Goal: Information Seeking & Learning: Learn about a topic

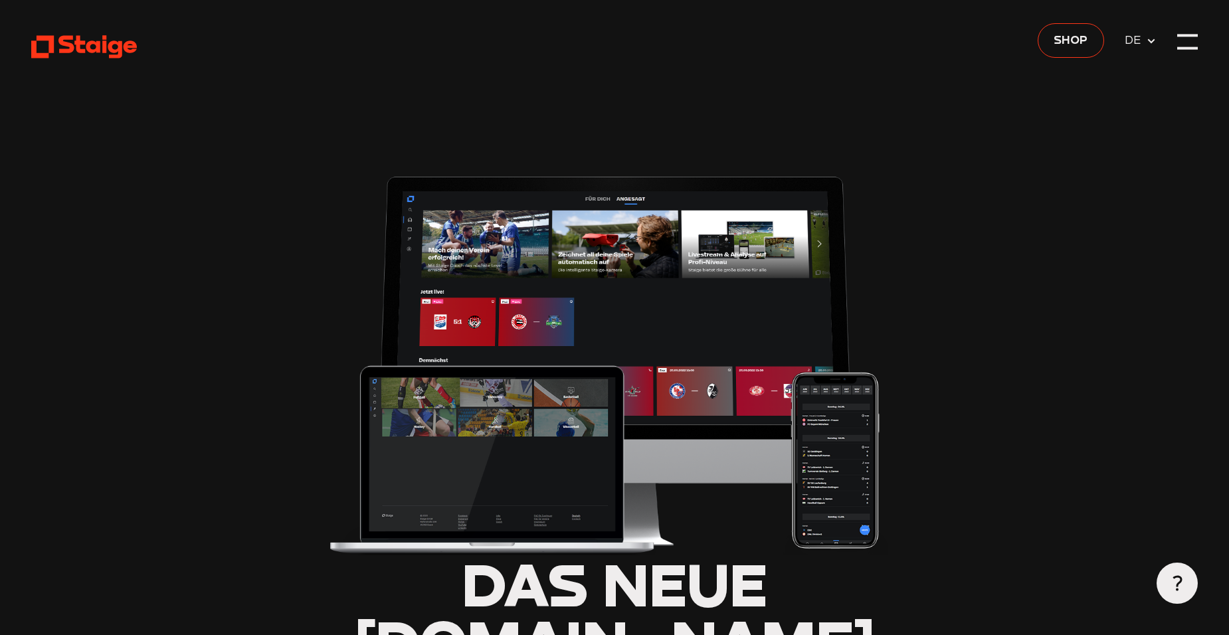
type input "0.8"
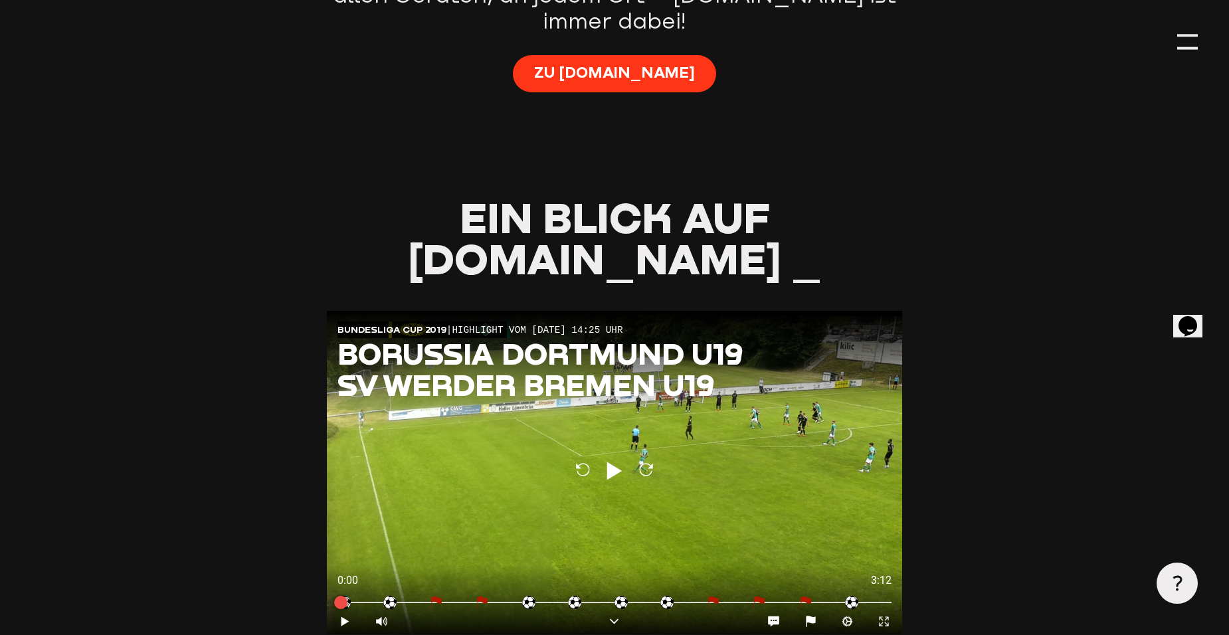
scroll to position [1262, 0]
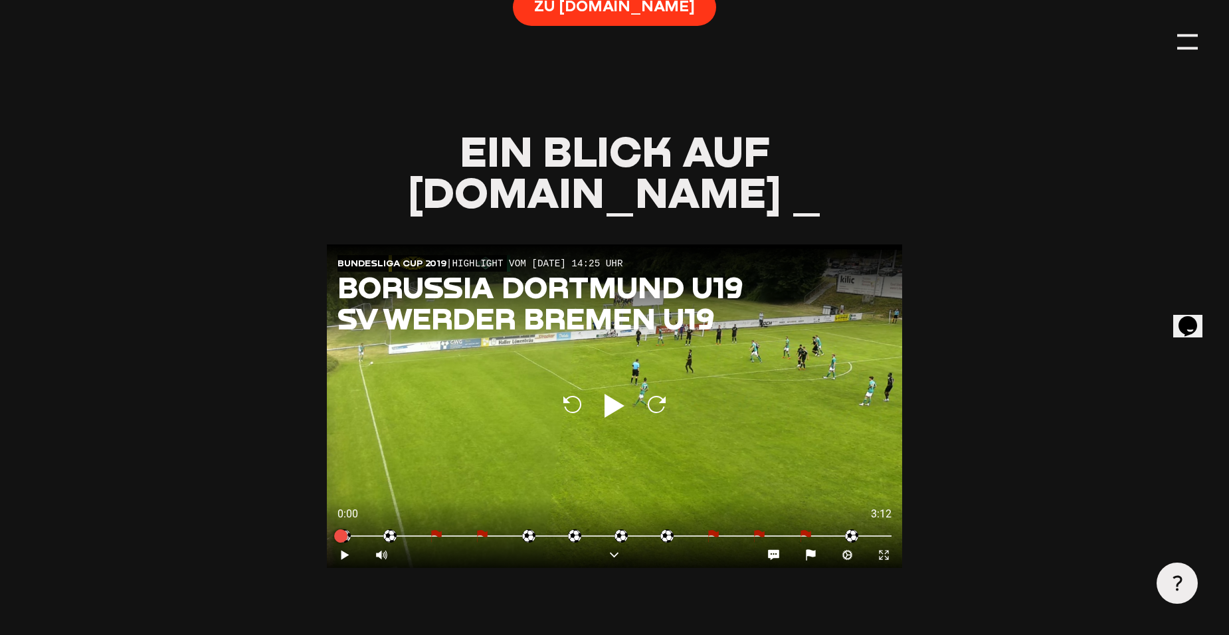
click at [615, 390] on icon "Play" at bounding box center [614, 406] width 32 height 32
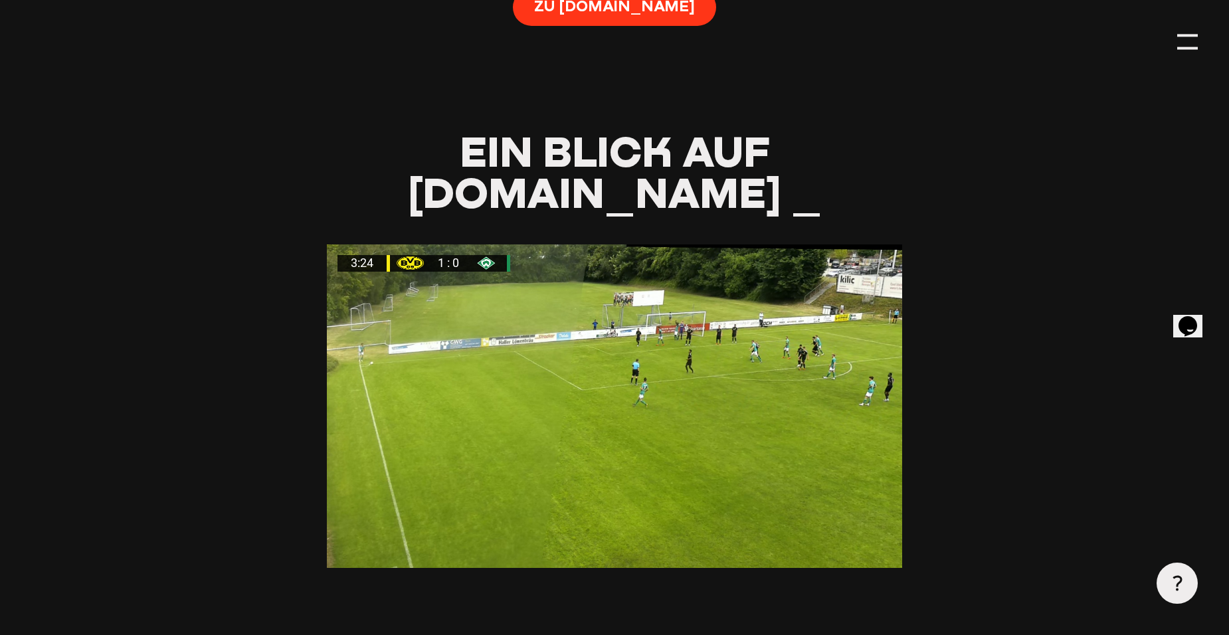
click at [509, 513] on aisw-player "3:24 1 : 0 Bundesliga Cup 2019 | Highlight vom 19.07.2019 14:25 Uhr Borussia Do…" at bounding box center [614, 499] width 575 height 510
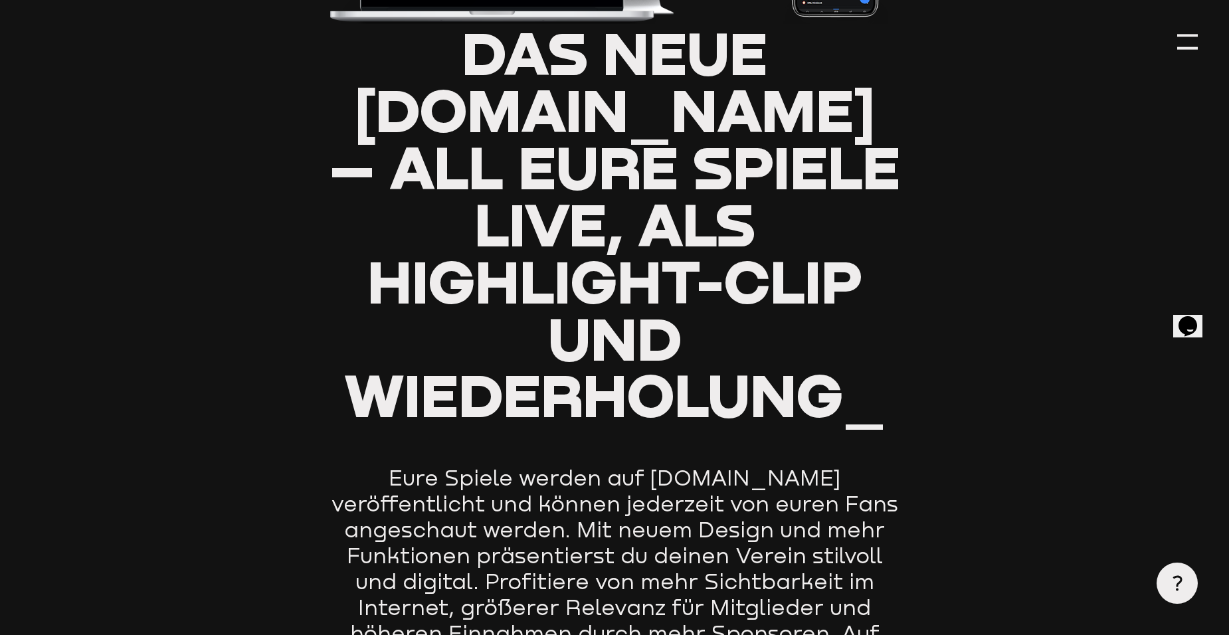
type input "0.8"
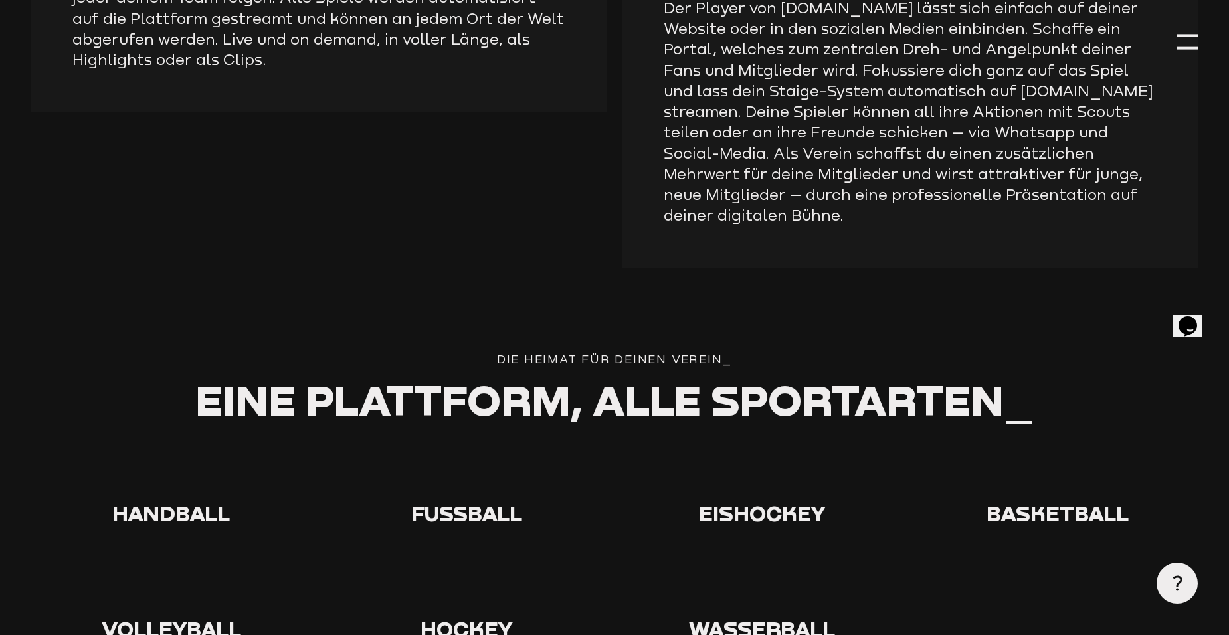
scroll to position [2258, 0]
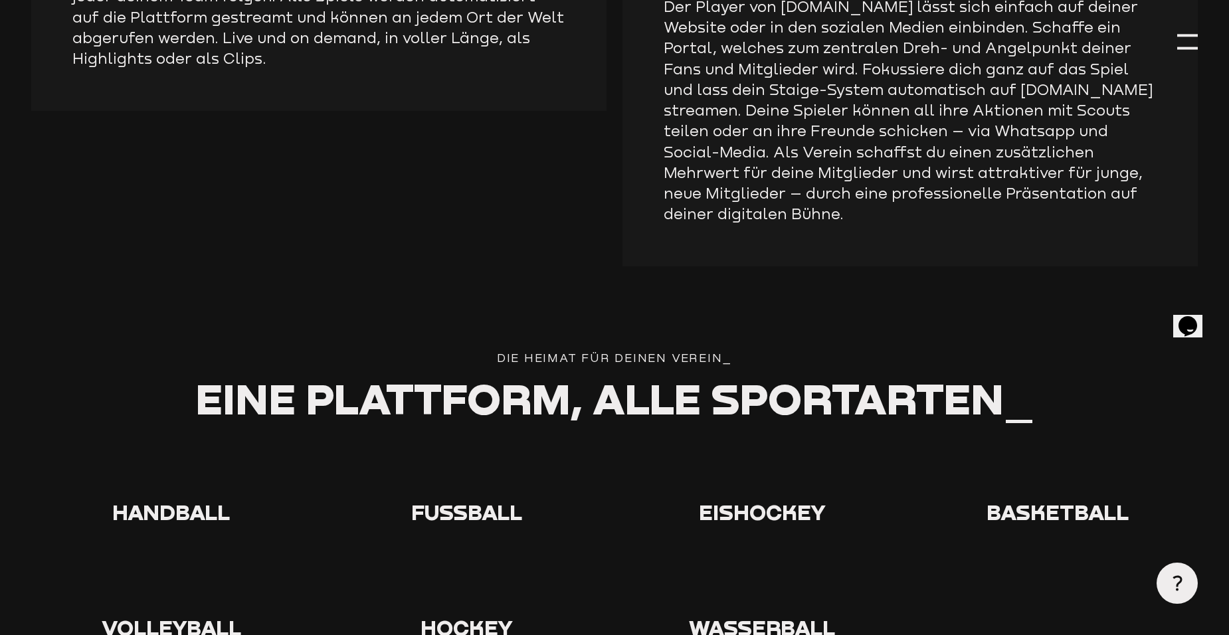
click at [468, 451] on icon at bounding box center [467, 472] width 43 height 43
click at [477, 499] on span "Fußball" at bounding box center [466, 512] width 111 height 26
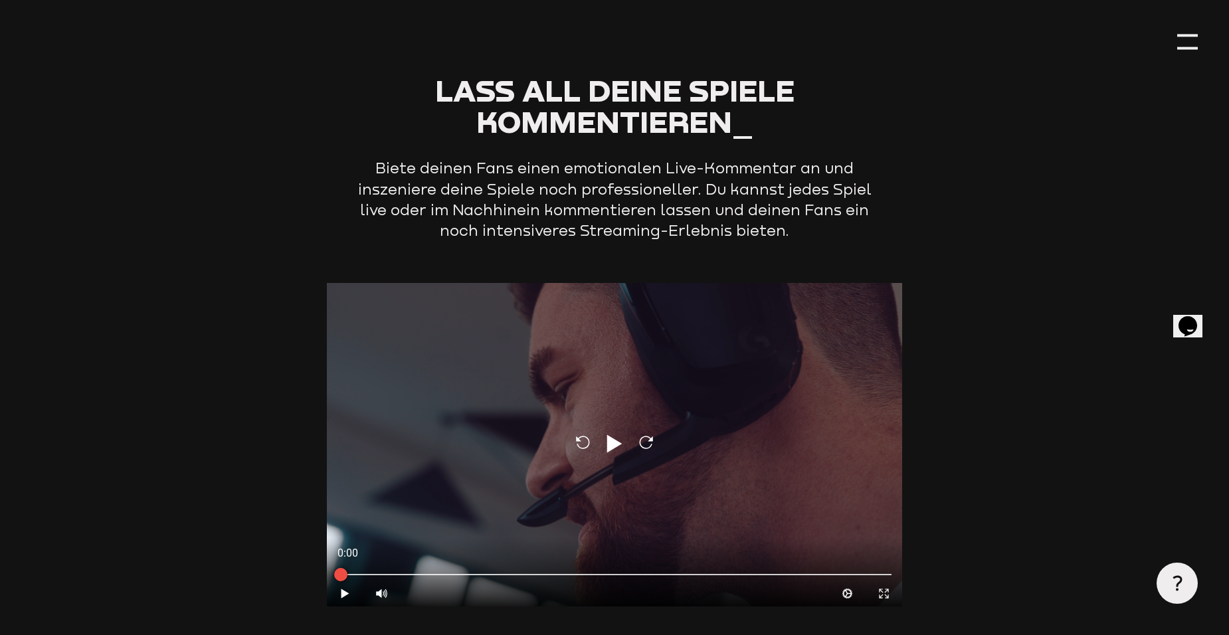
scroll to position [3653, 0]
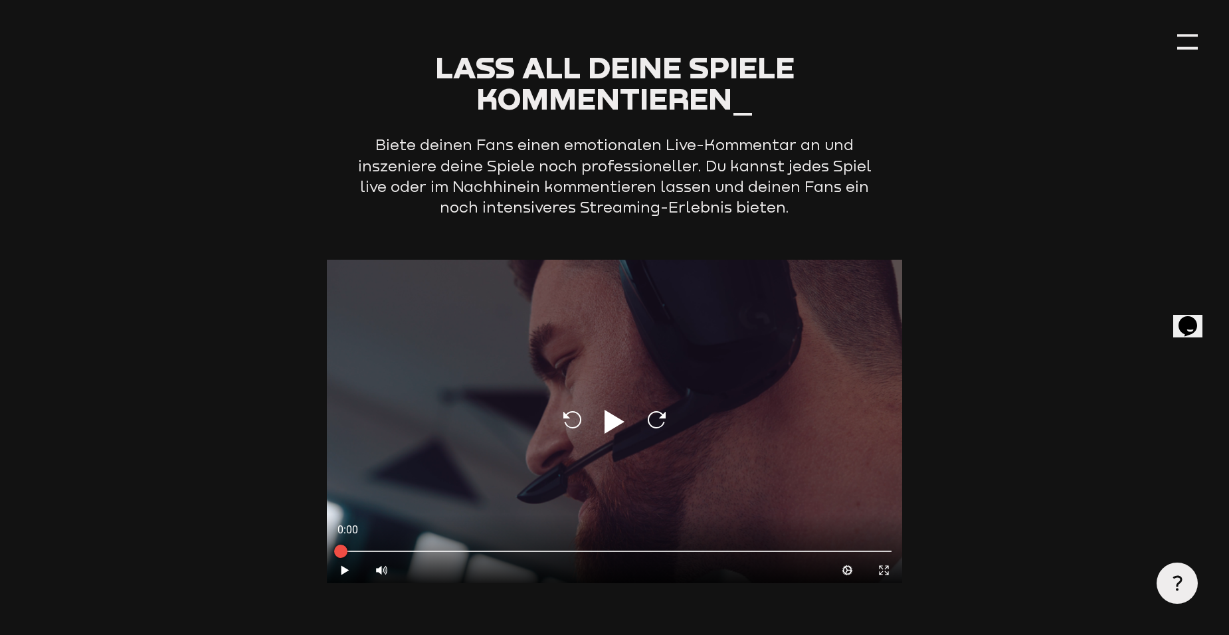
click at [606, 410] on icon at bounding box center [614, 422] width 20 height 24
type input "0.8"
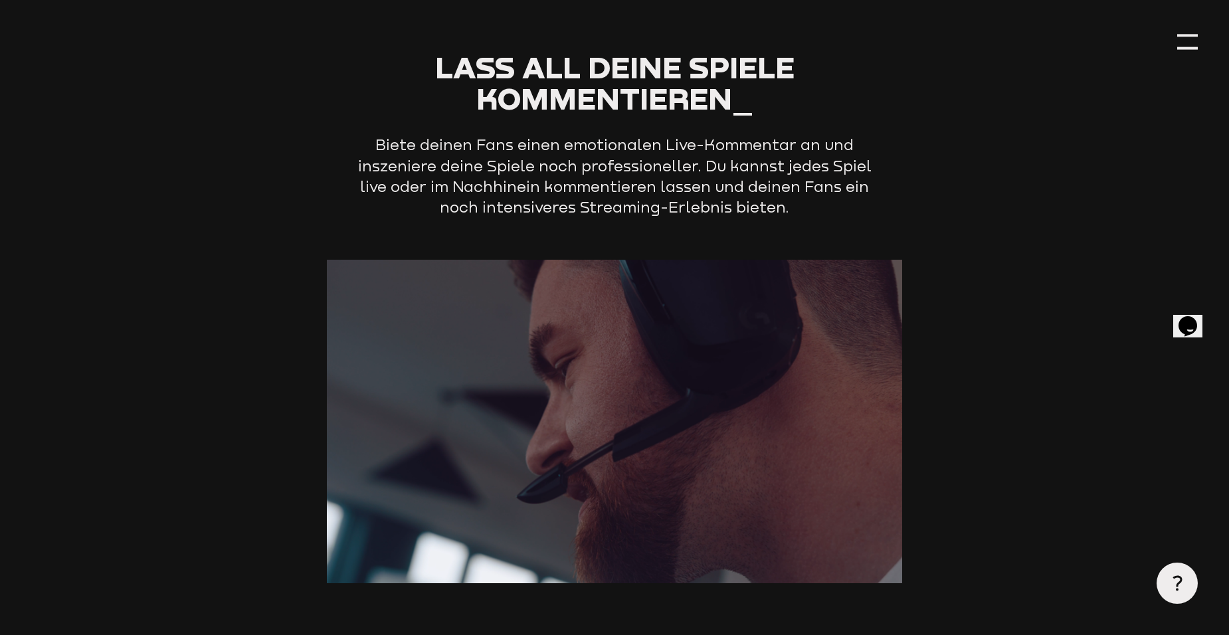
click at [978, 183] on section "Lass all deine Spiele kommentieren_ Biete deinen Fans einen emotionalen Live-Ko…" at bounding box center [614, 452] width 1166 height 801
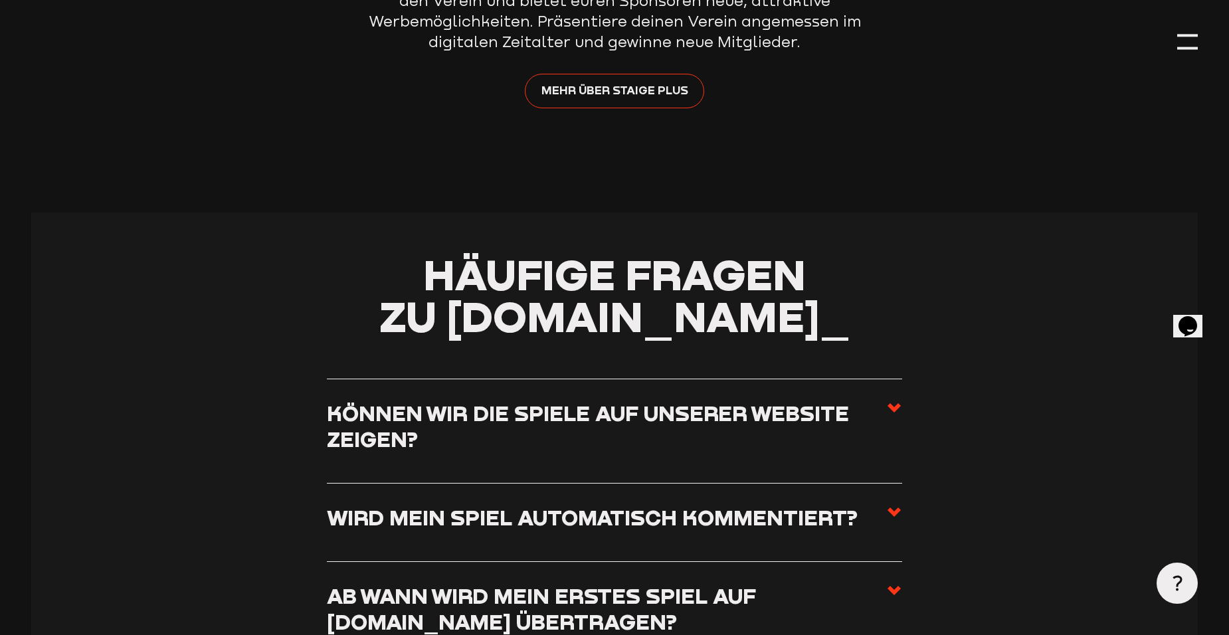
scroll to position [4649, 0]
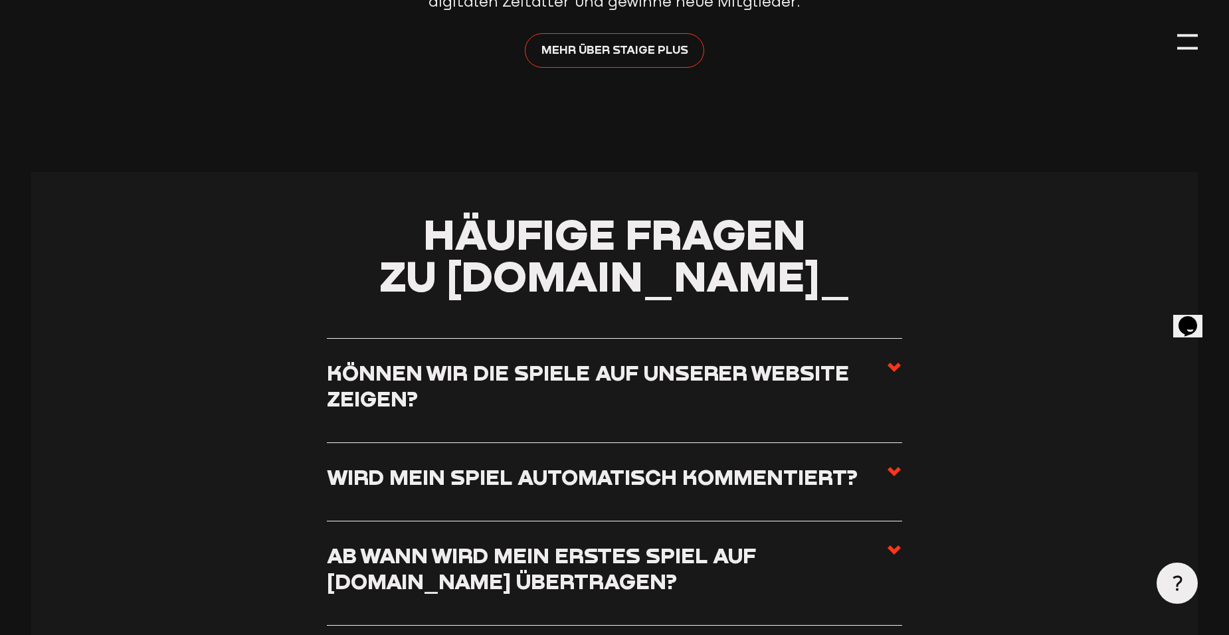
click at [717, 464] on h3 "Wird mein Spiel automatisch kommentiert?" at bounding box center [592, 477] width 531 height 26
click at [0, 0] on input "Wird mein Spiel automatisch kommentiert?" at bounding box center [0, 0] width 0 height 0
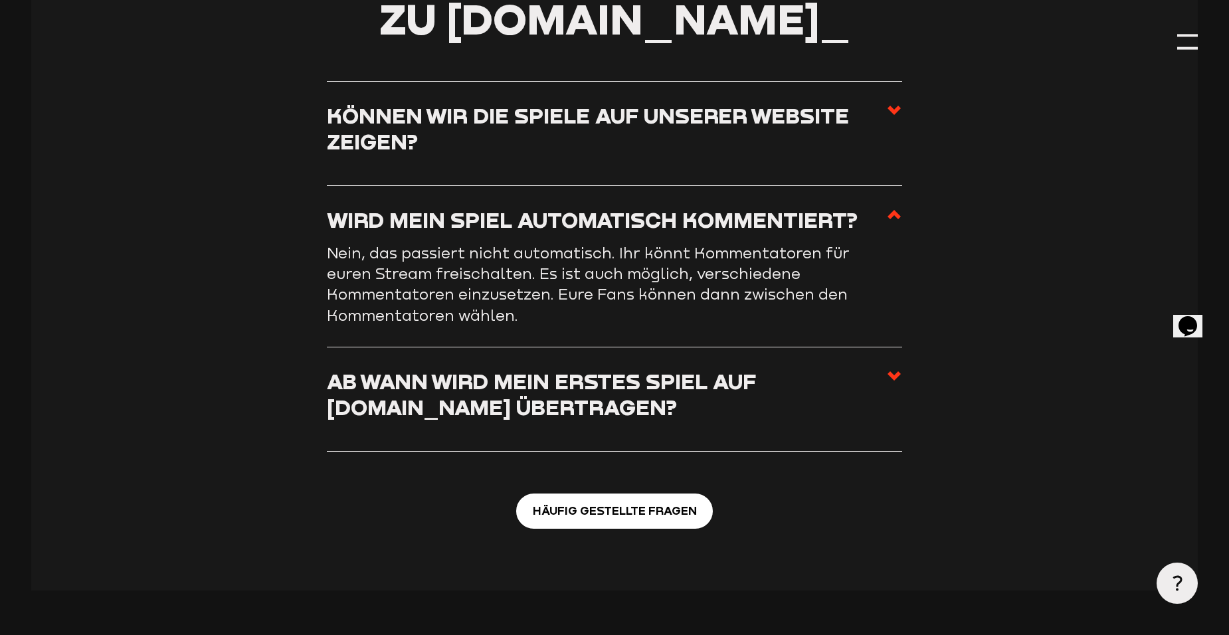
scroll to position [4915, 0]
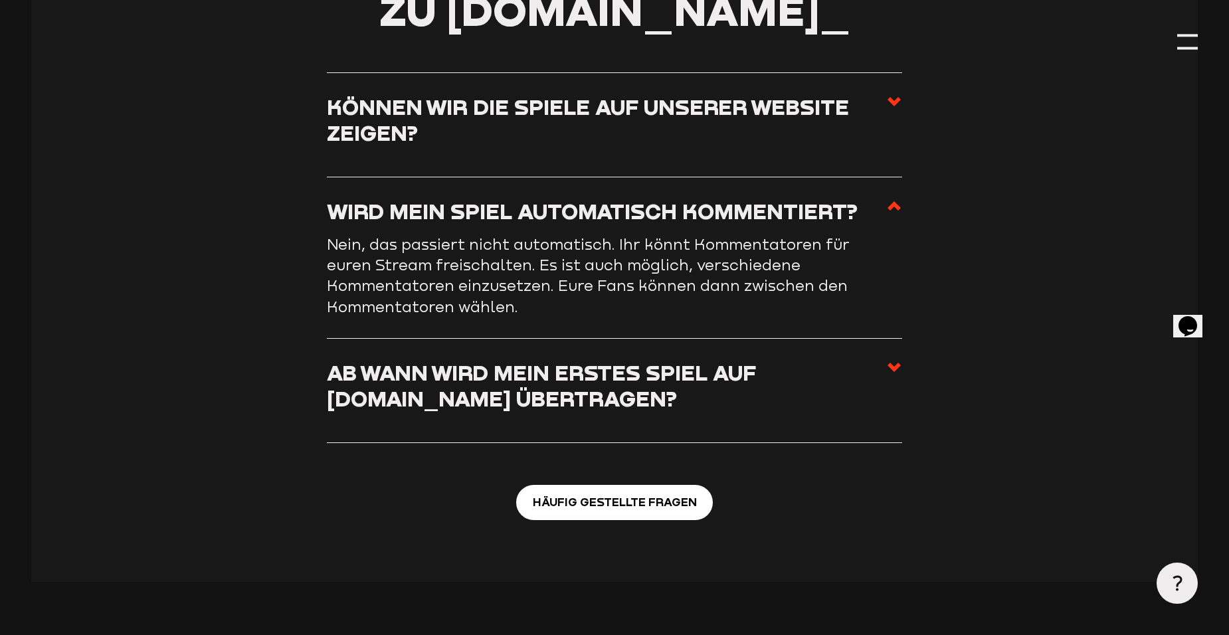
click at [731, 359] on h3 "Ab wann wird mein erstes Spiel auf Staige.tv übertragen?" at bounding box center [606, 385] width 559 height 52
click at [0, 0] on input "Ab wann wird mein erstes Spiel auf Staige.tv übertragen?" at bounding box center [0, 0] width 0 height 0
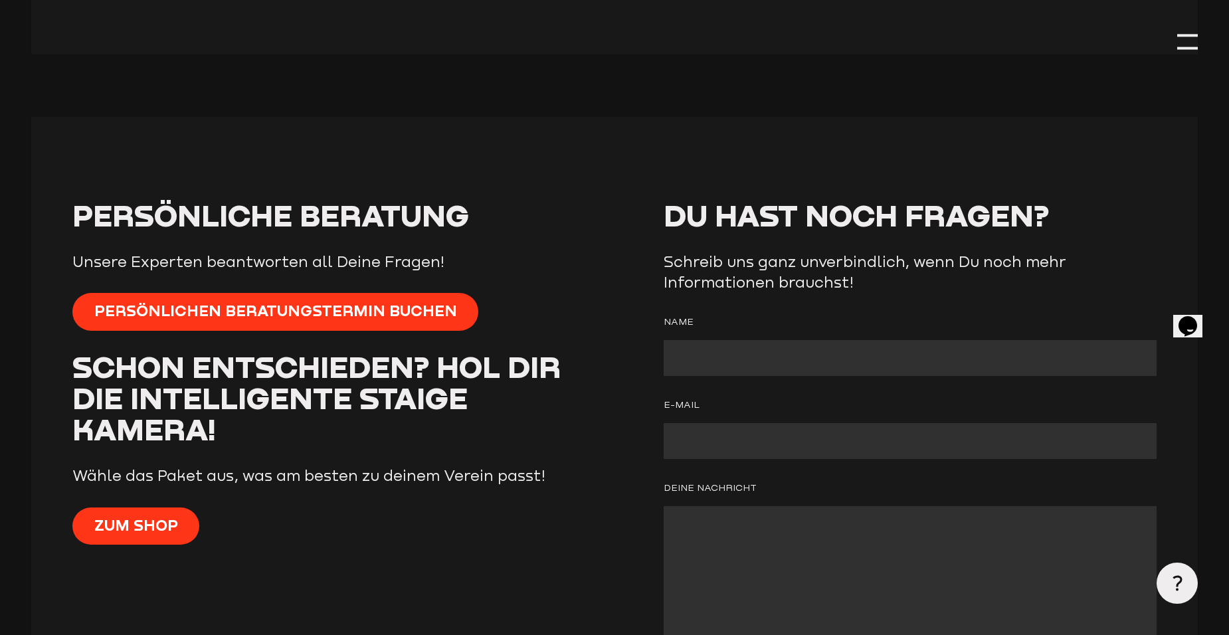
scroll to position [5513, 0]
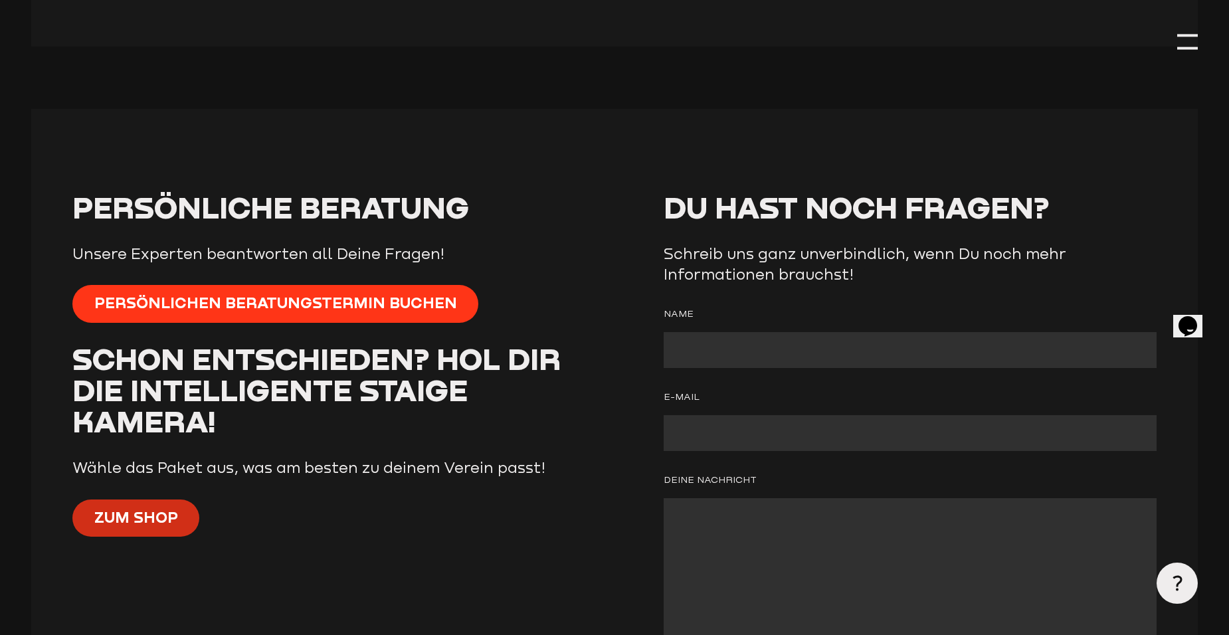
click at [141, 507] on span "Zum Shop" at bounding box center [136, 517] width 84 height 21
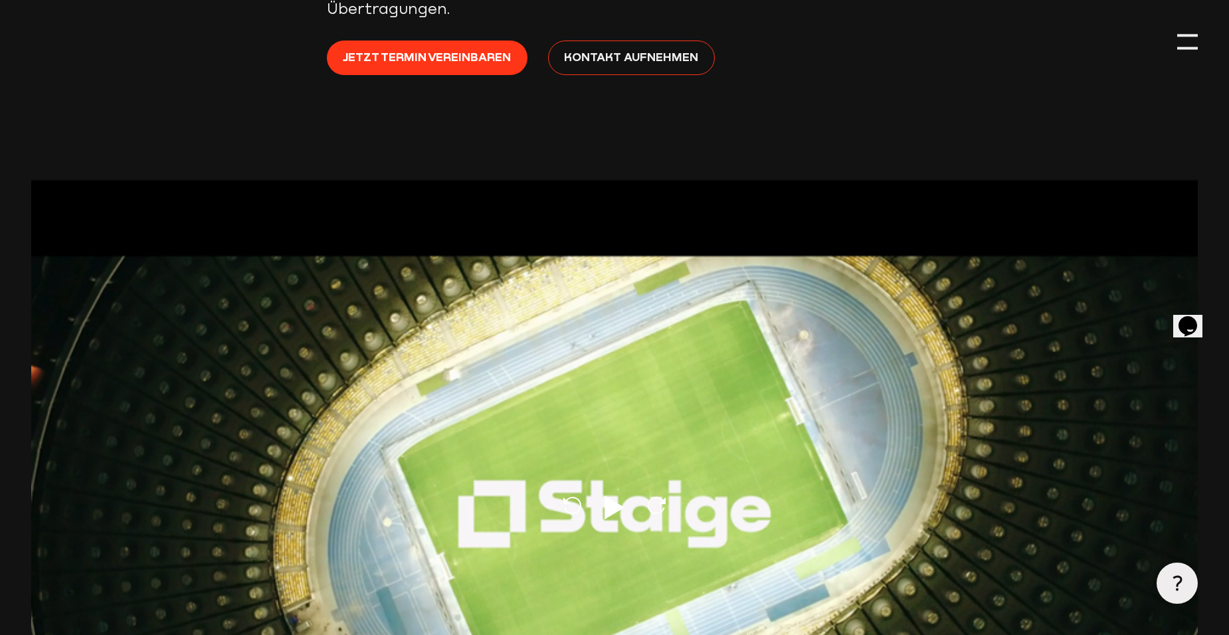
scroll to position [797, 0]
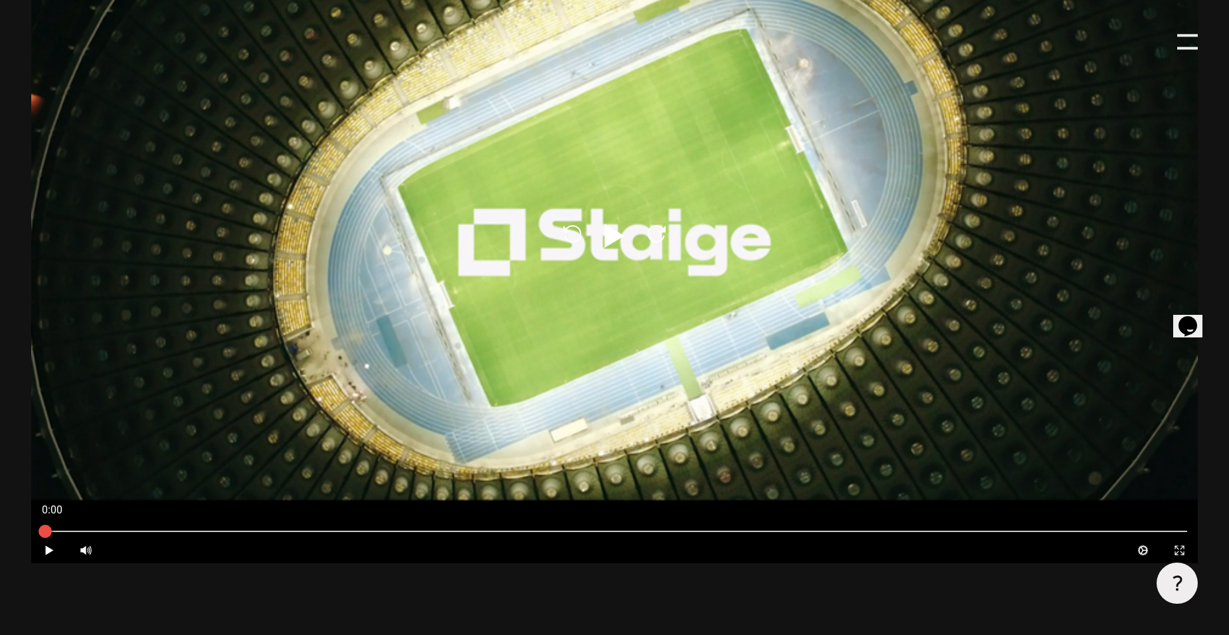
click at [603, 242] on icon "Play" at bounding box center [614, 236] width 32 height 32
type input "0.8"
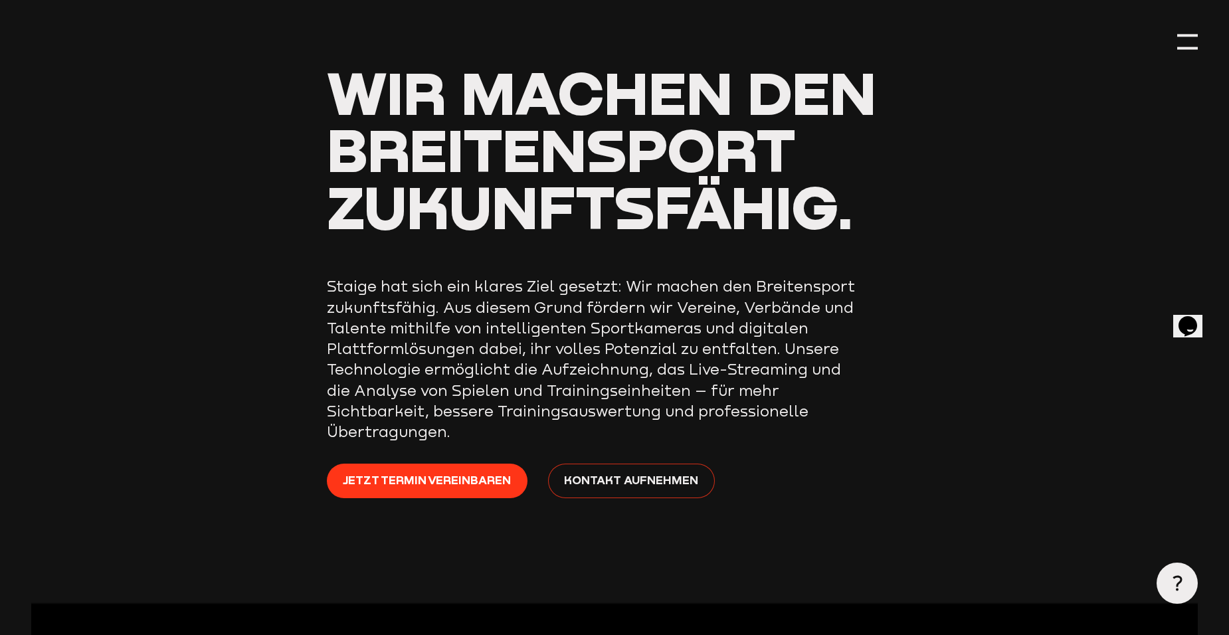
scroll to position [0, 0]
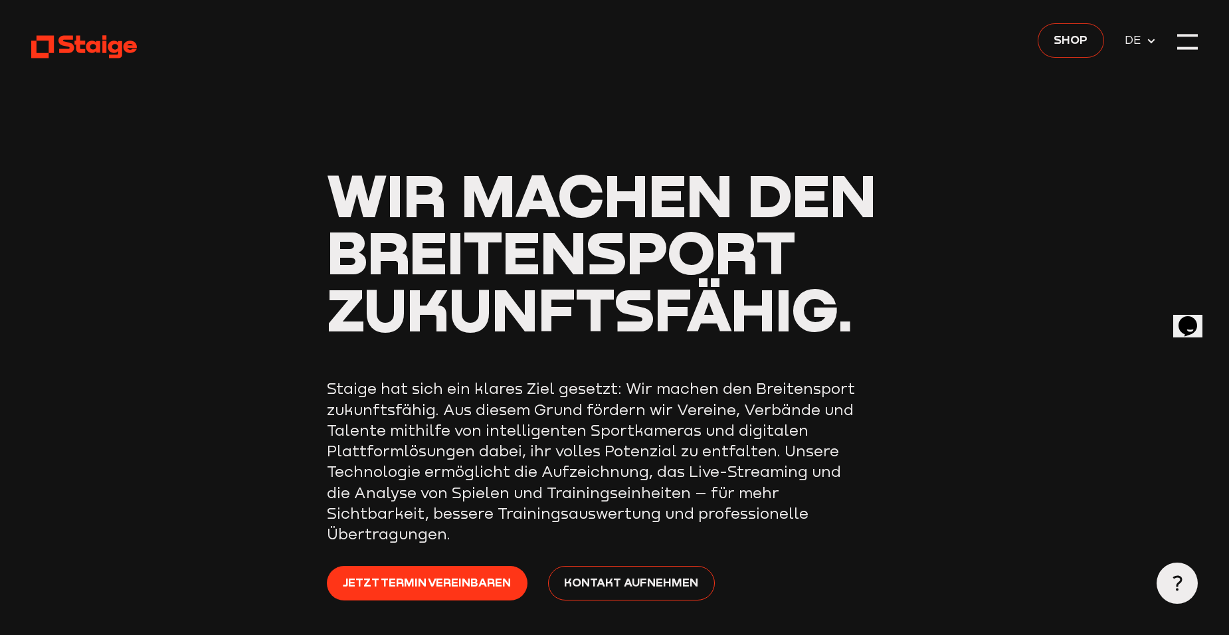
click at [1074, 31] on span "Shop" at bounding box center [1070, 40] width 34 height 18
click at [1195, 39] on div at bounding box center [1187, 41] width 21 height 21
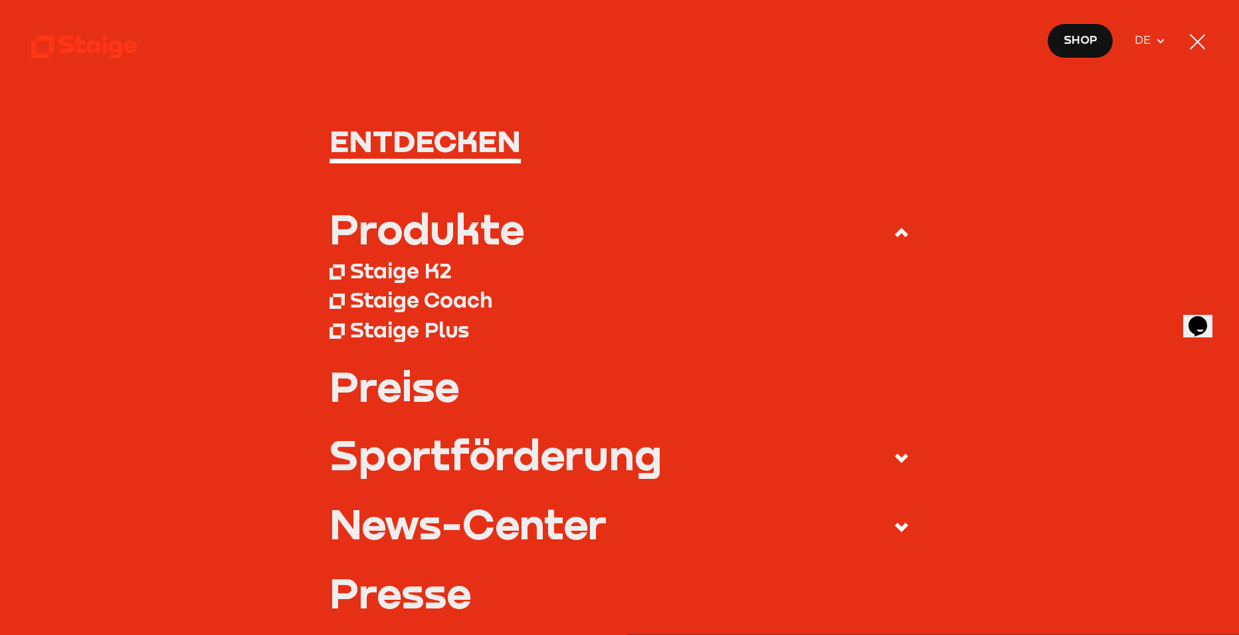
click at [432, 452] on div "Sportförderung" at bounding box center [495, 455] width 332 height 42
click at [0, 0] on input "Sportförderung" at bounding box center [0, 0] width 0 height 0
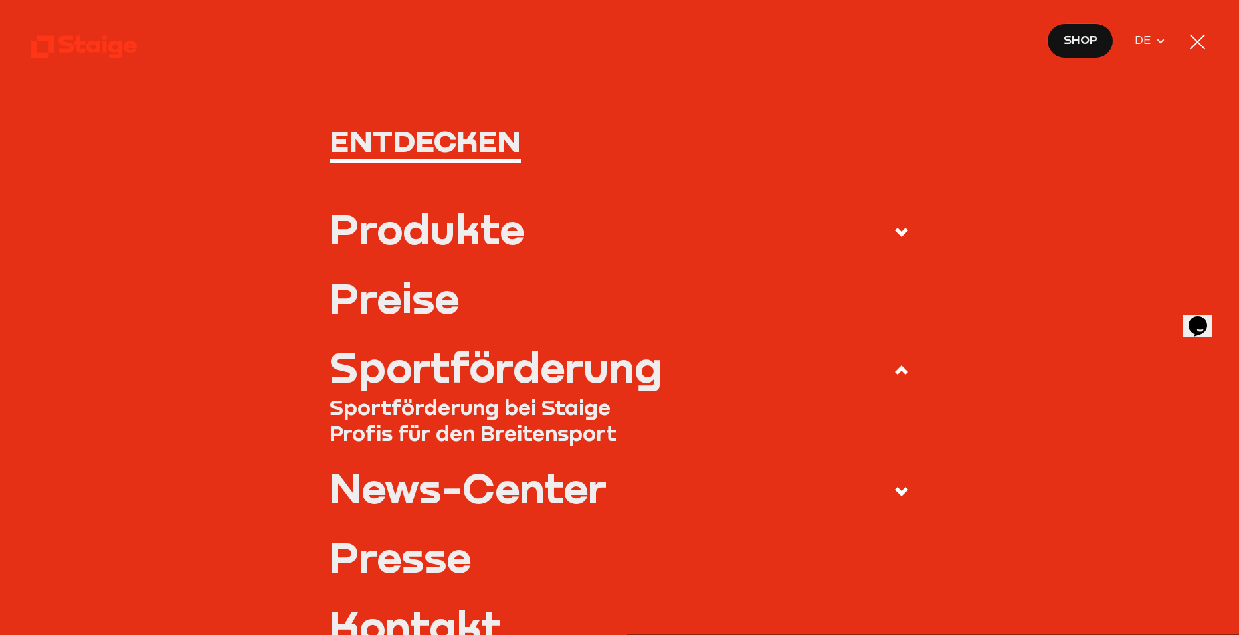
click at [494, 372] on div "Sportförderung" at bounding box center [495, 367] width 332 height 42
click at [0, 0] on input "Sportförderung" at bounding box center [0, 0] width 0 height 0
click at [501, 425] on link "Profis für den Breitensport" at bounding box center [619, 433] width 580 height 26
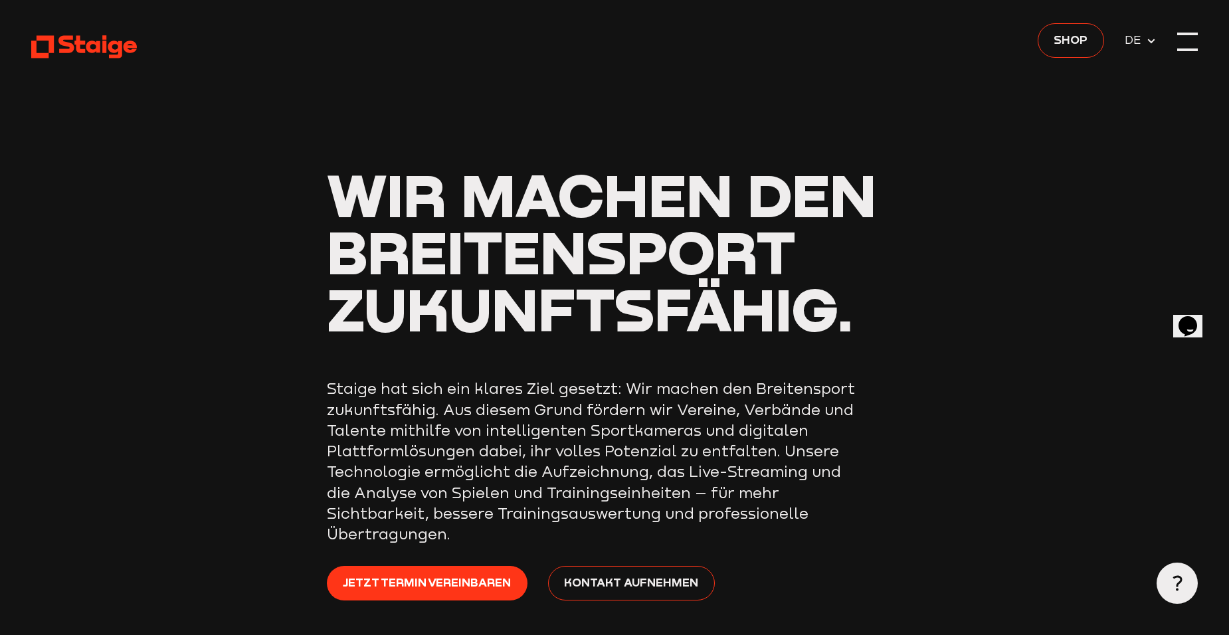
click at [1181, 42] on div at bounding box center [1187, 41] width 21 height 21
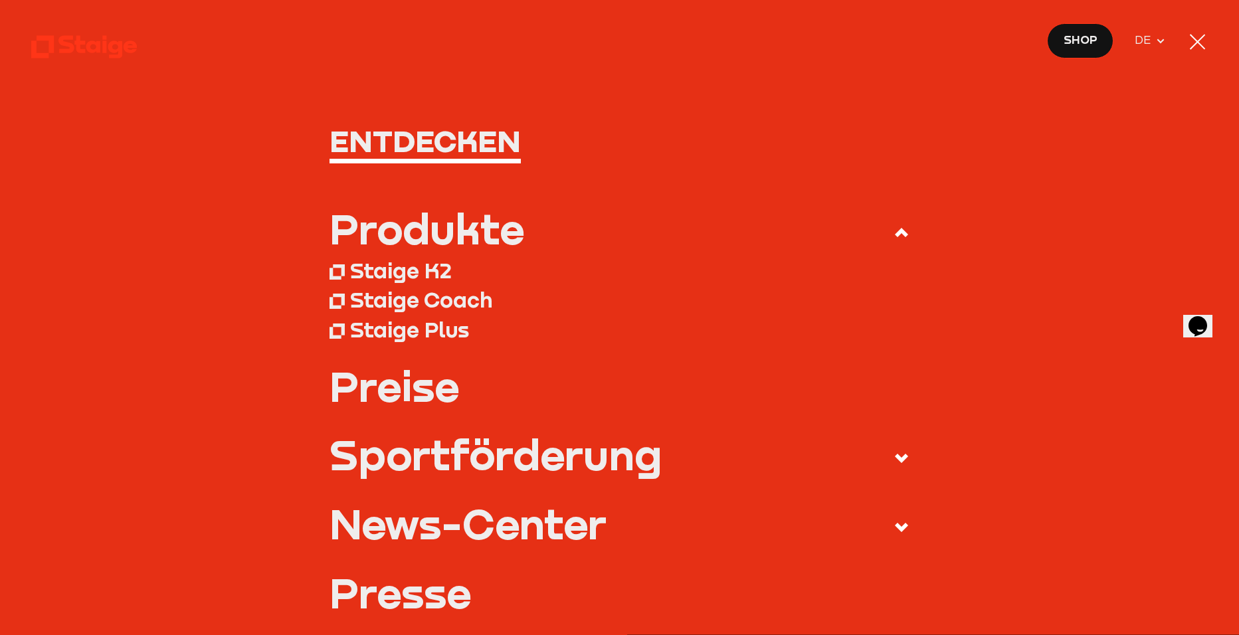
click at [415, 270] on div "Staige K2" at bounding box center [401, 271] width 102 height 26
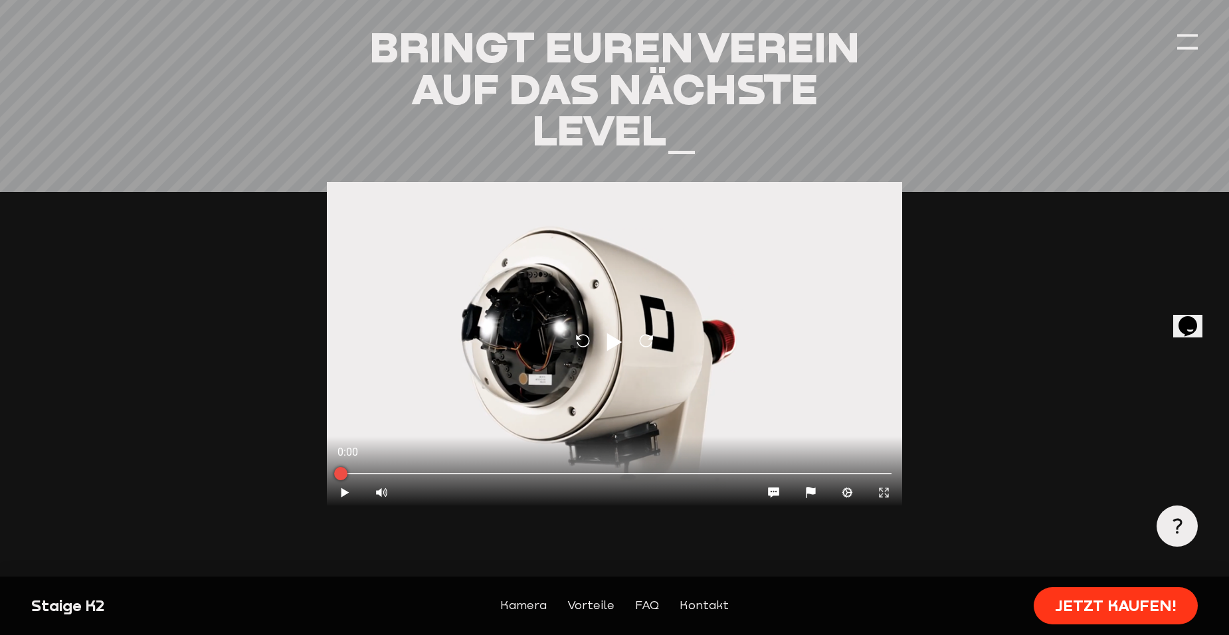
scroll to position [1528, 0]
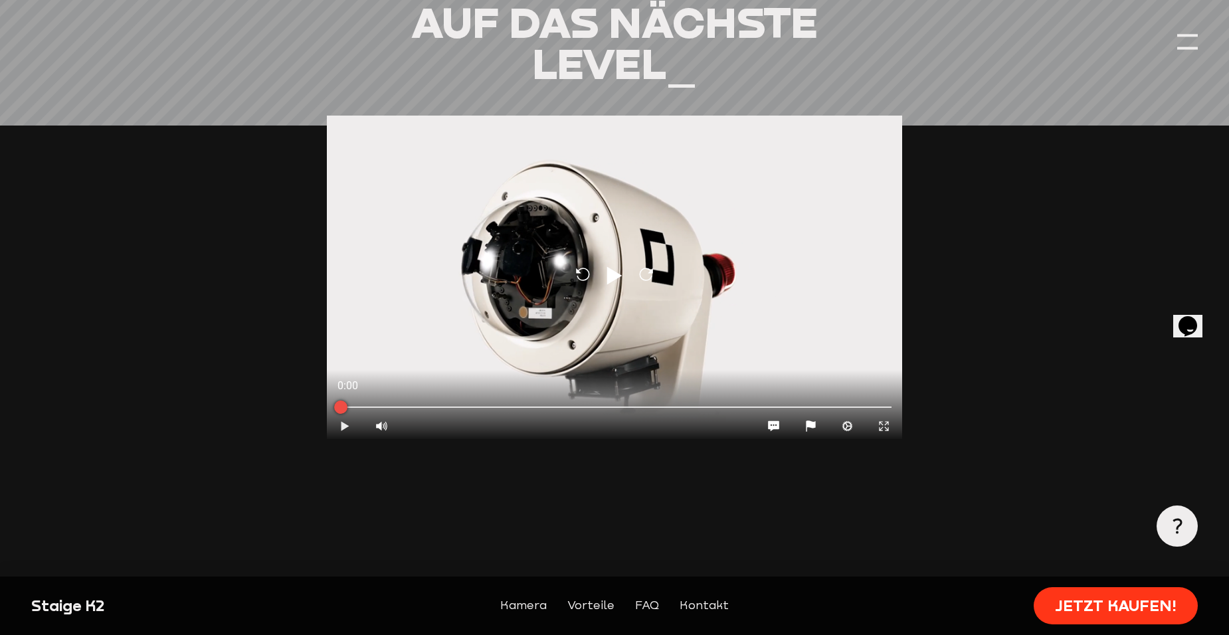
click at [347, 420] on icon "Play" at bounding box center [345, 426] width 13 height 13
type input "0.8"
click at [502, 404] on div at bounding box center [614, 406] width 554 height 4
click at [554, 398] on div at bounding box center [614, 405] width 575 height 15
click at [598, 404] on div at bounding box center [614, 406] width 554 height 4
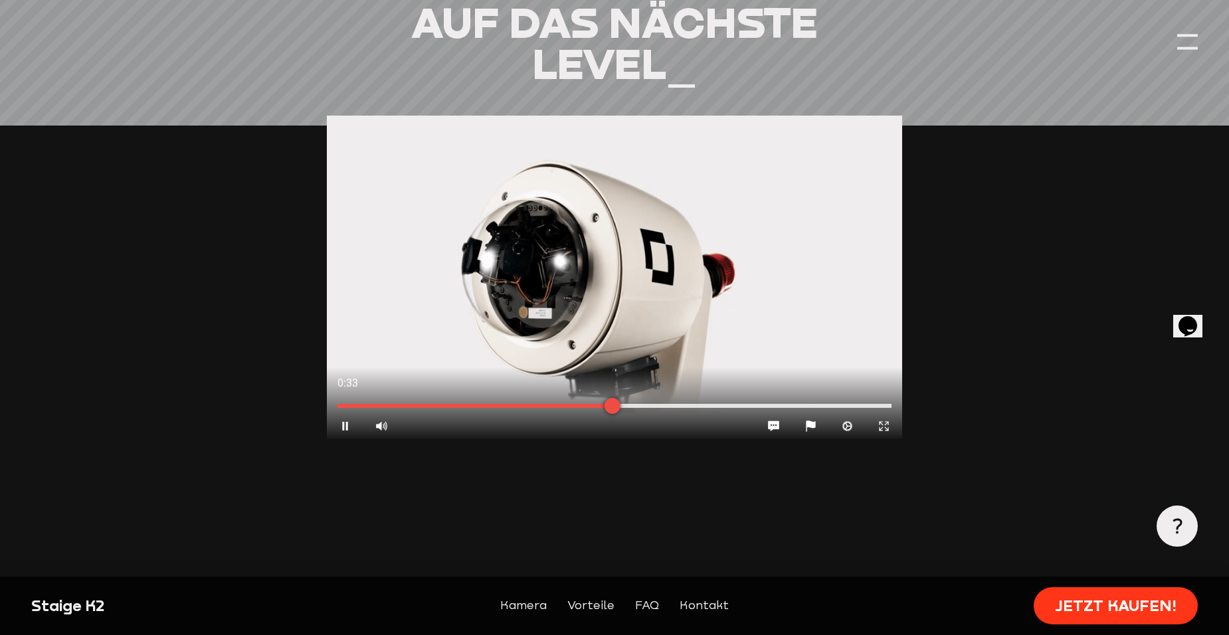
click at [660, 404] on div at bounding box center [614, 406] width 554 height 4
click at [727, 398] on div at bounding box center [614, 405] width 575 height 15
click at [794, 404] on div at bounding box center [614, 406] width 554 height 4
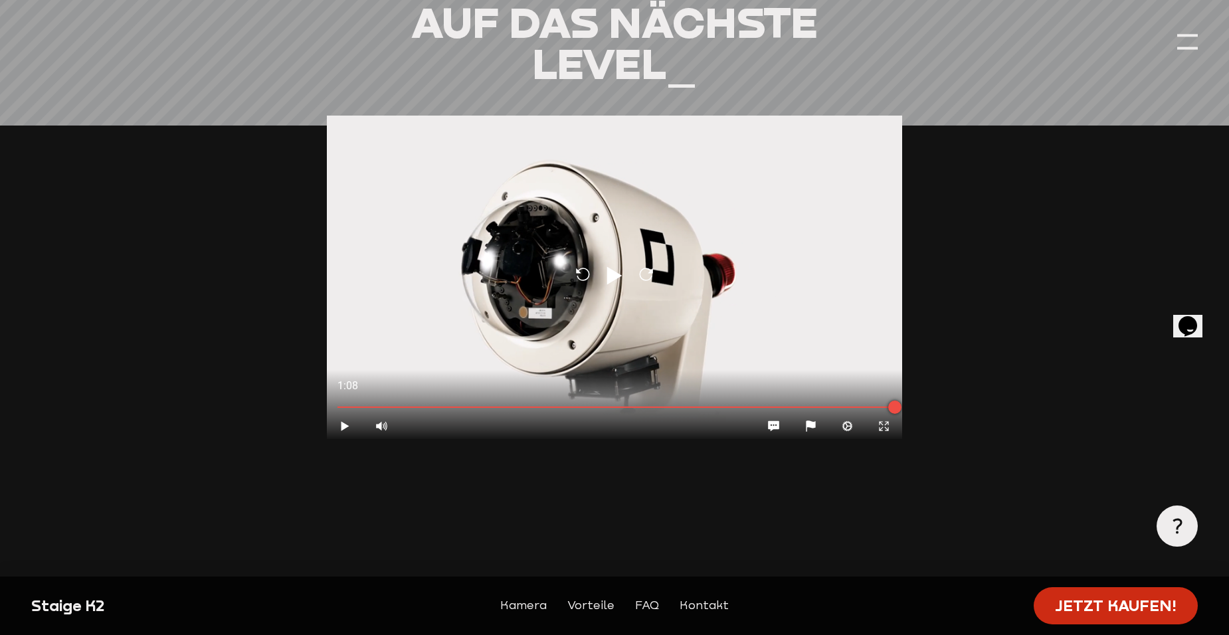
click at [1085, 599] on link "Jetzt kaufen!" at bounding box center [1115, 606] width 165 height 38
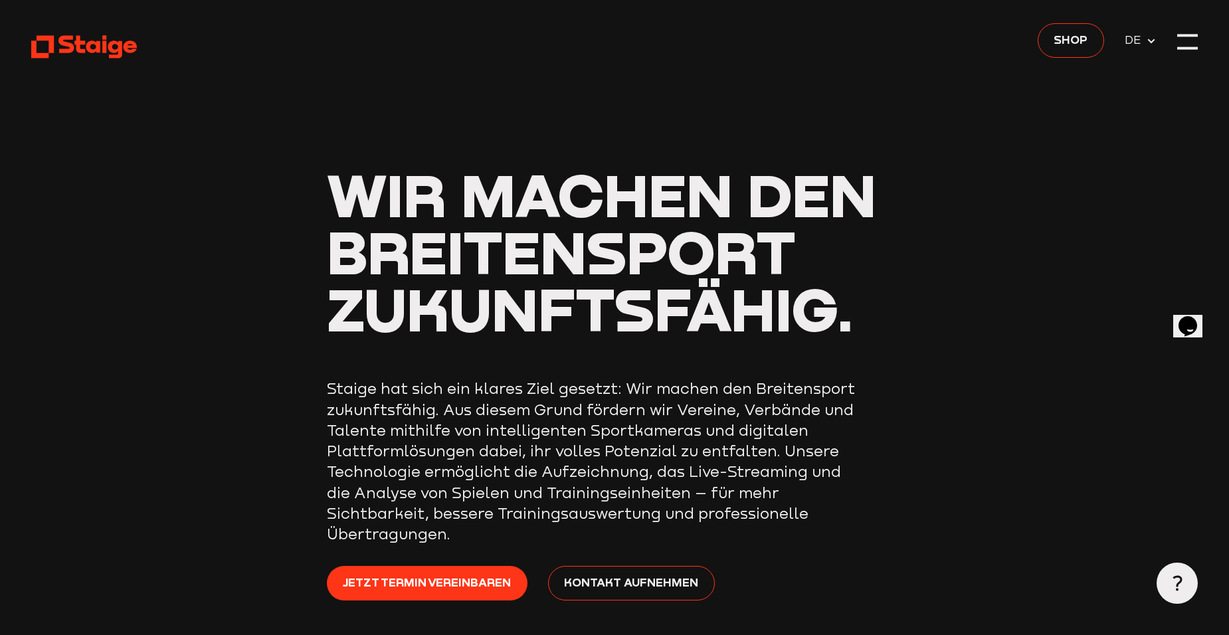
click at [1189, 34] on div at bounding box center [1187, 34] width 21 height 3
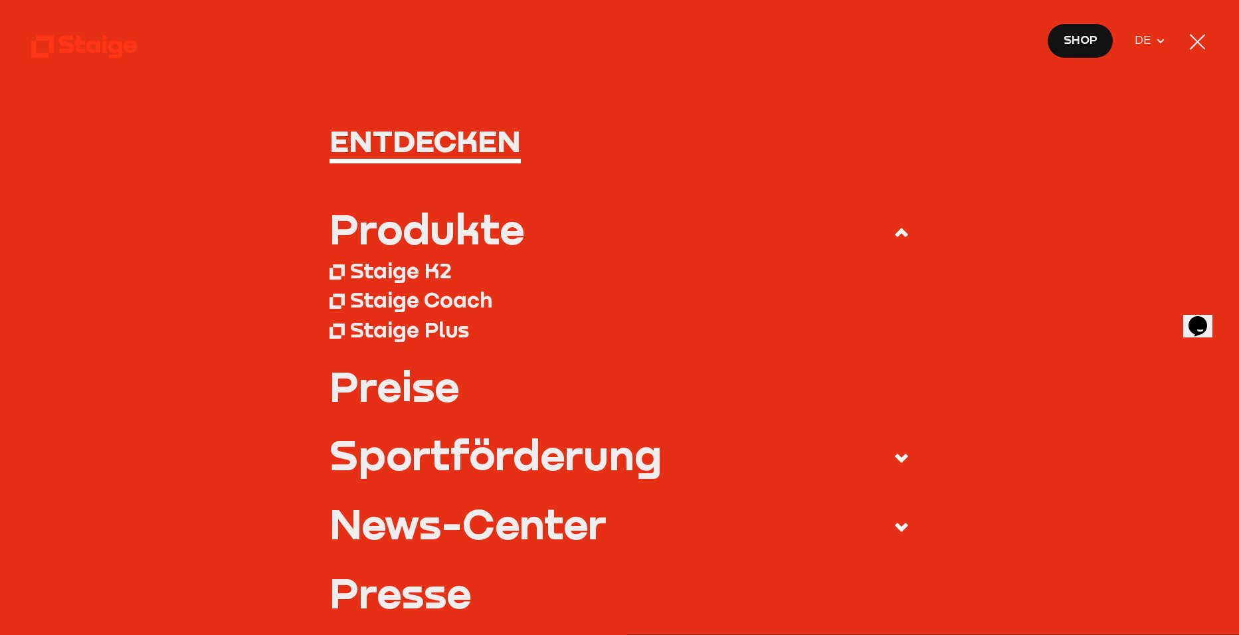
click at [406, 302] on div "Staige Coach" at bounding box center [421, 300] width 142 height 26
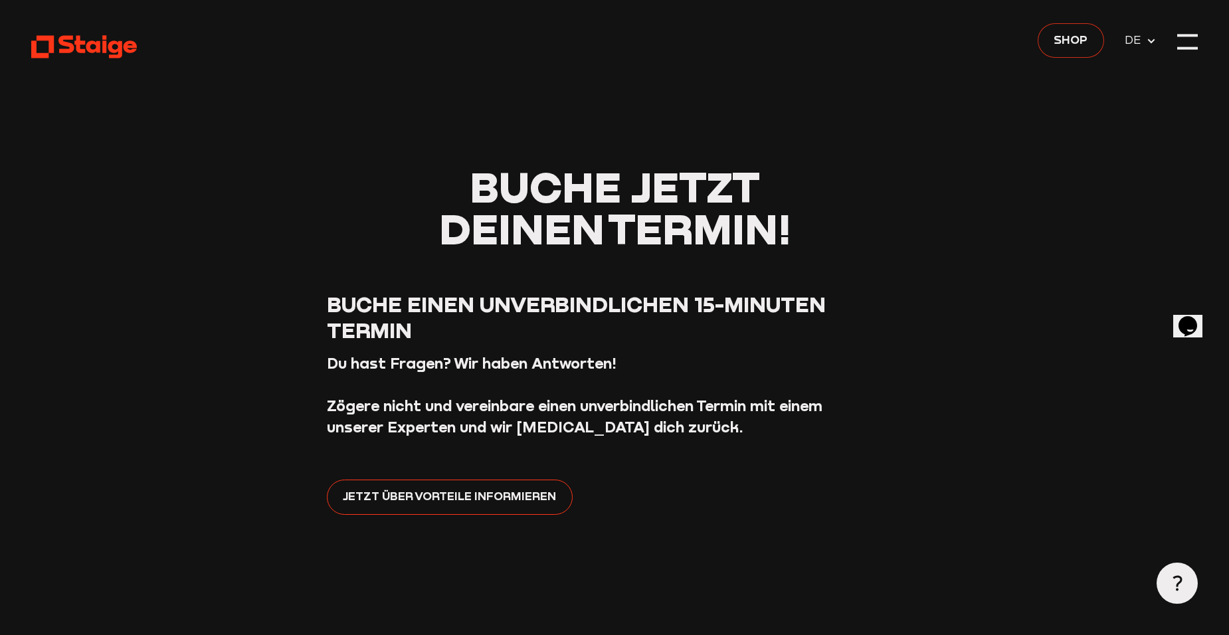
click at [1071, 41] on span "Shop" at bounding box center [1070, 40] width 34 height 18
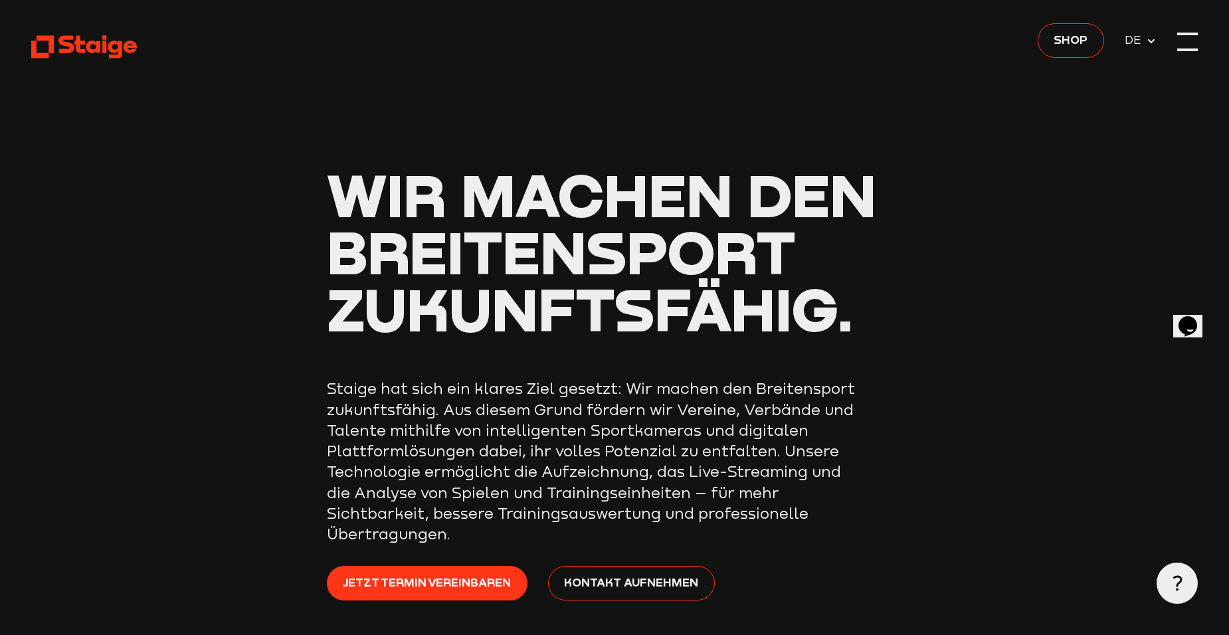
click at [1197, 41] on div at bounding box center [1187, 41] width 21 height 21
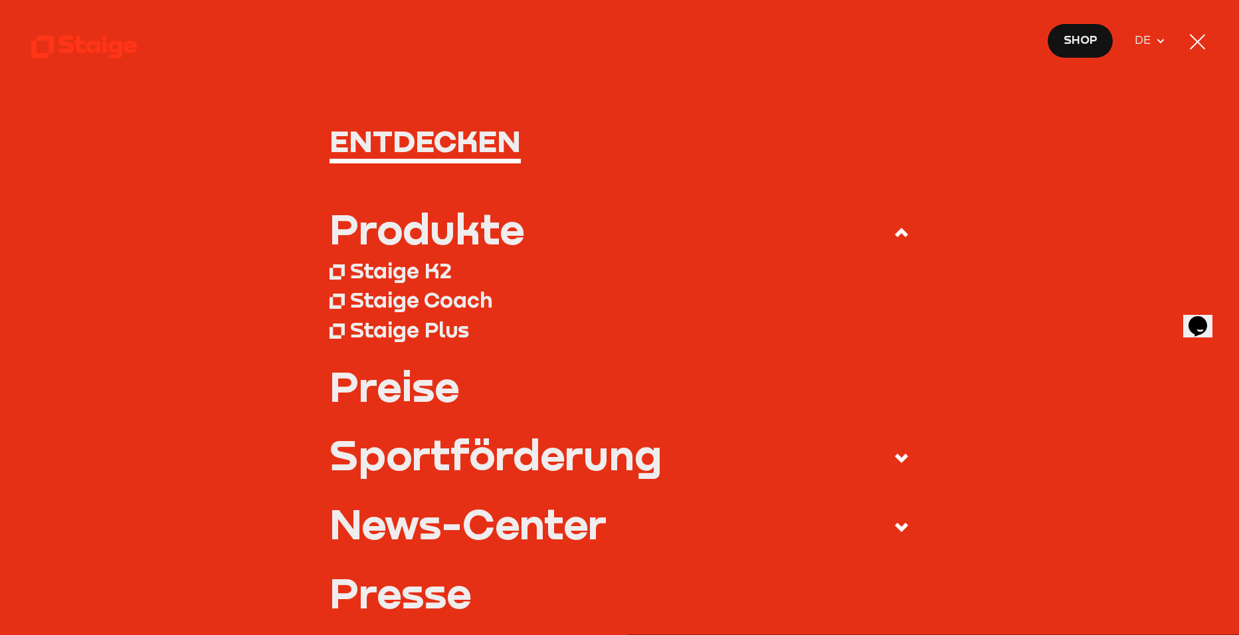
click at [397, 391] on link "Preise" at bounding box center [619, 386] width 580 height 42
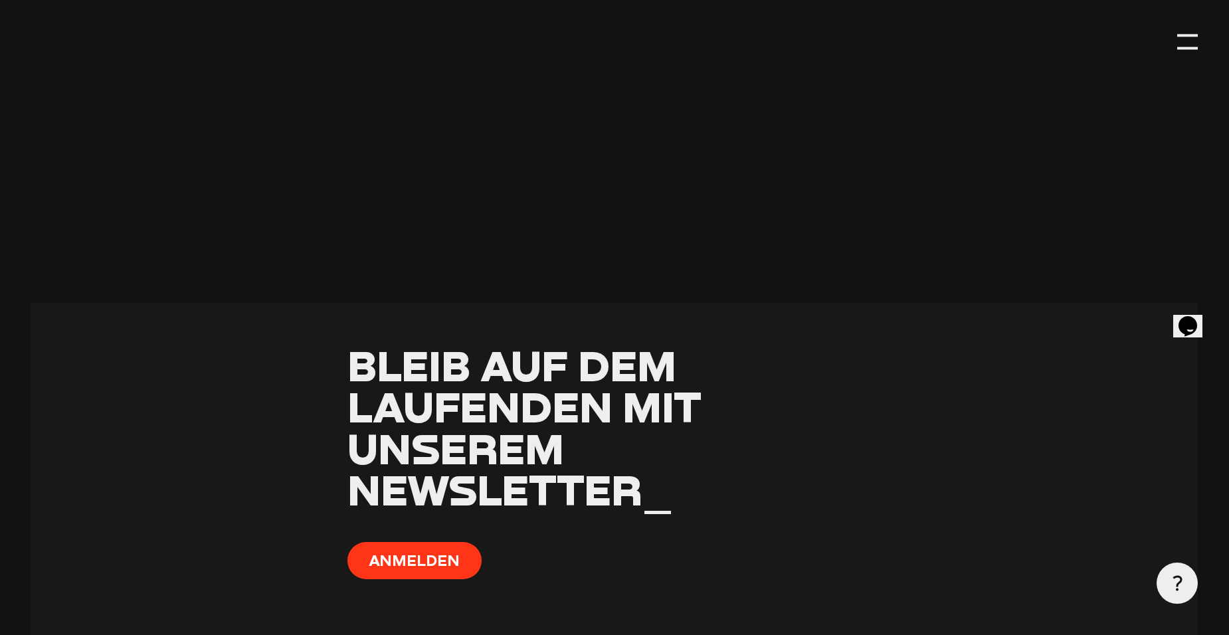
scroll to position [1063, 0]
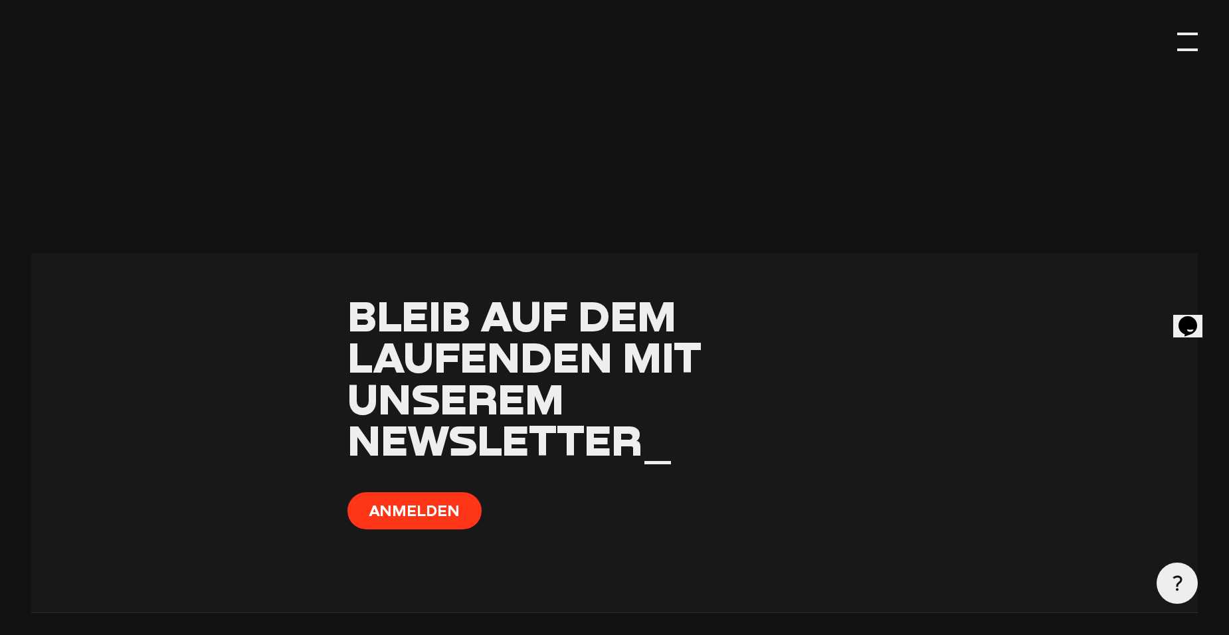
click at [1192, 35] on div at bounding box center [1187, 41] width 21 height 21
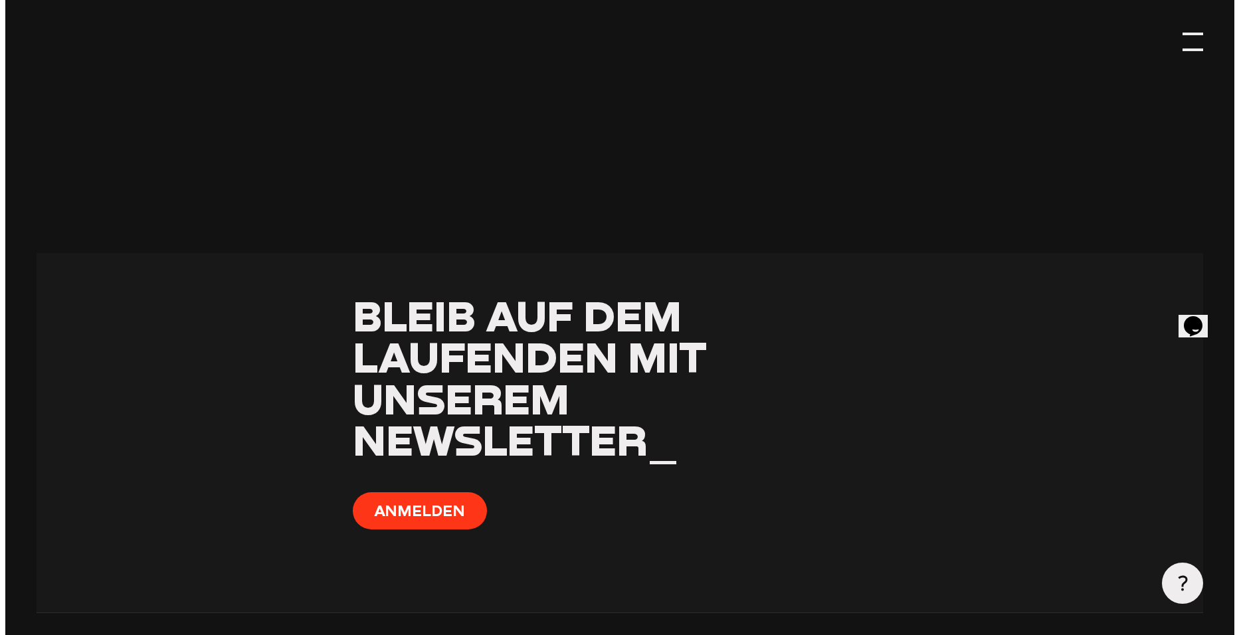
scroll to position [1037, 0]
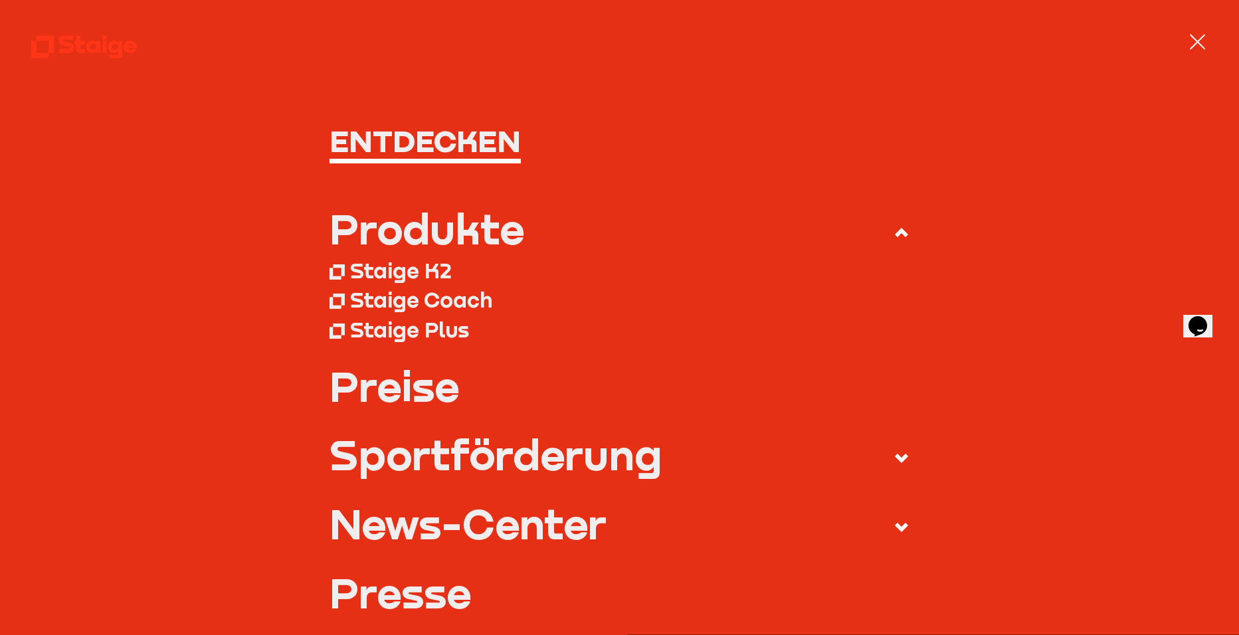
click at [397, 332] on div "Staige Plus" at bounding box center [409, 330] width 119 height 26
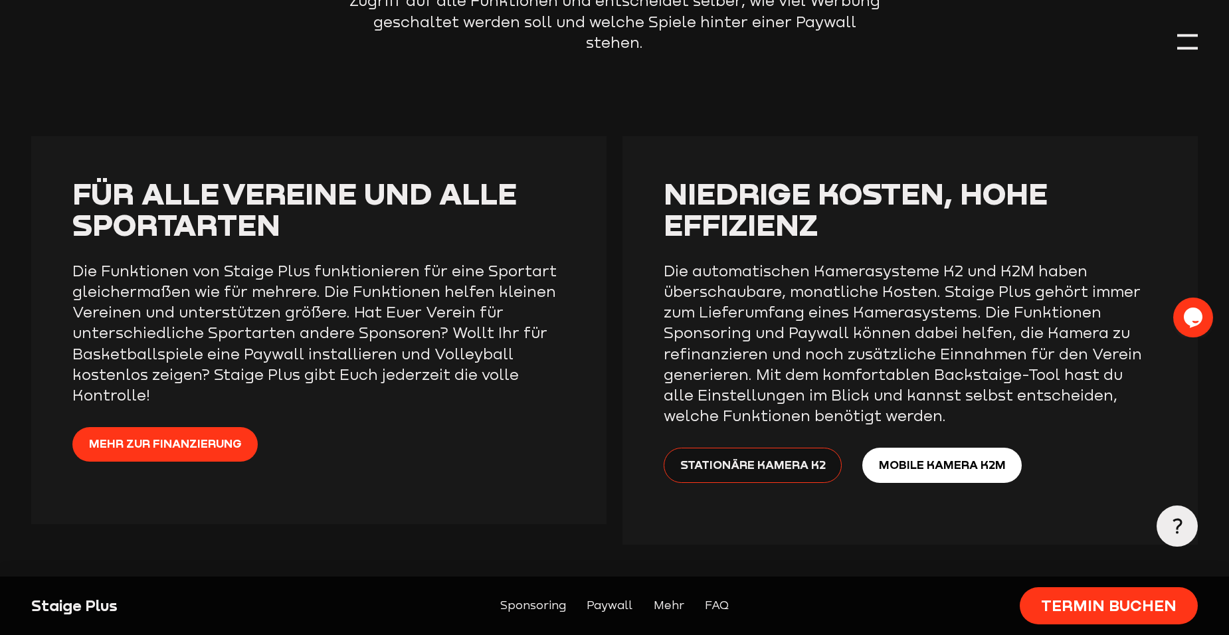
scroll to position [2524, 0]
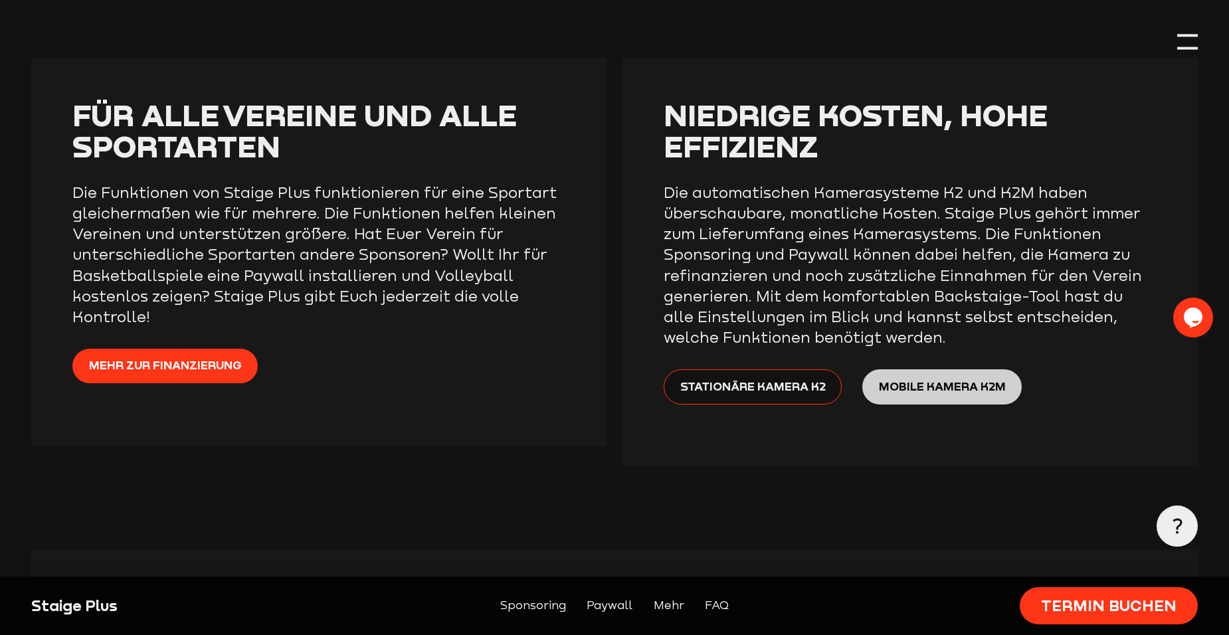
click at [917, 377] on span "Mobile Kamera K2M" at bounding box center [942, 386] width 127 height 18
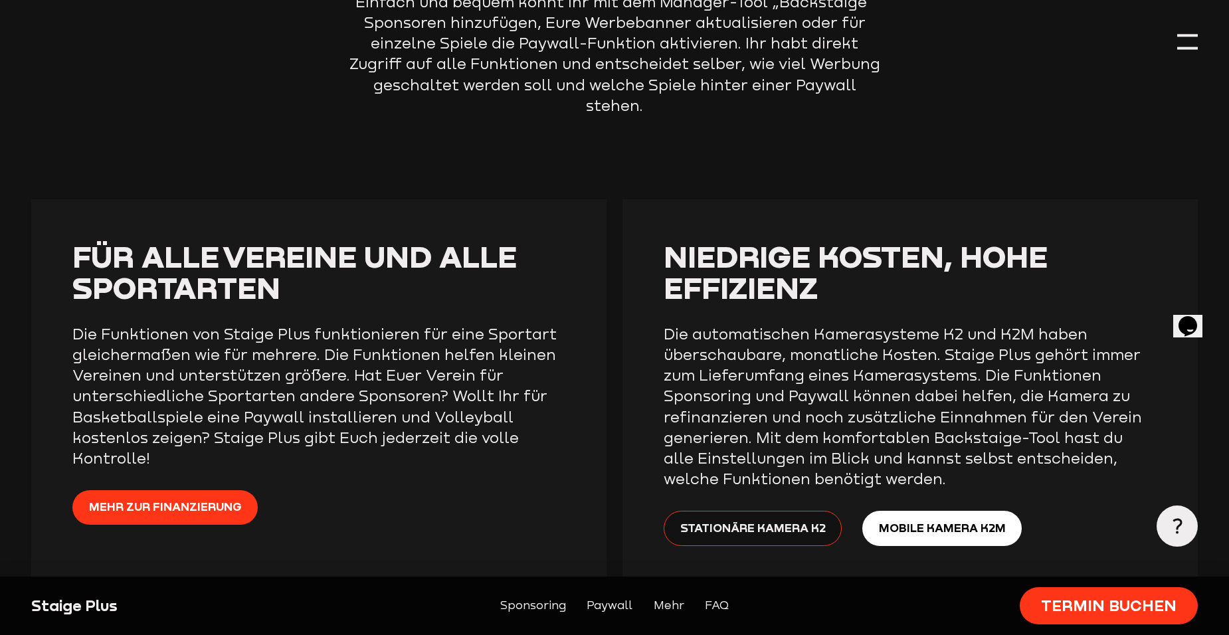
scroll to position [2524, 0]
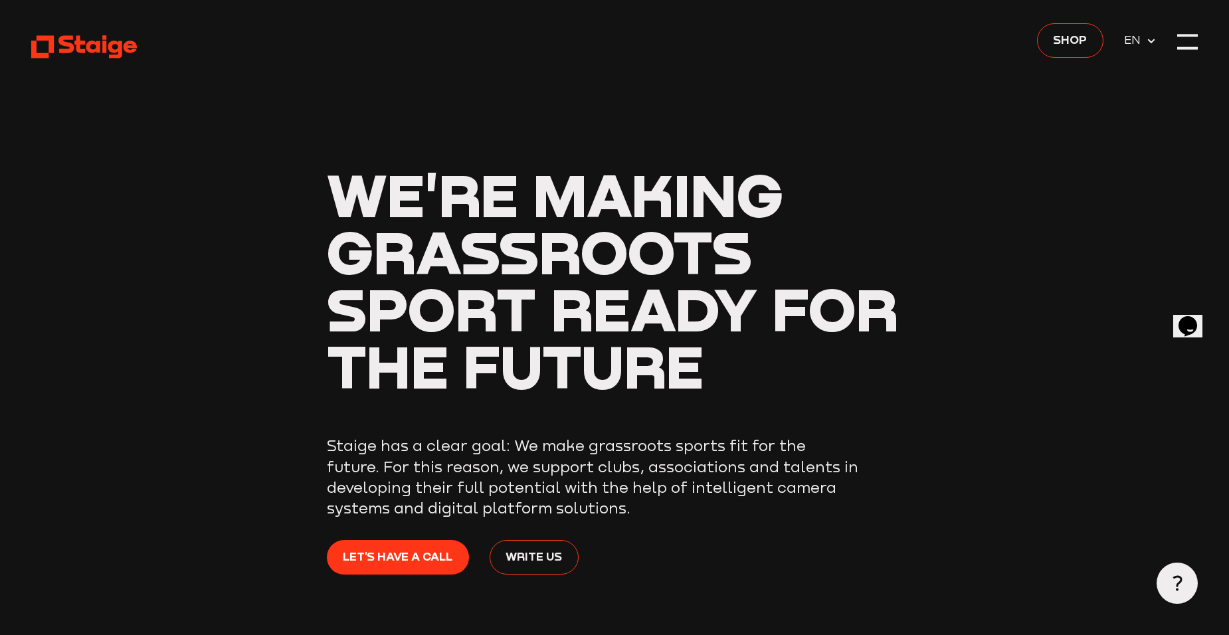
click at [1150, 43] on icon at bounding box center [1151, 41] width 11 height 11
click at [1133, 64] on span "DE" at bounding box center [1134, 62] width 21 height 18
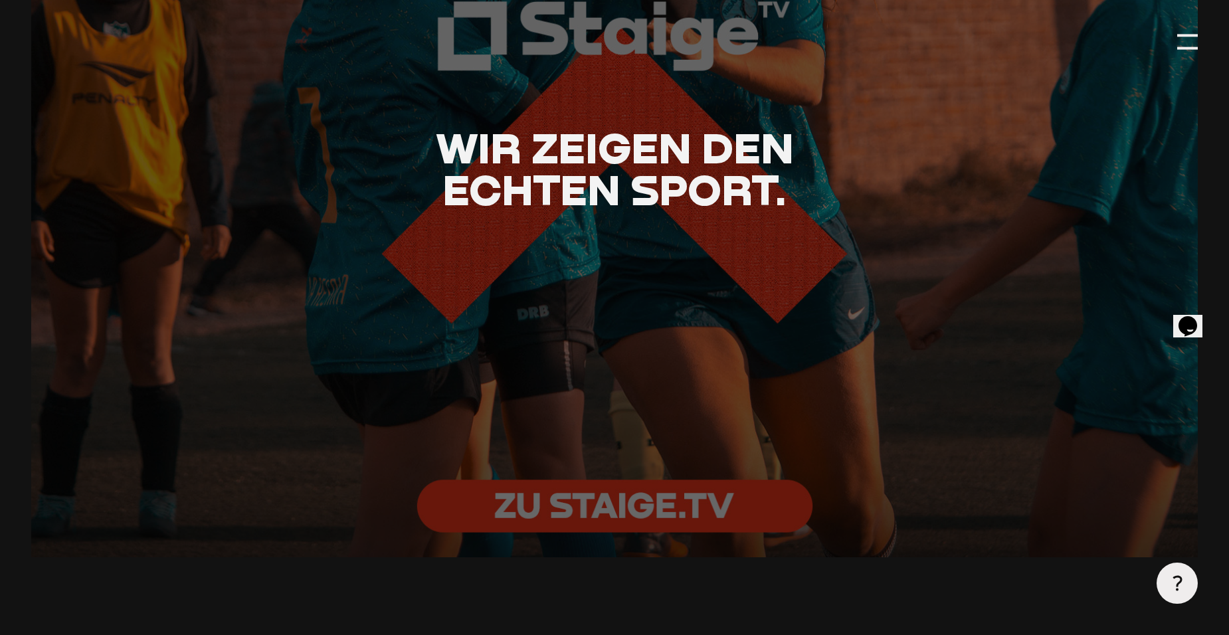
scroll to position [2922, 0]
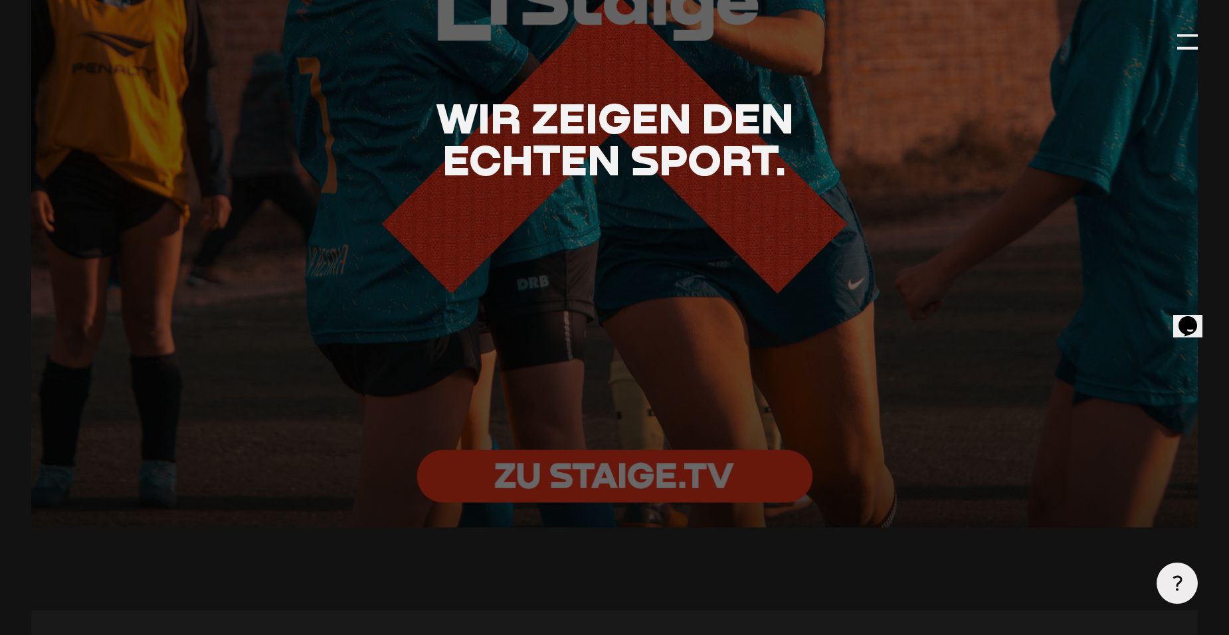
click at [669, 478] on div at bounding box center [614, 138] width 1283 height 855
click at [608, 482] on div at bounding box center [614, 138] width 1283 height 855
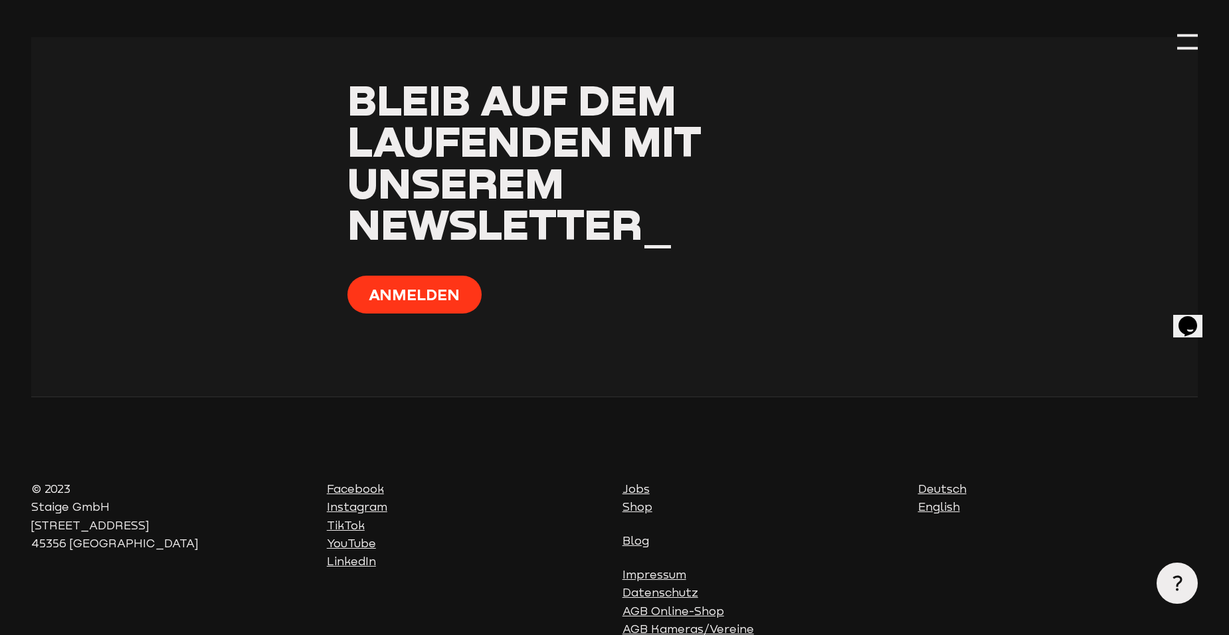
scroll to position [5299, 0]
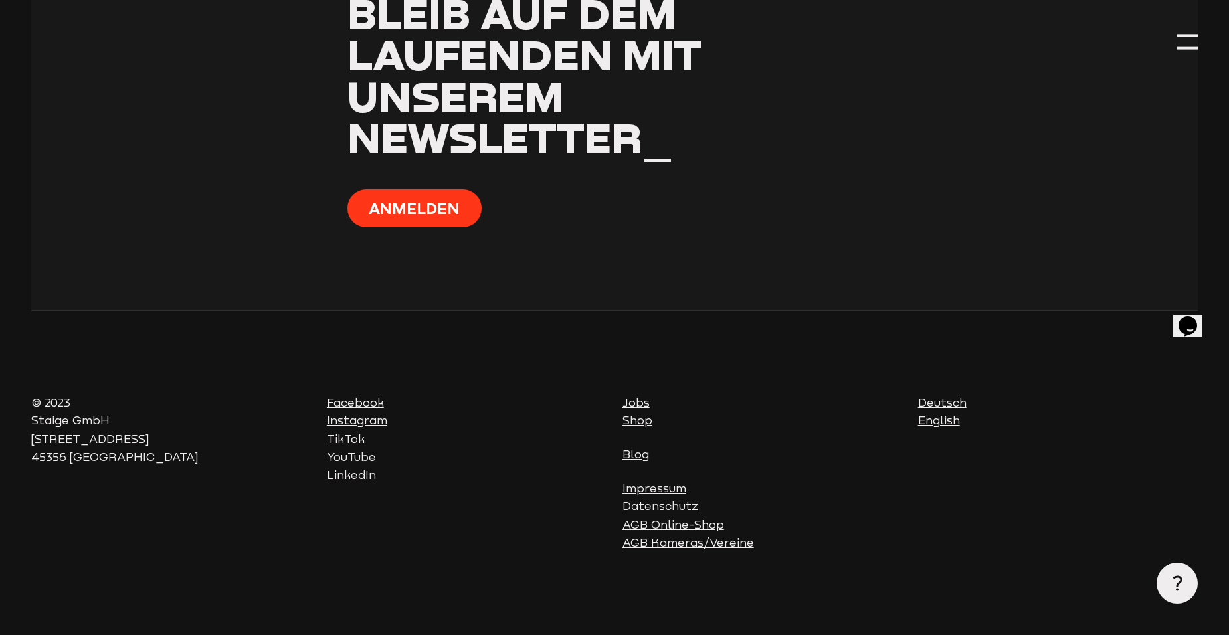
click at [649, 418] on link "Shop" at bounding box center [637, 420] width 30 height 13
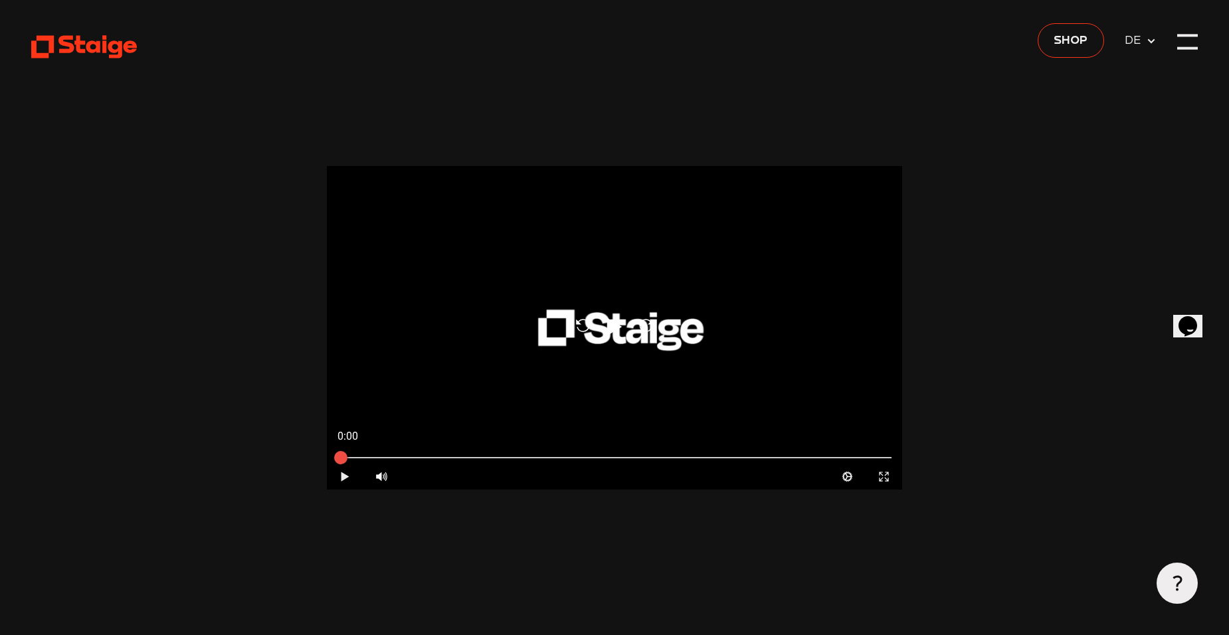
click at [343, 480] on icon at bounding box center [345, 476] width 8 height 9
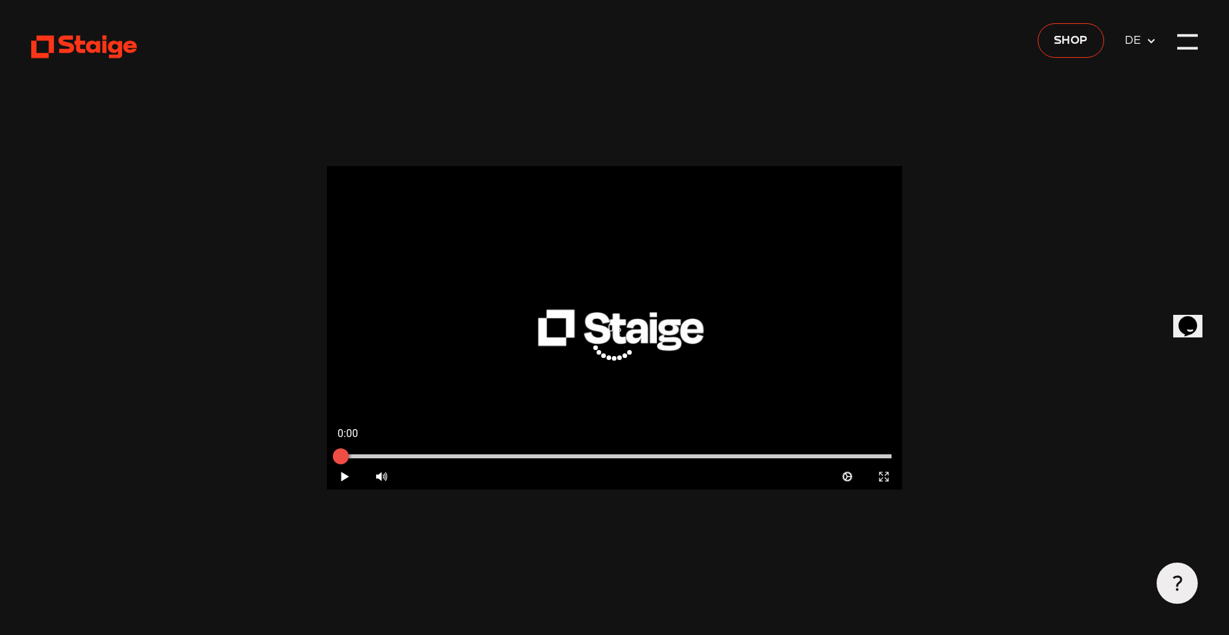
type input "0.8"
click at [507, 454] on div at bounding box center [614, 456] width 575 height 15
click at [585, 453] on div at bounding box center [614, 456] width 575 height 15
click at [669, 454] on div at bounding box center [614, 456] width 575 height 15
click at [750, 452] on div at bounding box center [614, 456] width 575 height 15
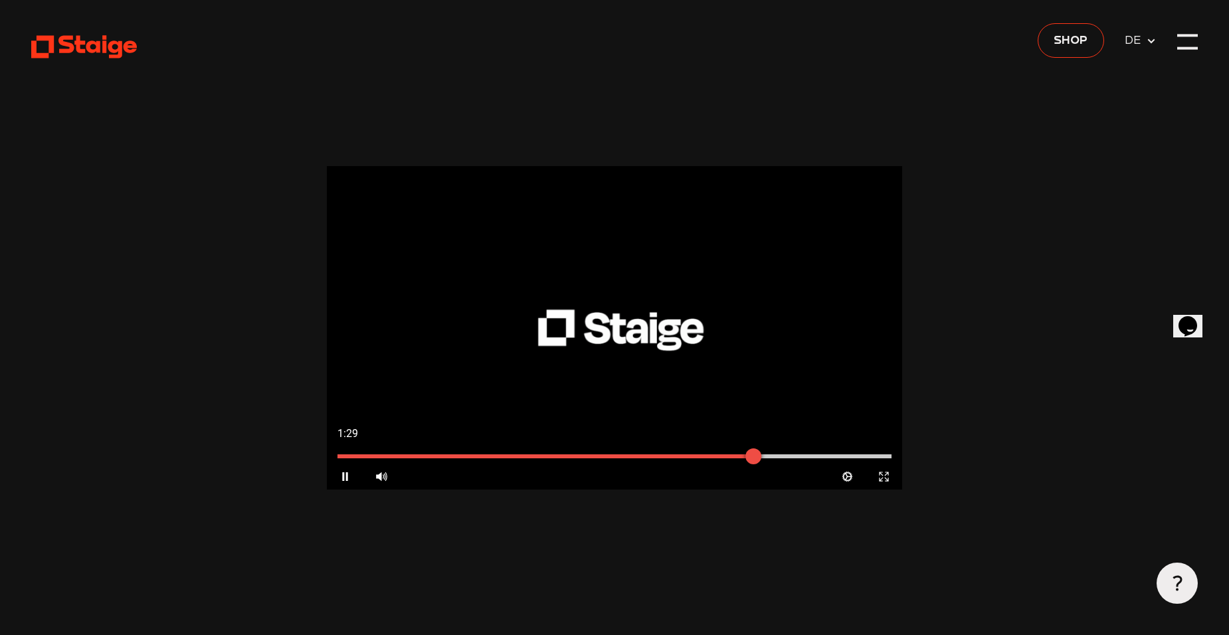
click at [786, 454] on div at bounding box center [614, 456] width 575 height 15
click at [837, 457] on div at bounding box center [614, 456] width 554 height 4
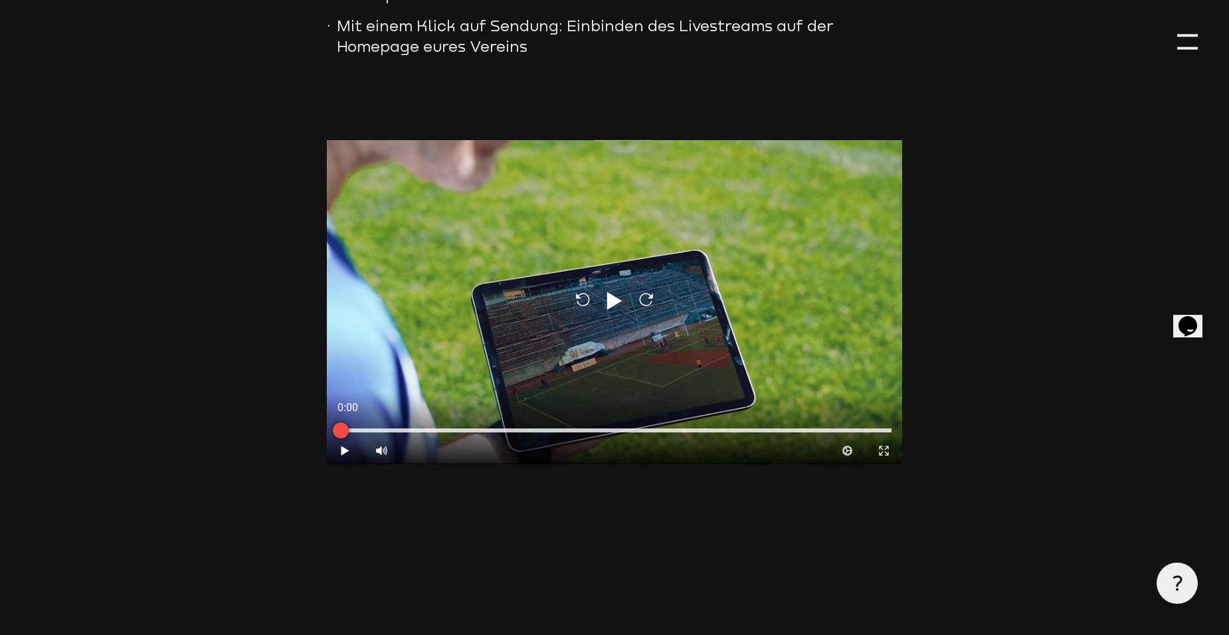
scroll to position [1195, 0]
click at [344, 446] on div at bounding box center [340, 429] width 33 height 33
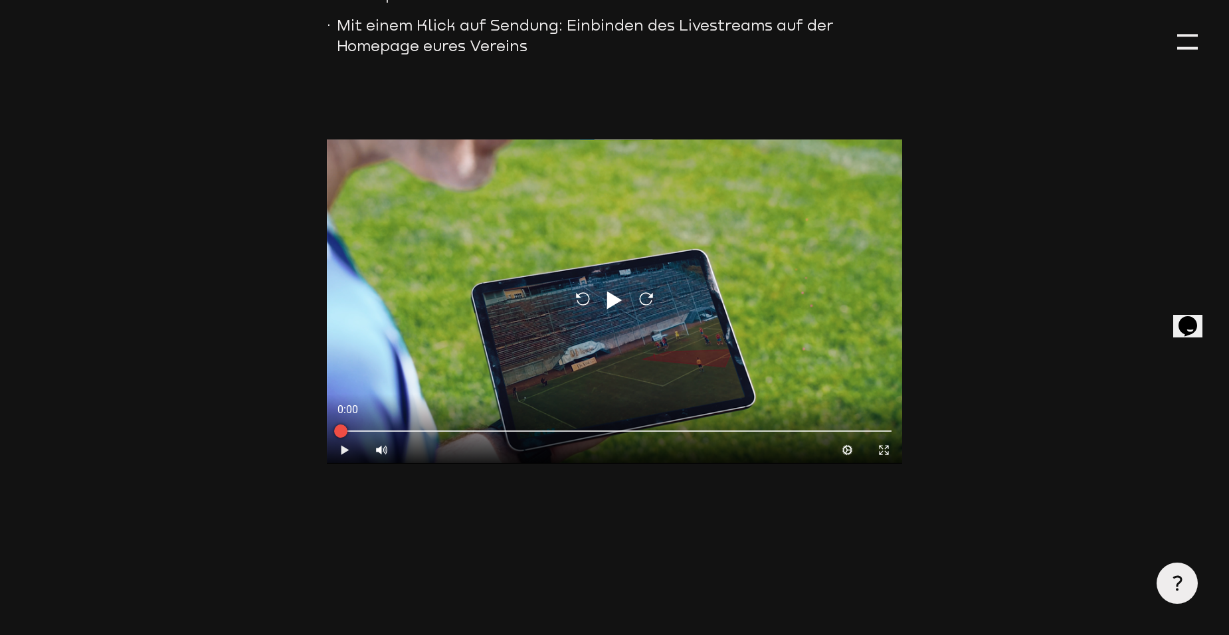
click at [343, 454] on icon "Play" at bounding box center [345, 450] width 13 height 13
type input "0.8"
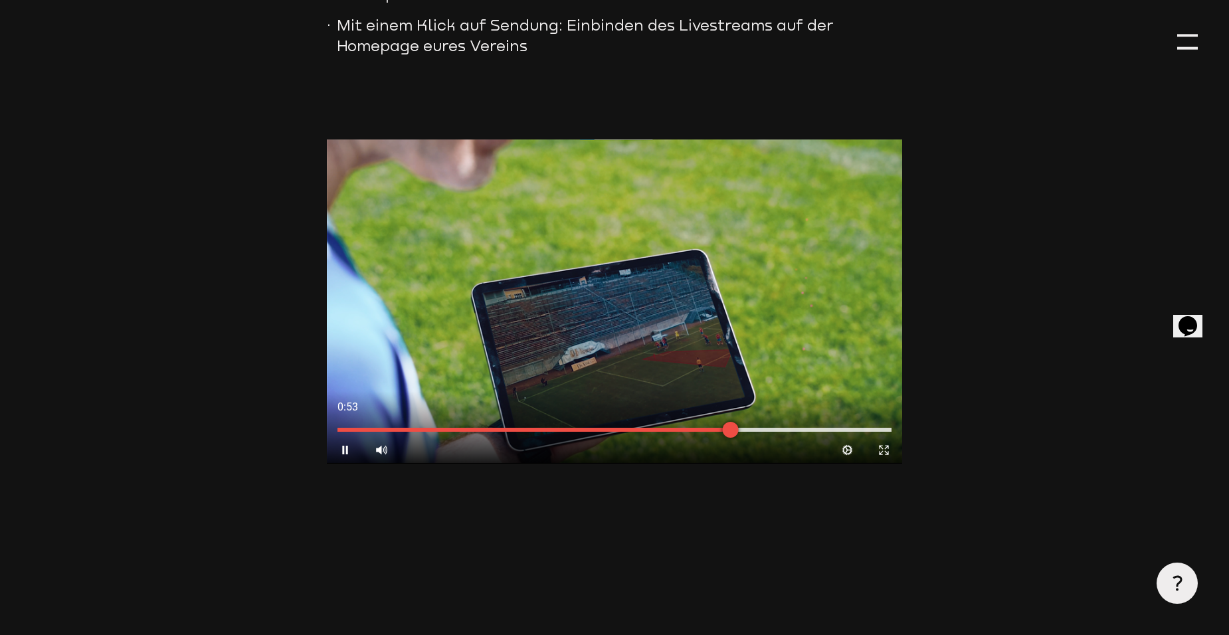
click at [791, 430] on div at bounding box center [614, 430] width 554 height 4
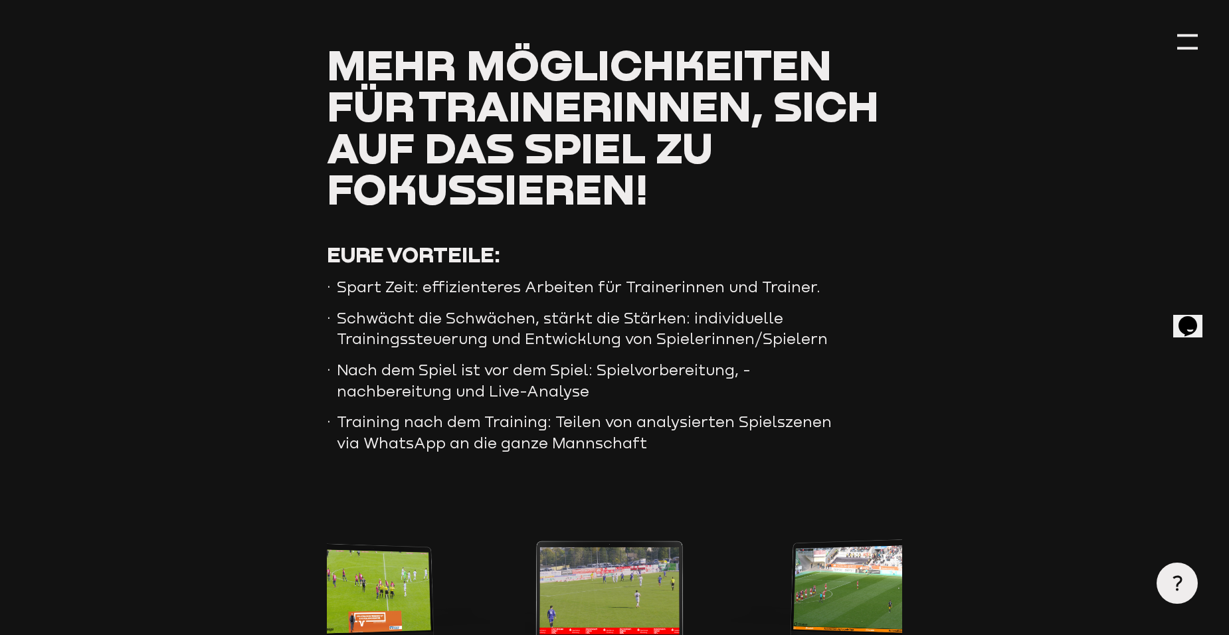
scroll to position [1926, 0]
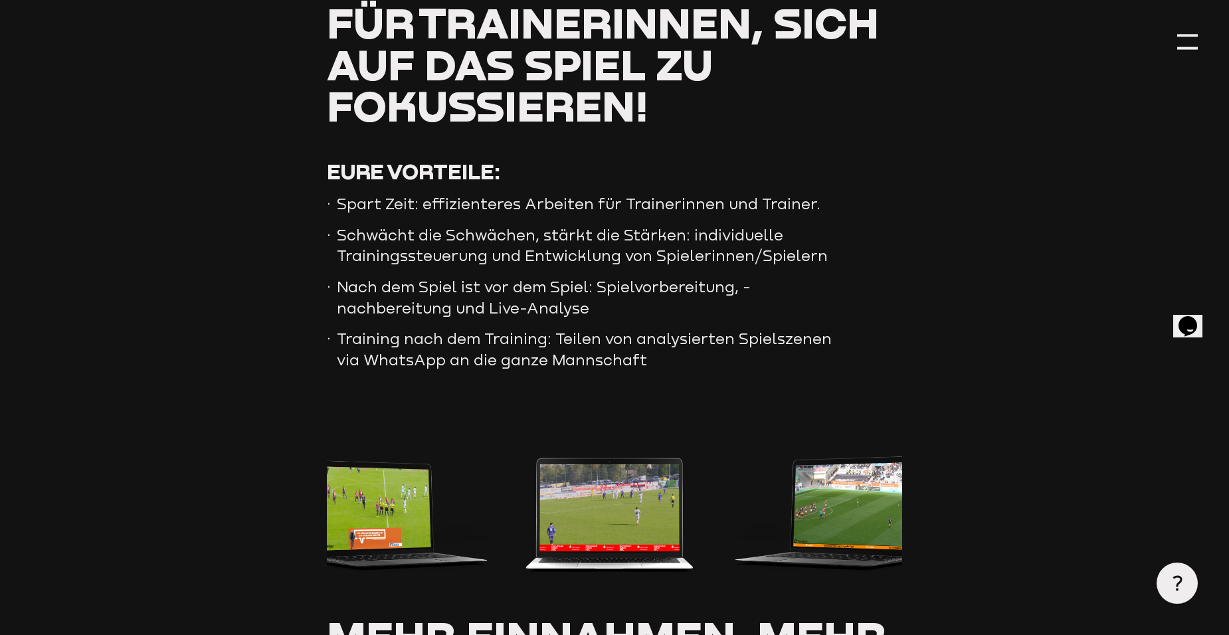
click at [378, 506] on img at bounding box center [614, 514] width 575 height 121
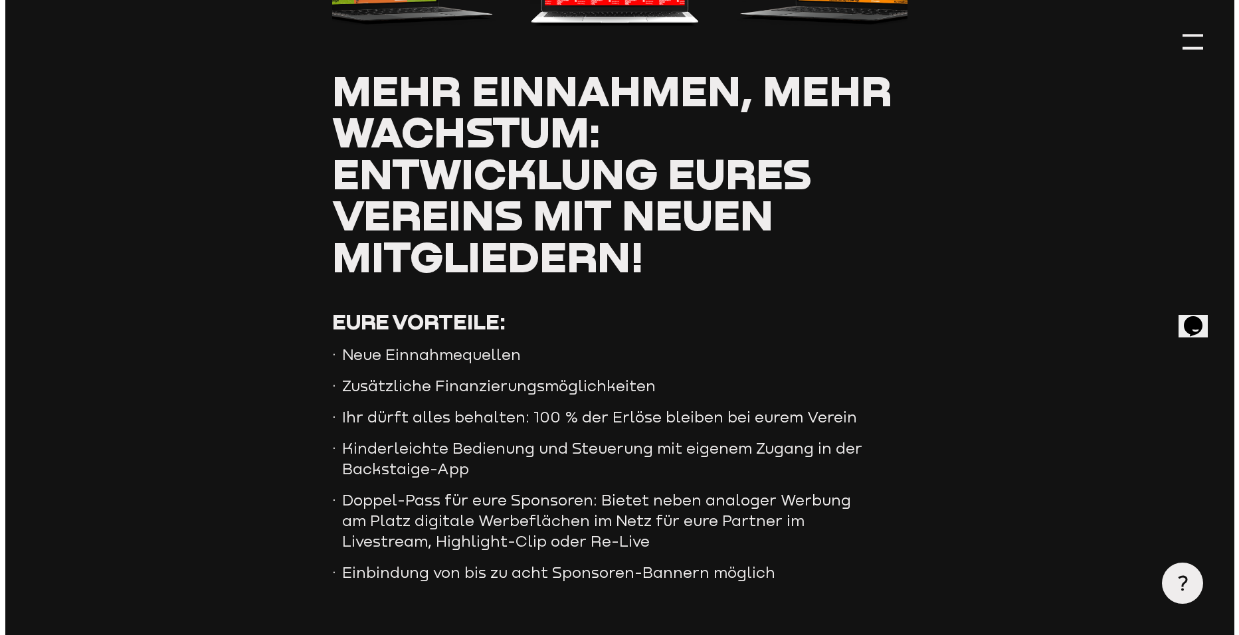
scroll to position [2325, 0]
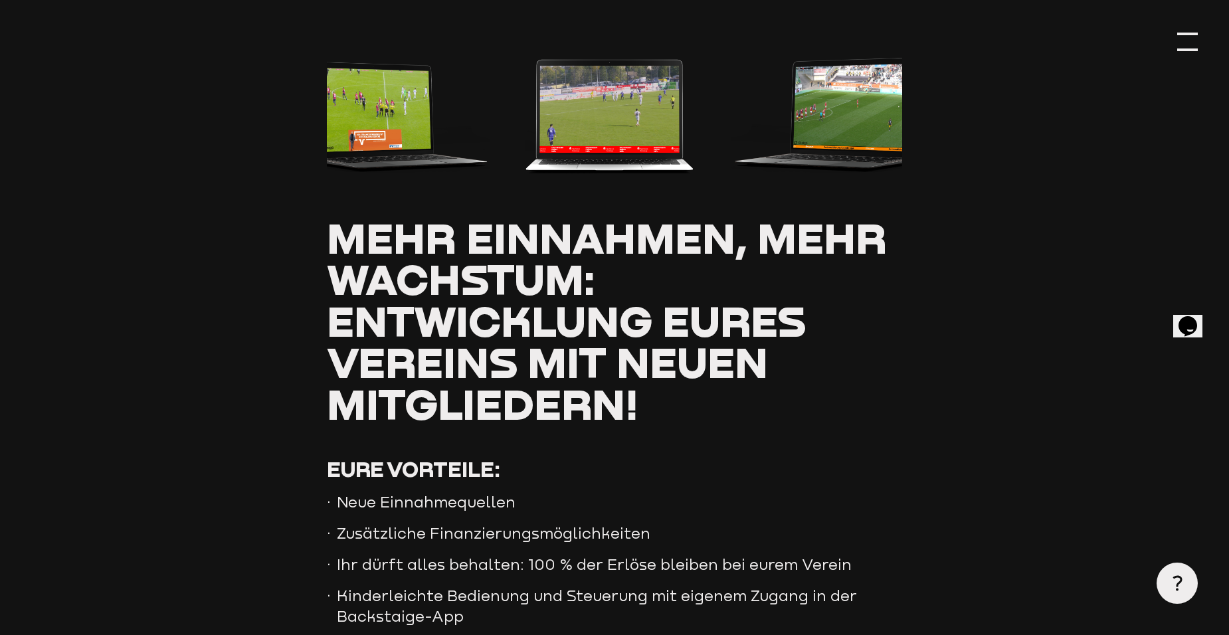
click at [1190, 38] on div at bounding box center [1187, 41] width 21 height 21
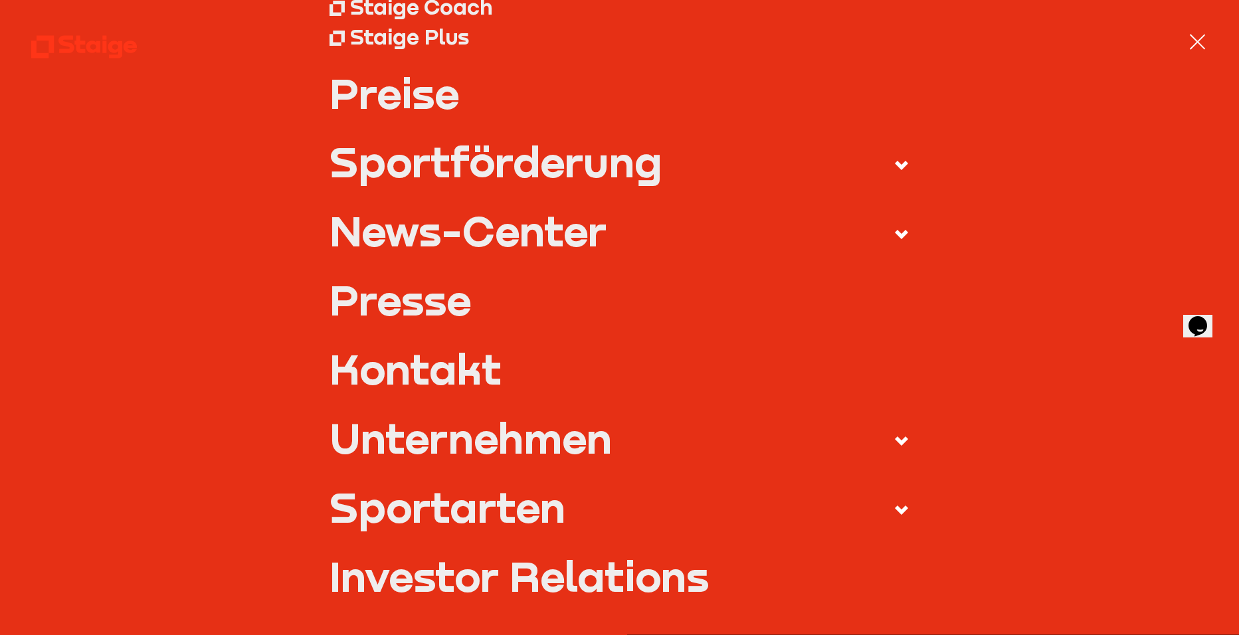
scroll to position [226, 0]
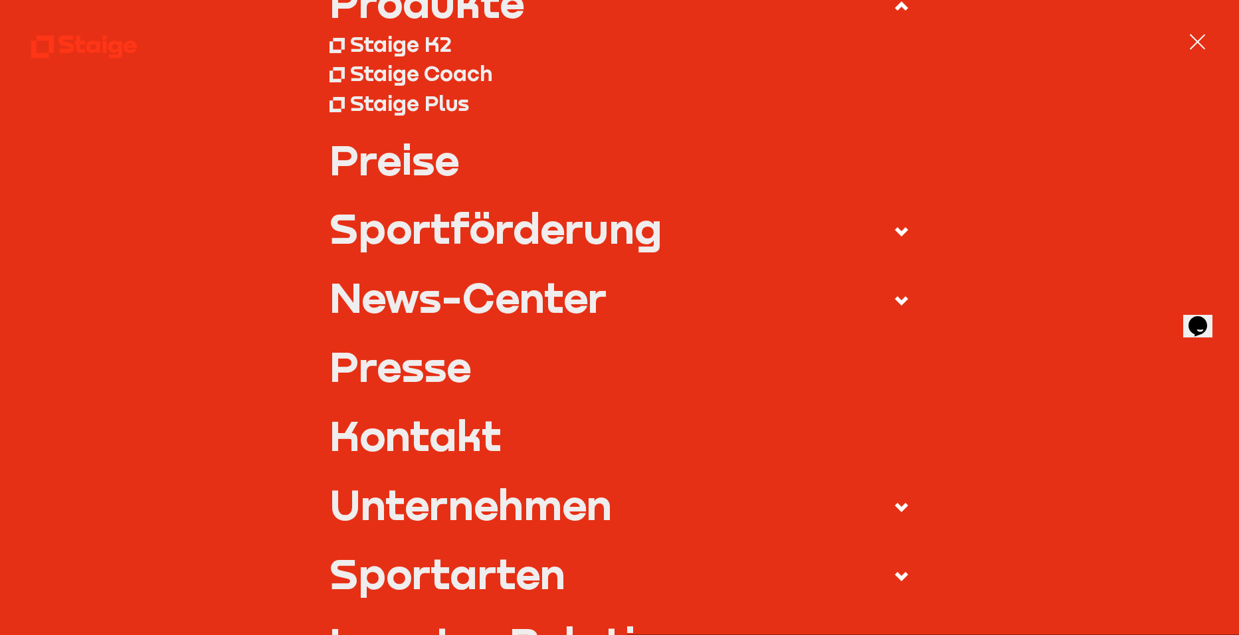
click at [397, 169] on link "Preise" at bounding box center [619, 160] width 580 height 42
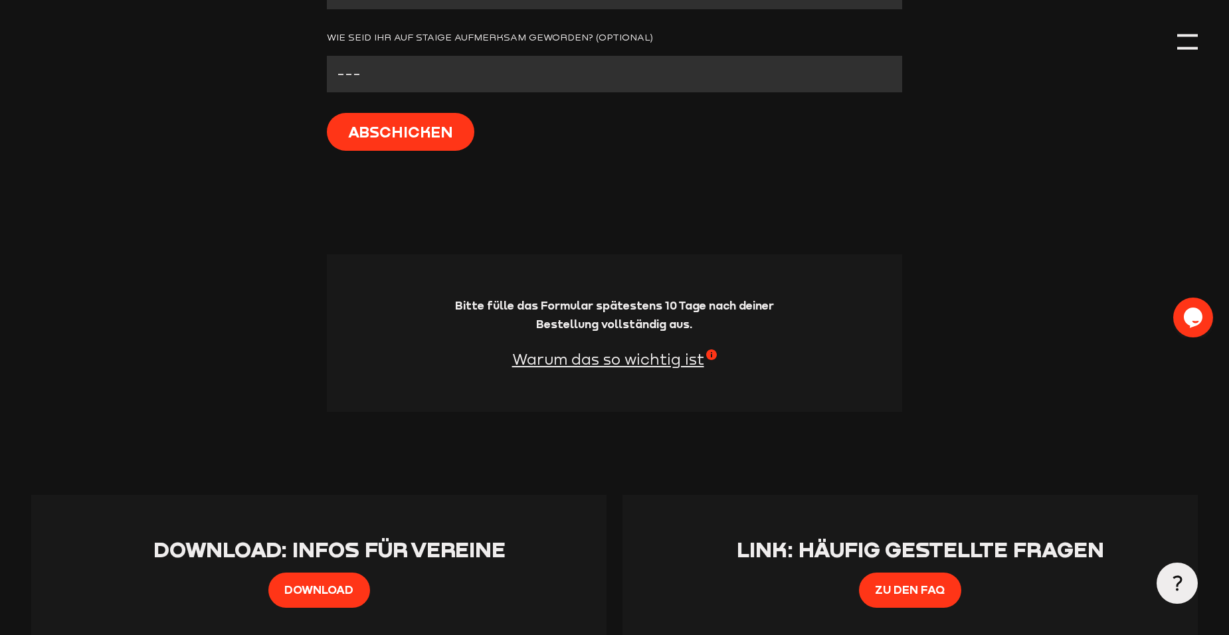
scroll to position [1328, 0]
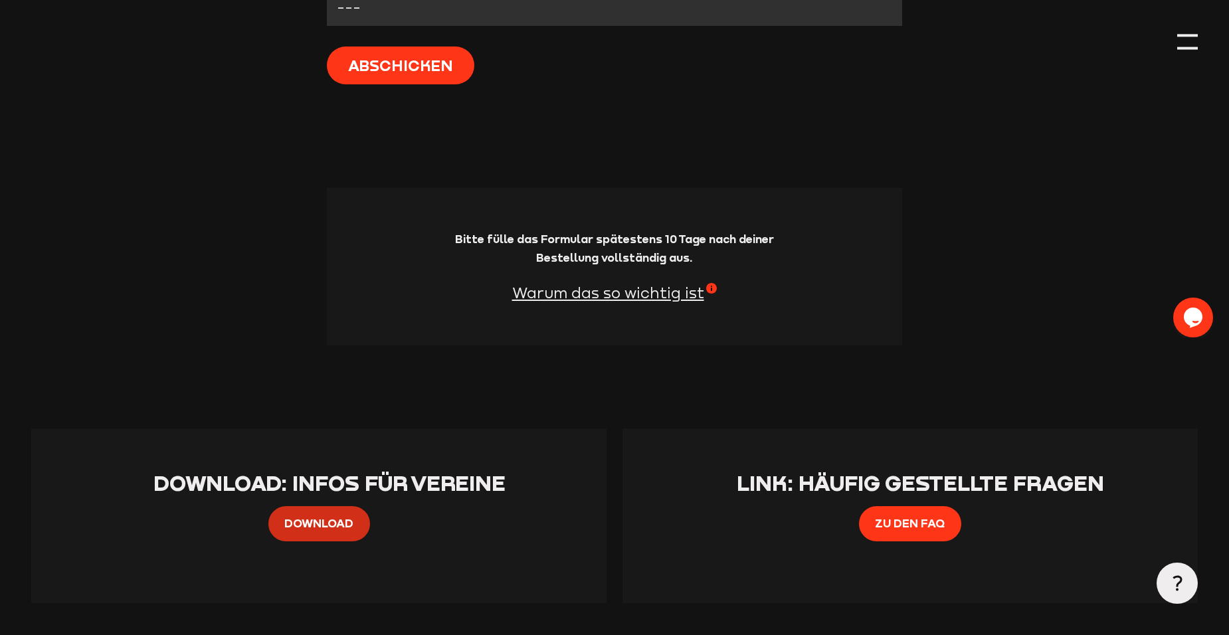
click at [319, 520] on span "Download" at bounding box center [318, 522] width 69 height 18
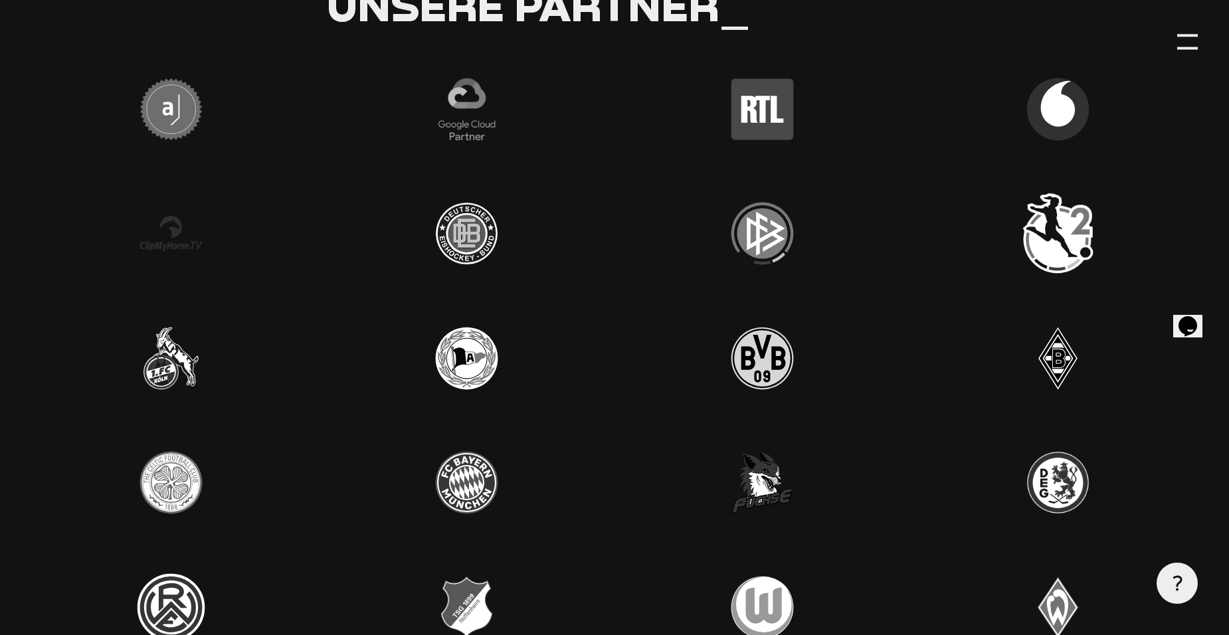
scroll to position [4051, 0]
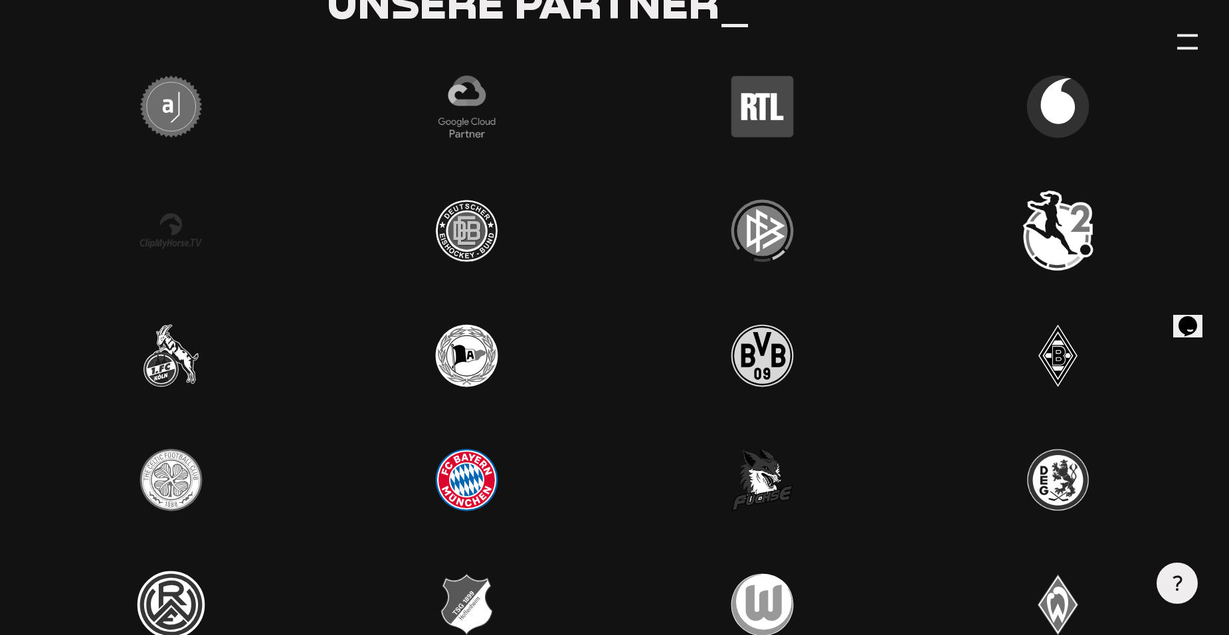
click at [474, 496] on img at bounding box center [466, 479] width 83 height 83
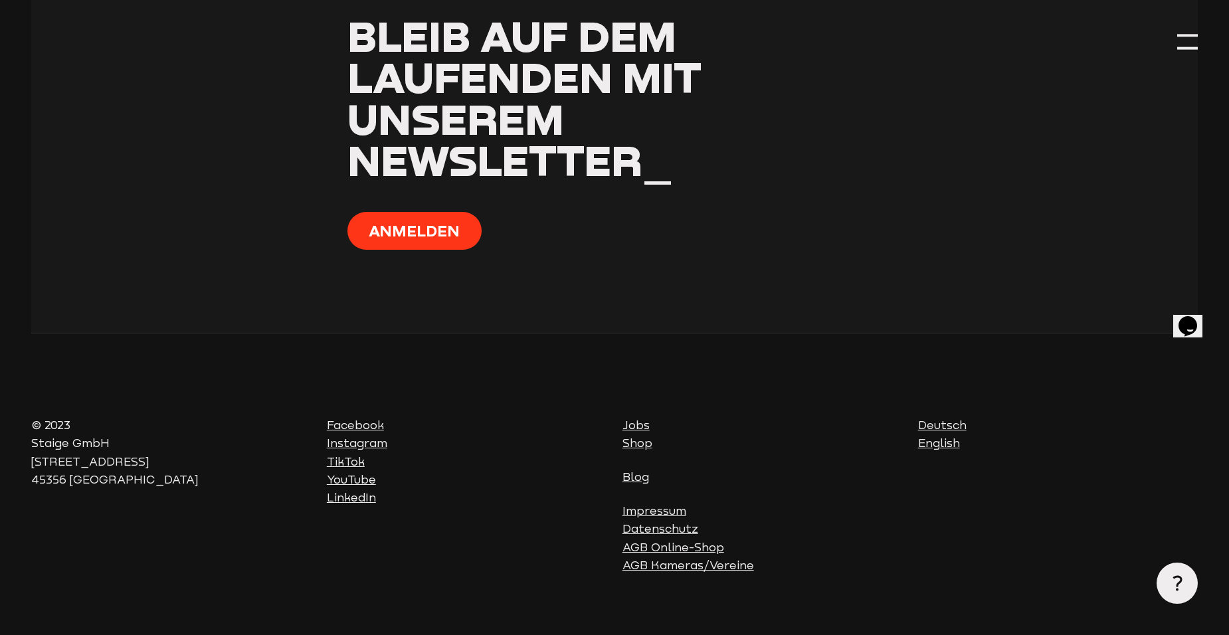
scroll to position [5299, 0]
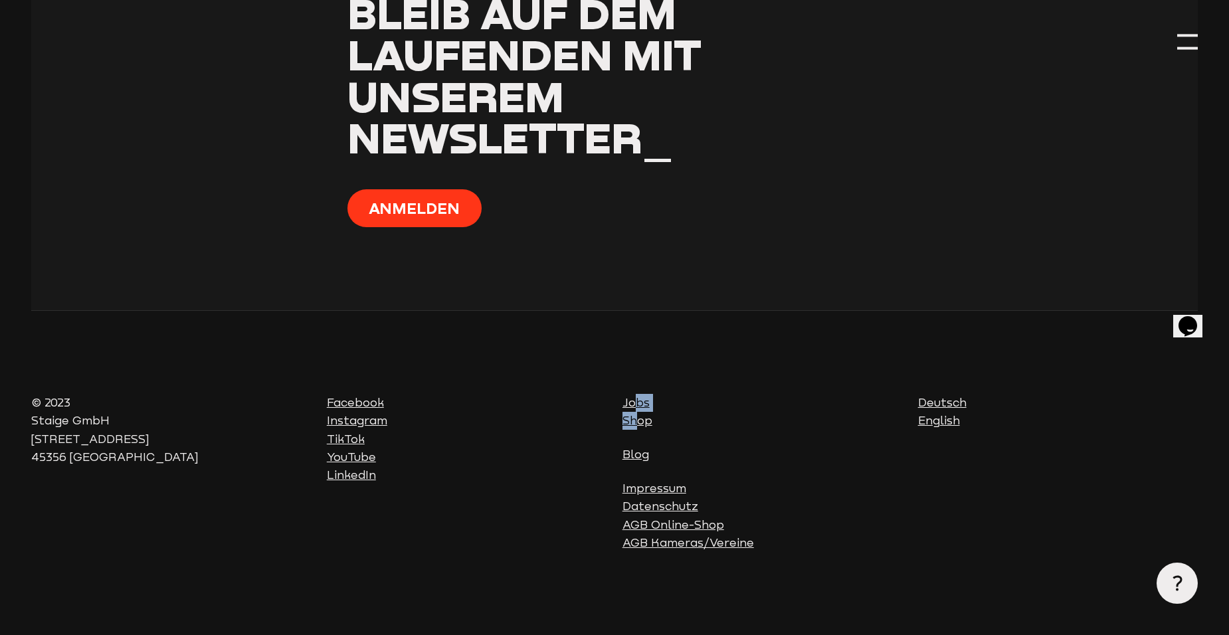
drag, startPoint x: 637, startPoint y: 411, endPoint x: 638, endPoint y: 418, distance: 6.7
click at [638, 418] on div "Jobs Shop" at bounding box center [762, 412] width 280 height 37
drag, startPoint x: 638, startPoint y: 418, endPoint x: 779, endPoint y: 406, distance: 142.0
click at [781, 406] on div "Jobs Shop" at bounding box center [762, 412] width 280 height 37
click at [638, 404] on link "Jobs" at bounding box center [635, 402] width 27 height 13
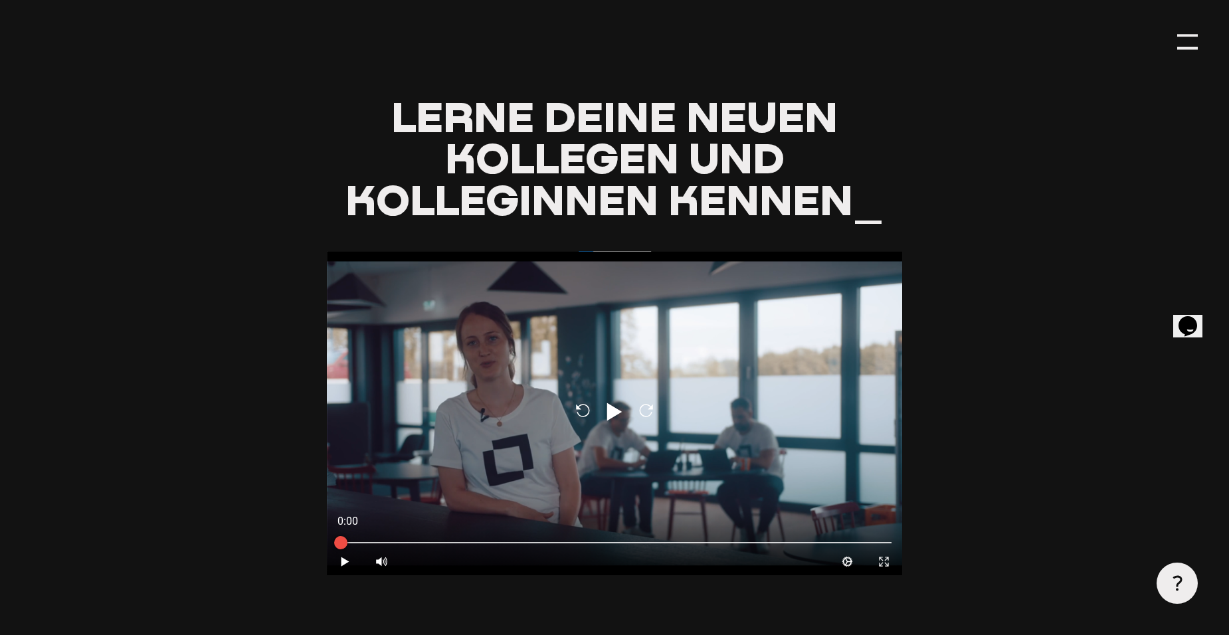
scroll to position [1195, 0]
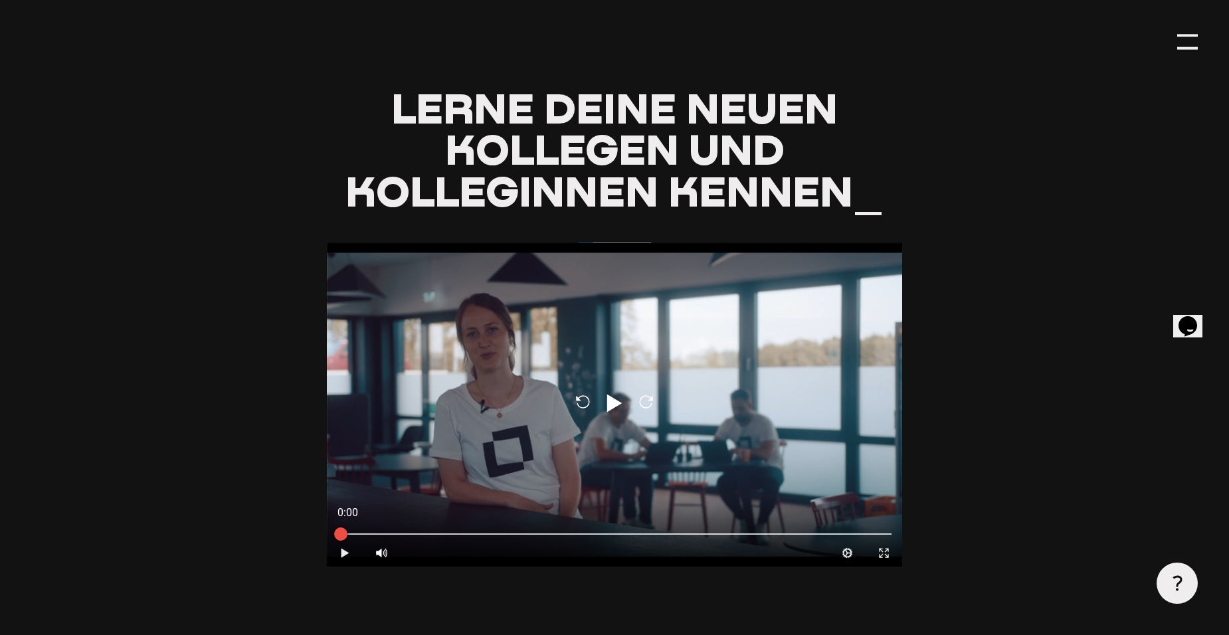
click at [349, 558] on icon "Play" at bounding box center [345, 553] width 13 height 13
type input "0.8"
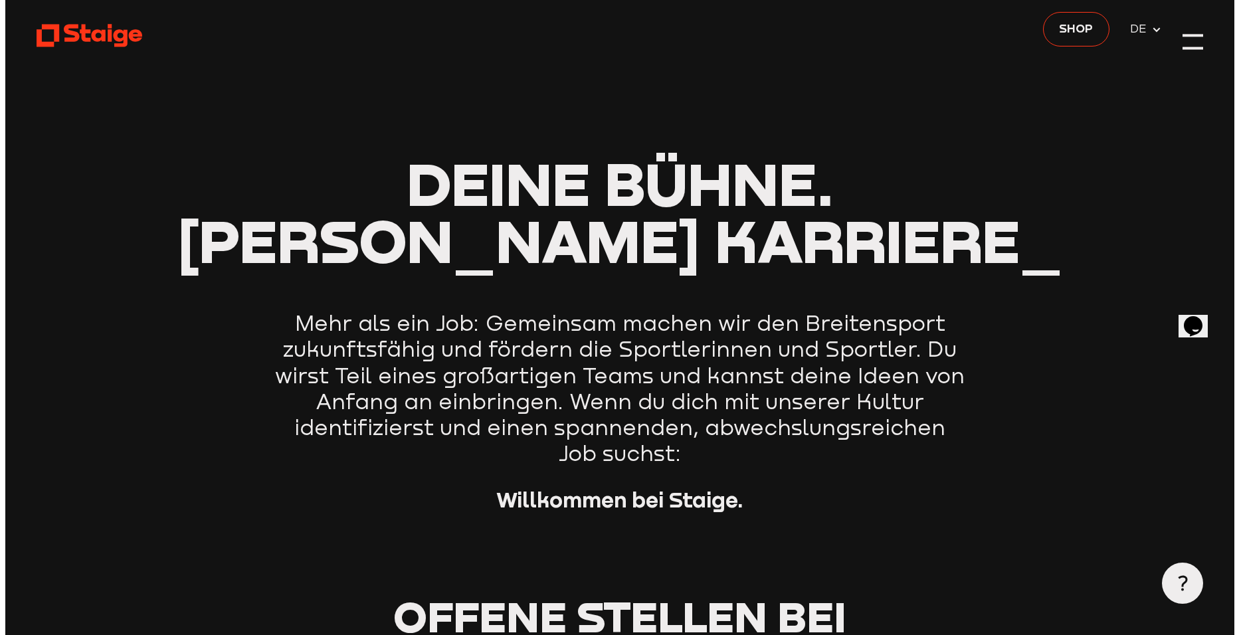
scroll to position [0, 0]
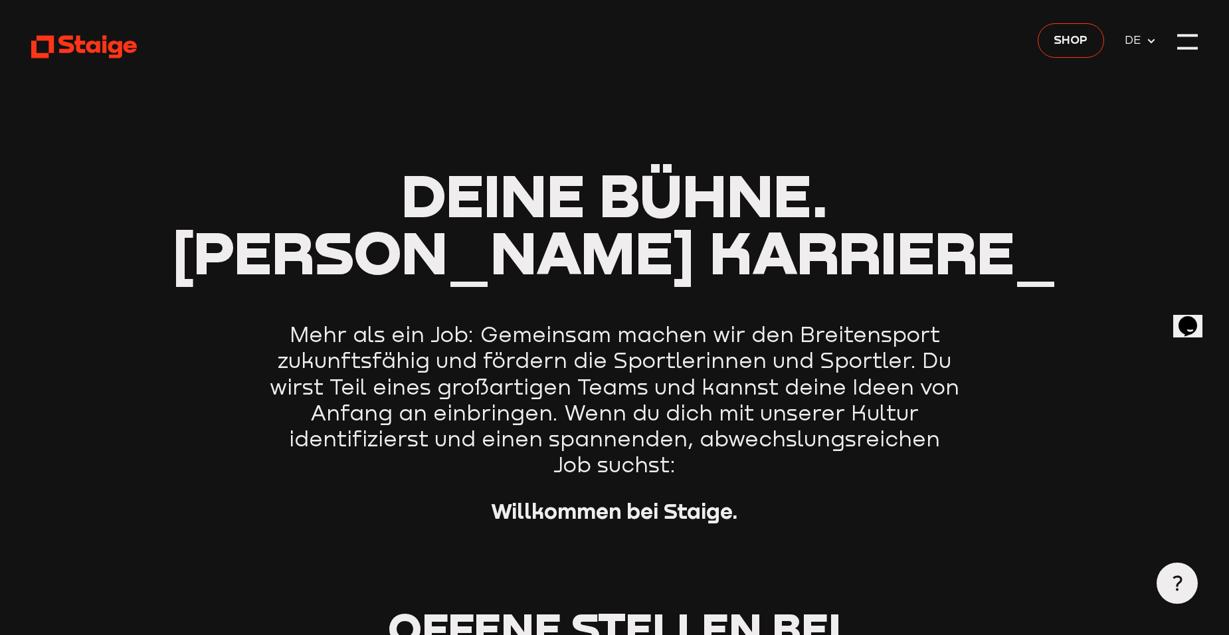
click at [1144, 37] on span "DE" at bounding box center [1134, 40] width 21 height 18
click at [1134, 39] on span "DE" at bounding box center [1134, 40] width 21 height 18
click at [1197, 43] on div at bounding box center [1187, 41] width 21 height 21
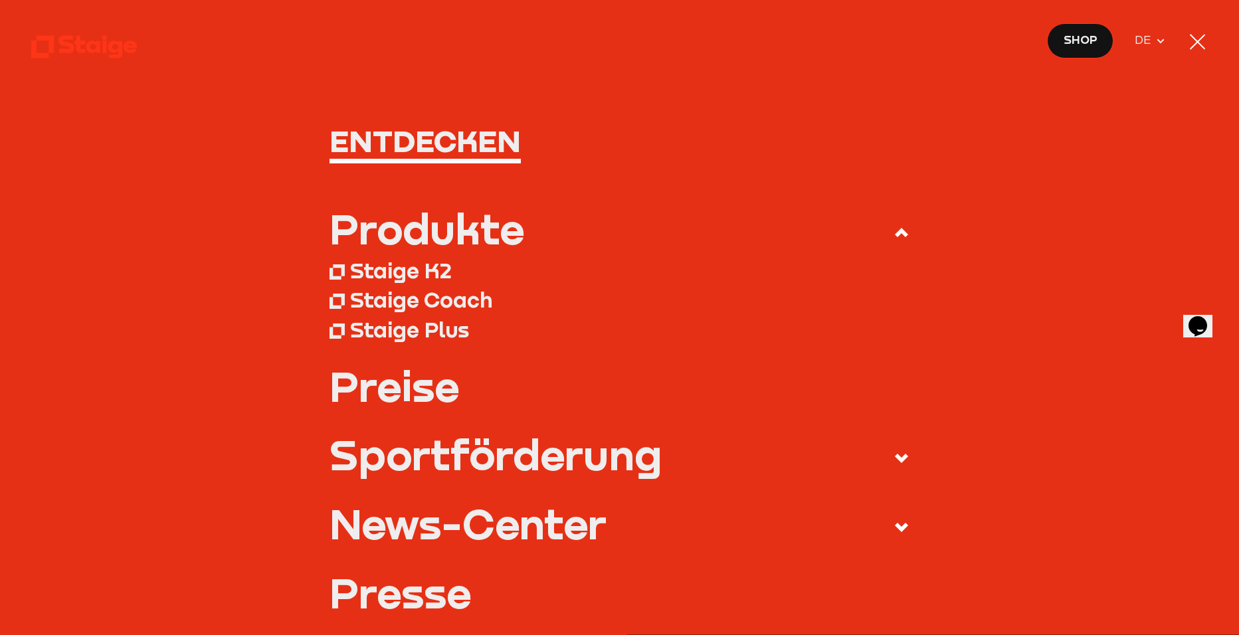
click at [396, 329] on div "Staige Plus" at bounding box center [409, 330] width 119 height 26
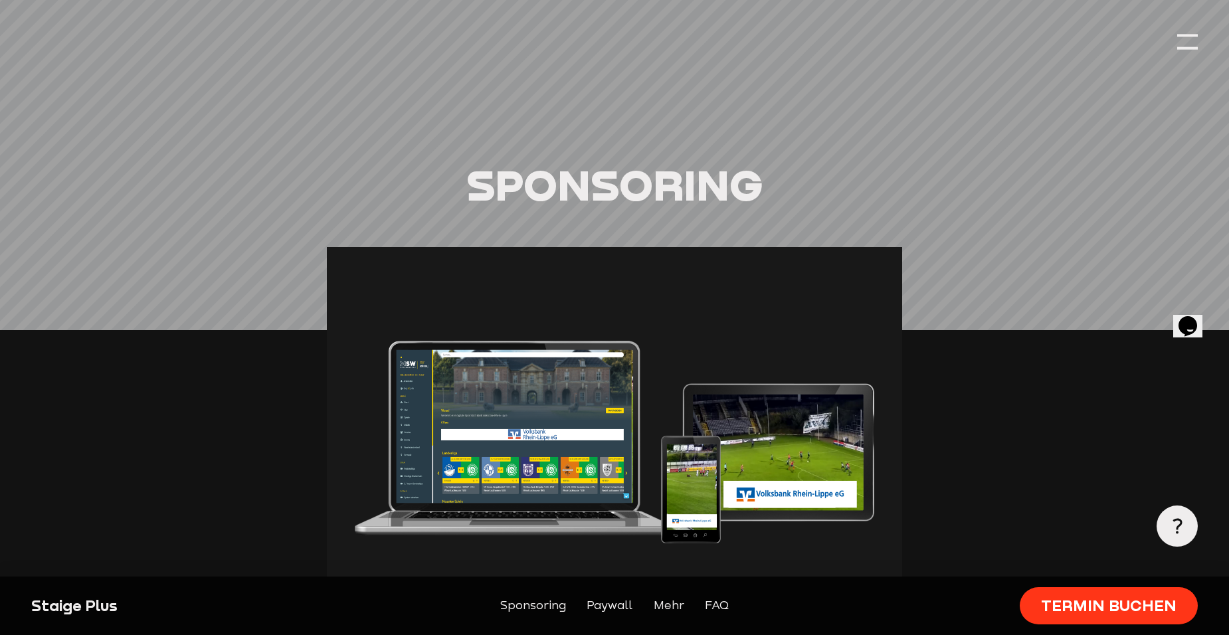
scroll to position [731, 0]
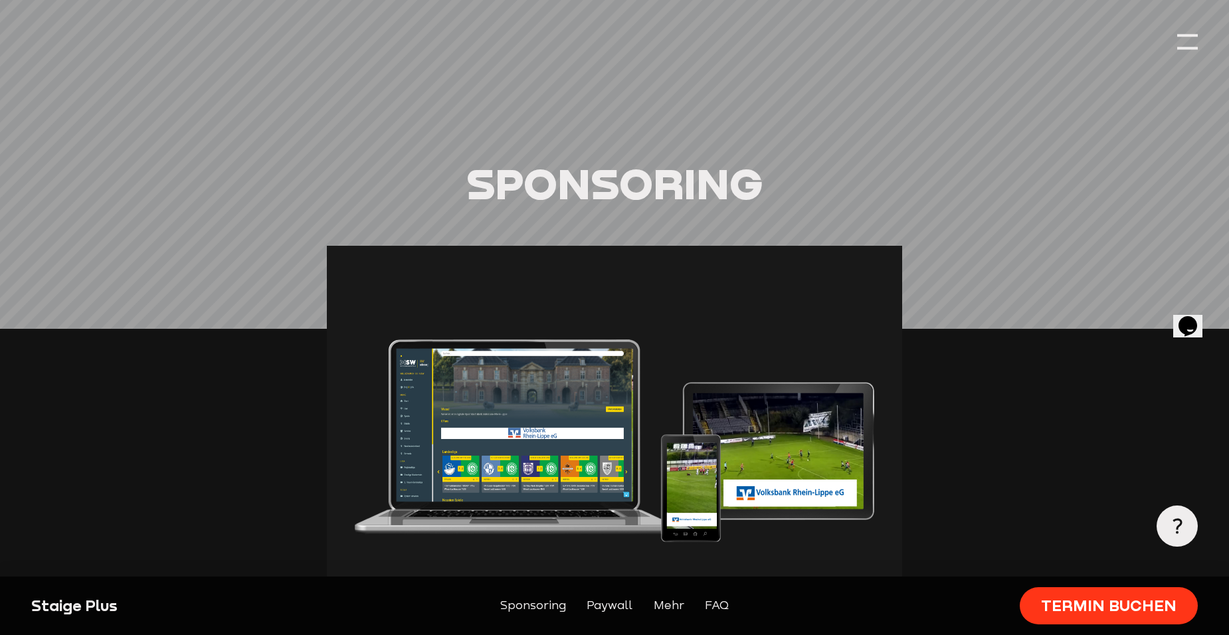
click at [558, 430] on img at bounding box center [614, 410] width 575 height 329
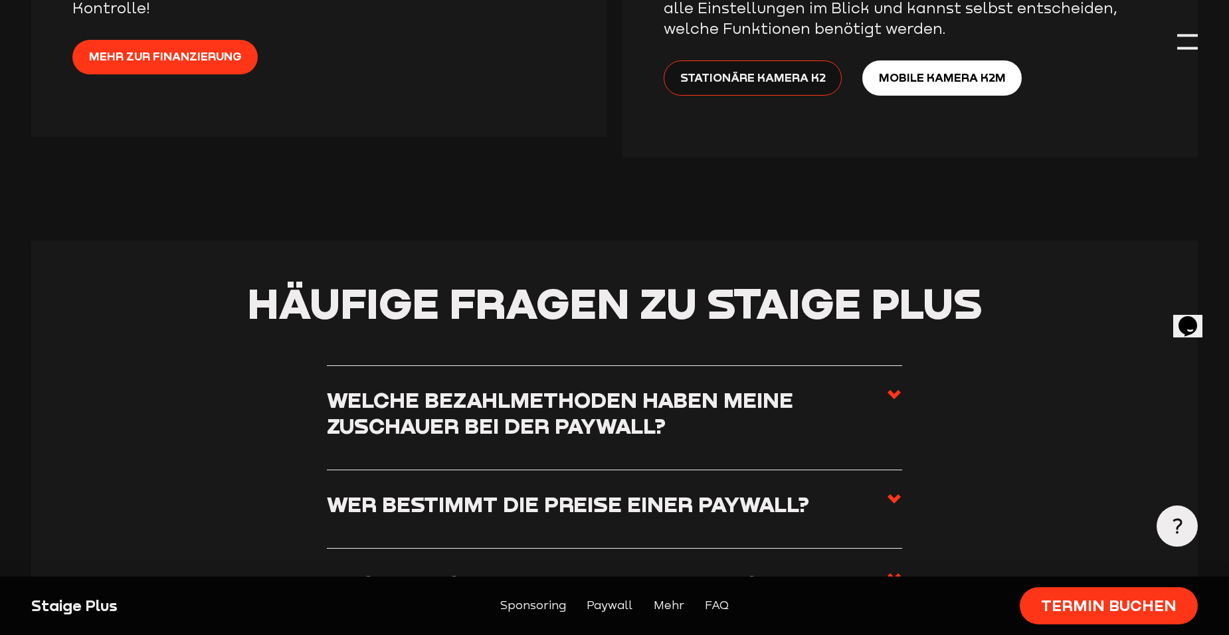
scroll to position [2856, 0]
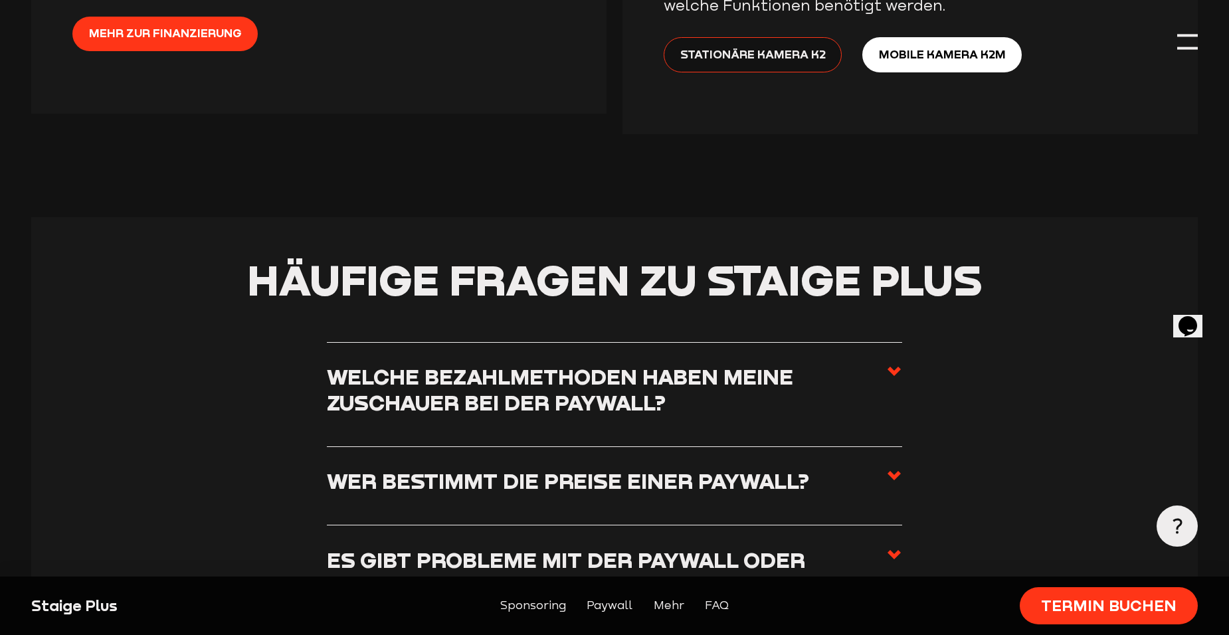
click at [721, 363] on h3 "Welche Bezahlmethoden haben meine Zuschauer bei der Paywall?" at bounding box center [606, 389] width 559 height 52
click at [0, 0] on input "Welche Bezahlmethoden haben meine Zuschauer bei der Paywall?" at bounding box center [0, 0] width 0 height 0
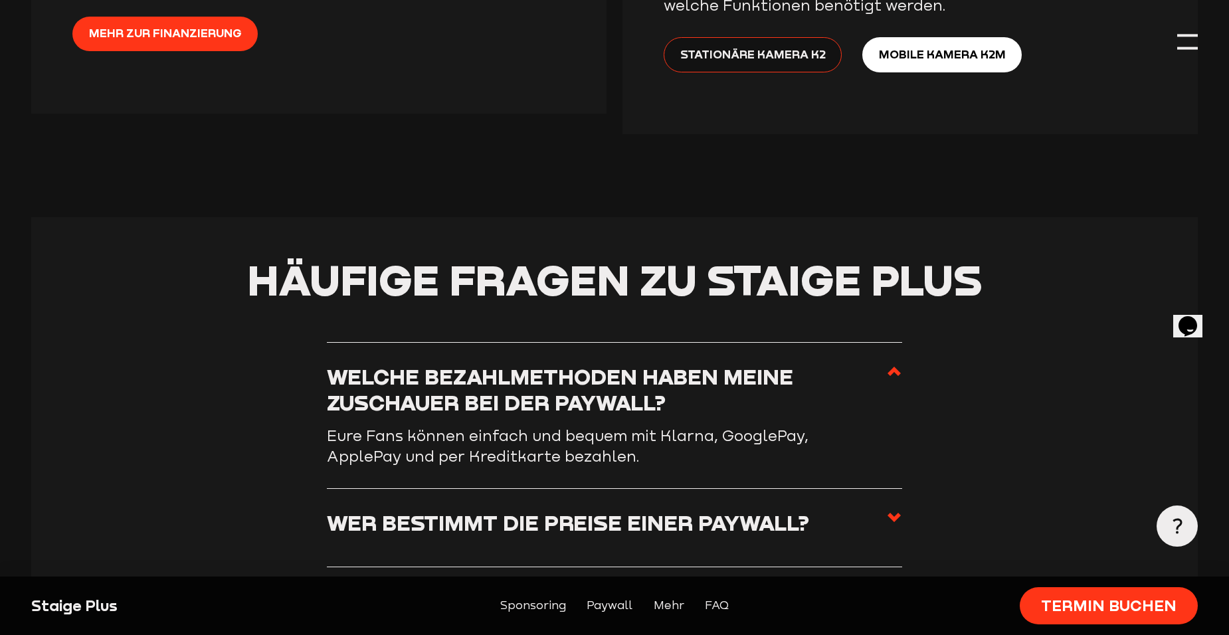
click at [687, 509] on h3 "Wer bestimmt die Preise einer Paywall?" at bounding box center [568, 522] width 482 height 26
click at [0, 0] on input "Wer bestimmt die Preise einer Paywall?" at bounding box center [0, 0] width 0 height 0
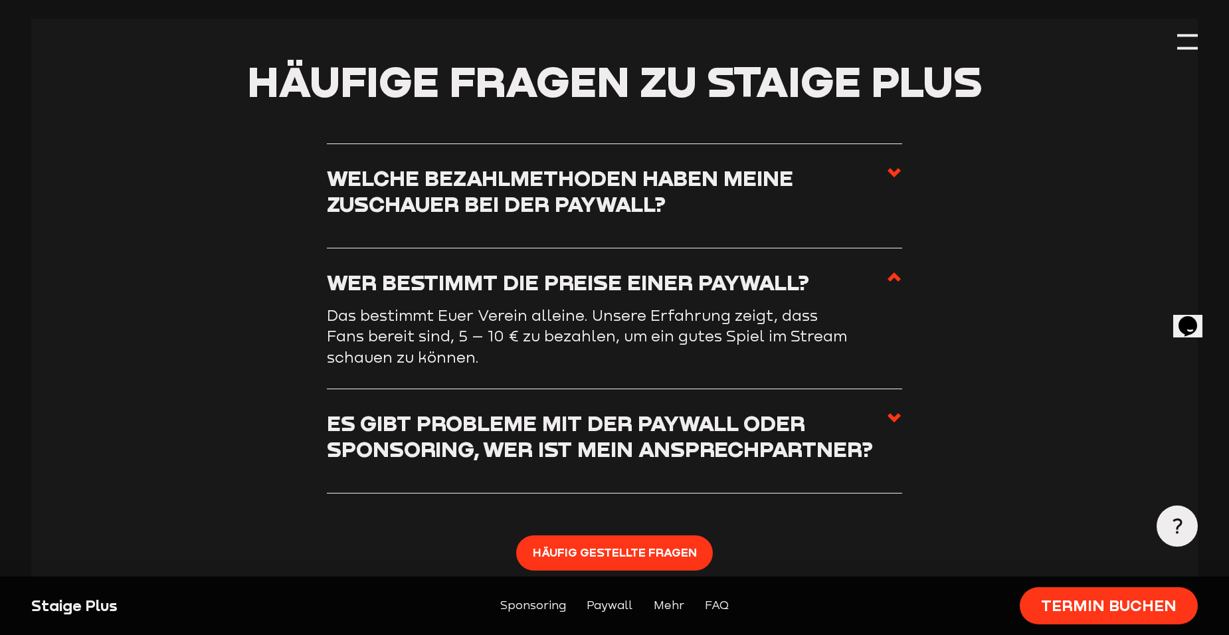
scroll to position [3055, 0]
click at [627, 410] on h3 "Es gibt Probleme mit der Paywall oder Sponsoring, wer ist mein Ansprechpartner?" at bounding box center [606, 435] width 559 height 52
click at [0, 0] on input "Es gibt Probleme mit der Paywall oder Sponsoring, wer ist mein Ansprechpartner?" at bounding box center [0, 0] width 0 height 0
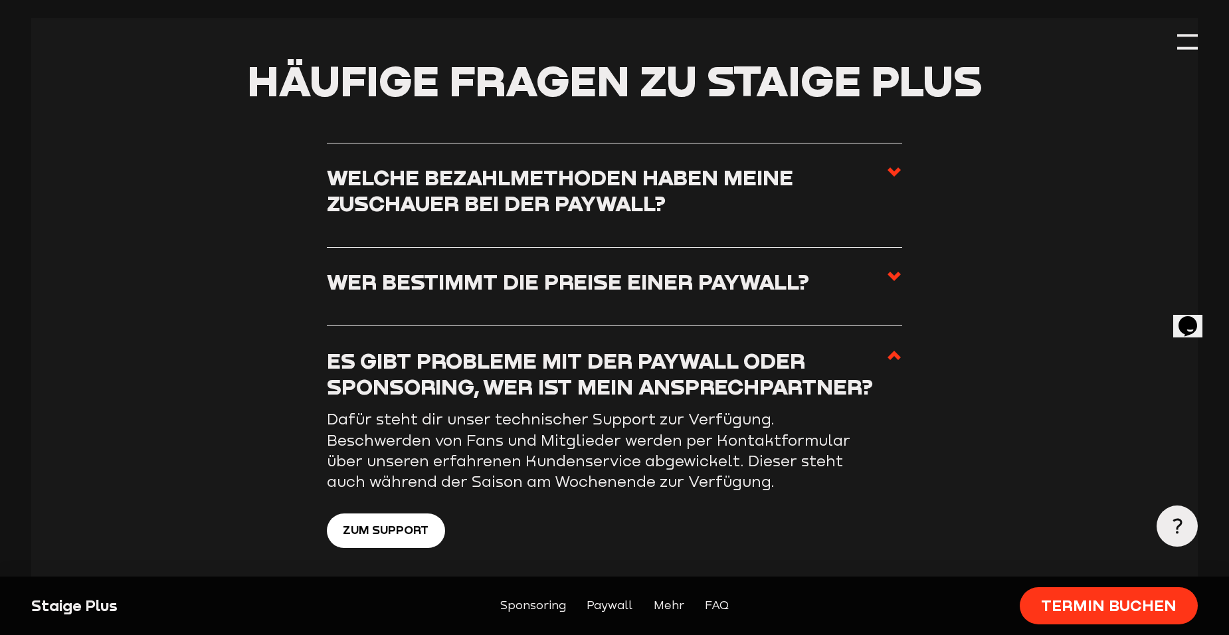
click at [892, 351] on use at bounding box center [893, 355] width 13 height 9
click at [0, 0] on input "Es gibt Probleme mit der Paywall oder Sponsoring, wer ist mein Ansprechpartner?" at bounding box center [0, 0] width 0 height 0
click at [892, 351] on use at bounding box center [893, 355] width 13 height 9
click at [0, 0] on input "Es gibt Probleme mit der Paywall oder Sponsoring, wer ist mein Ansprechpartner?" at bounding box center [0, 0] width 0 height 0
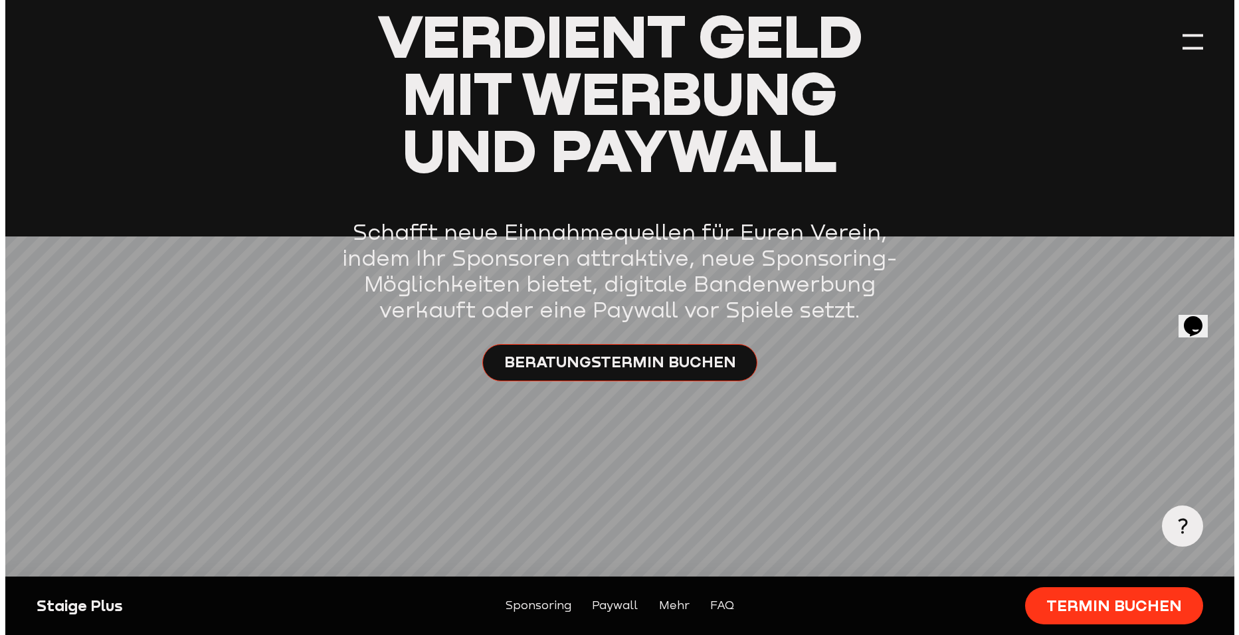
scroll to position [0, 0]
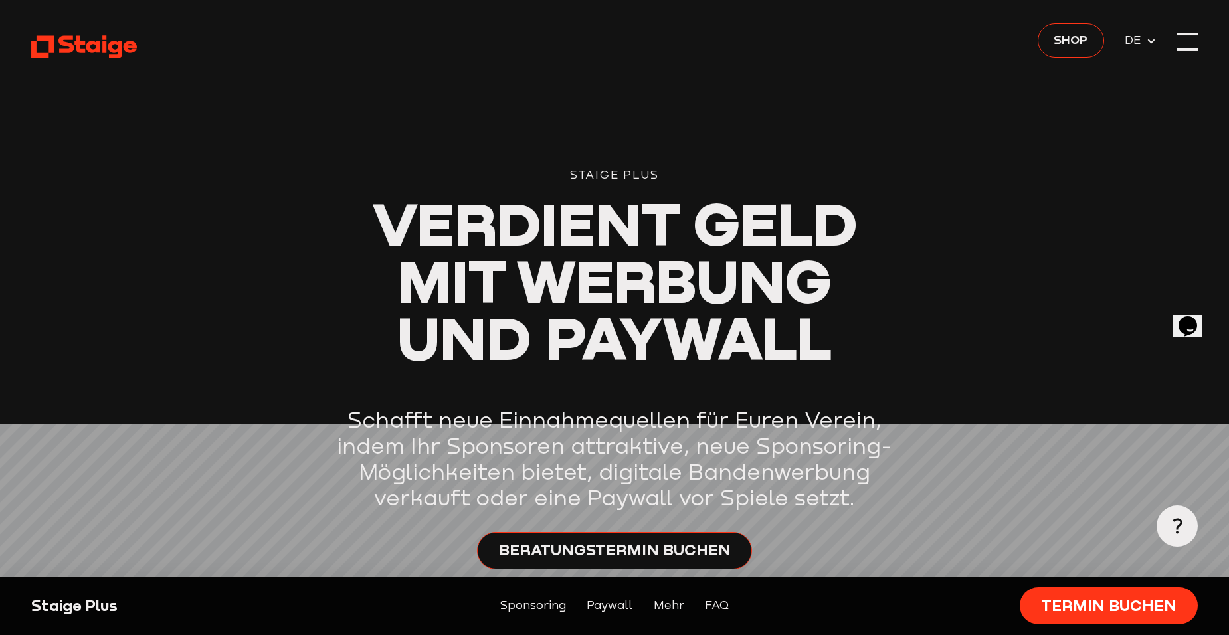
click at [1191, 44] on div at bounding box center [1187, 41] width 21 height 21
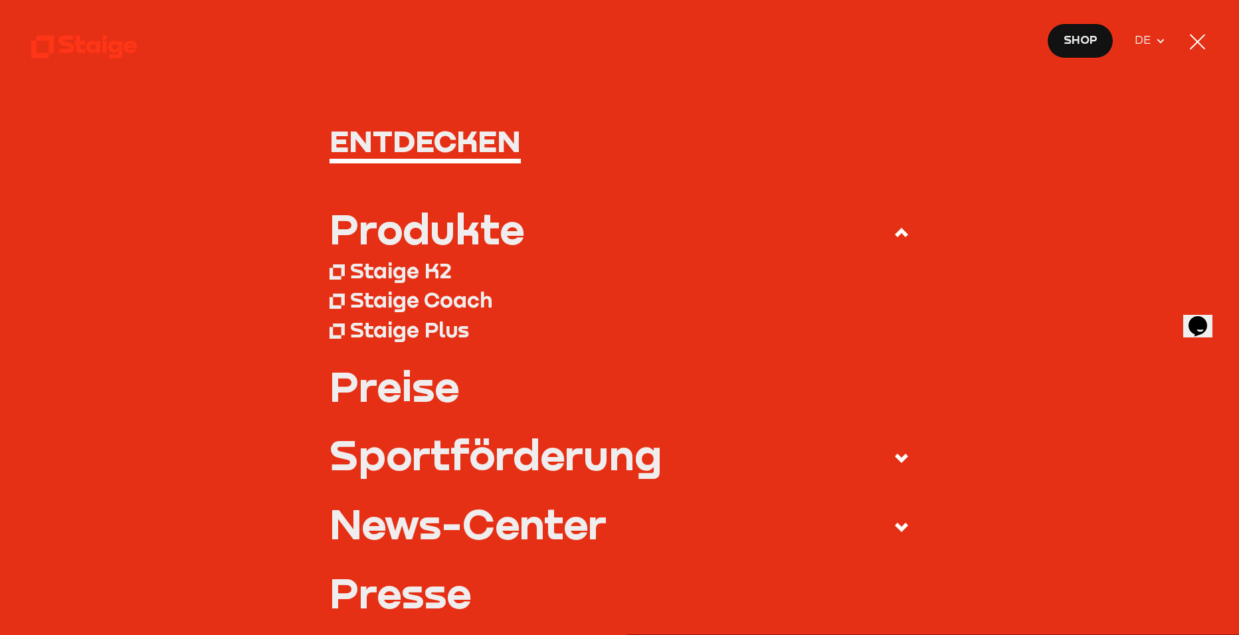
click at [412, 232] on div "Produkte" at bounding box center [426, 229] width 195 height 42
click at [0, 0] on input "Produkte" at bounding box center [0, 0] width 0 height 0
click at [895, 232] on use at bounding box center [901, 232] width 13 height 9
click at [0, 0] on input "Produkte" at bounding box center [0, 0] width 0 height 0
click at [895, 232] on use at bounding box center [901, 232] width 13 height 9
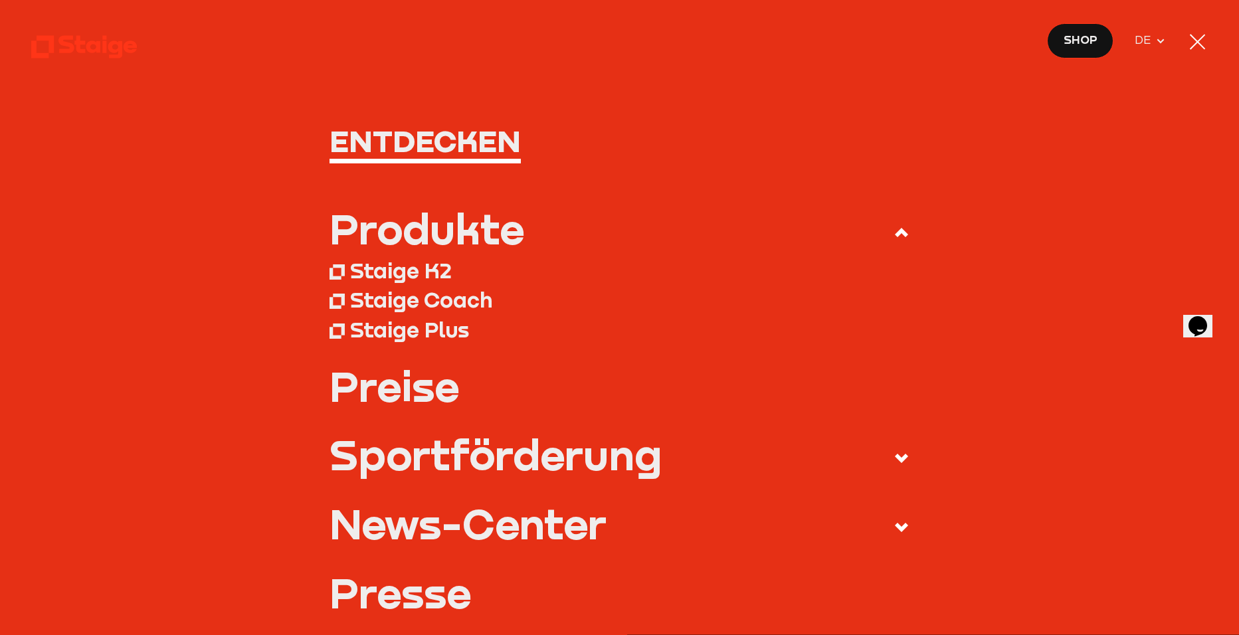
click at [0, 0] on input "Produkte" at bounding box center [0, 0] width 0 height 0
click at [895, 232] on use at bounding box center [901, 232] width 13 height 9
click at [0, 0] on input "Produkte" at bounding box center [0, 0] width 0 height 0
click at [895, 232] on use at bounding box center [901, 232] width 13 height 9
click at [0, 0] on input "Produkte" at bounding box center [0, 0] width 0 height 0
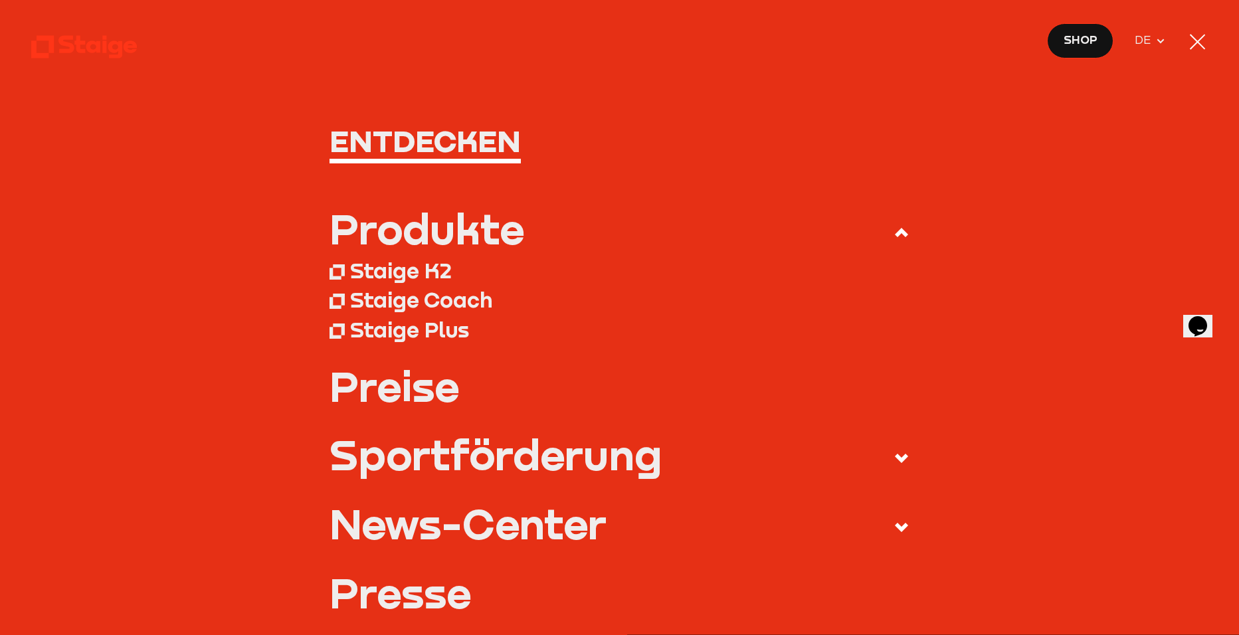
click at [895, 234] on use at bounding box center [901, 232] width 13 height 9
click at [0, 0] on input "Produkte" at bounding box center [0, 0] width 0 height 0
click at [386, 523] on div "News-Center" at bounding box center [467, 524] width 277 height 42
click at [0, 0] on input "News-Center" at bounding box center [0, 0] width 0 height 0
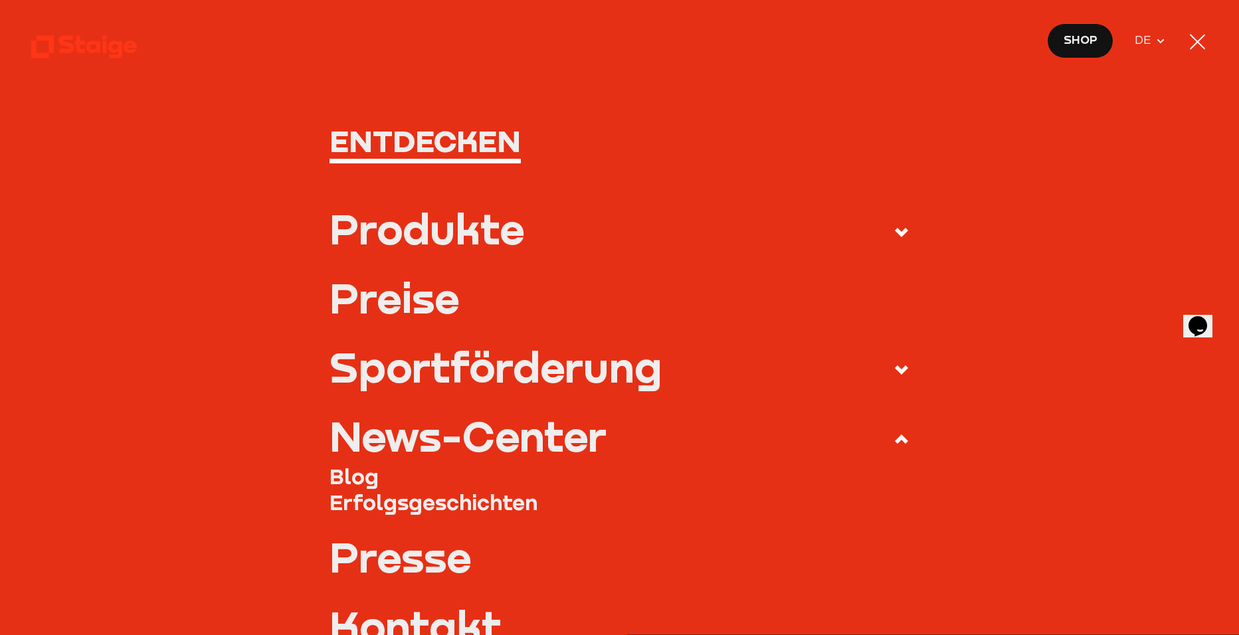
scroll to position [266, 0]
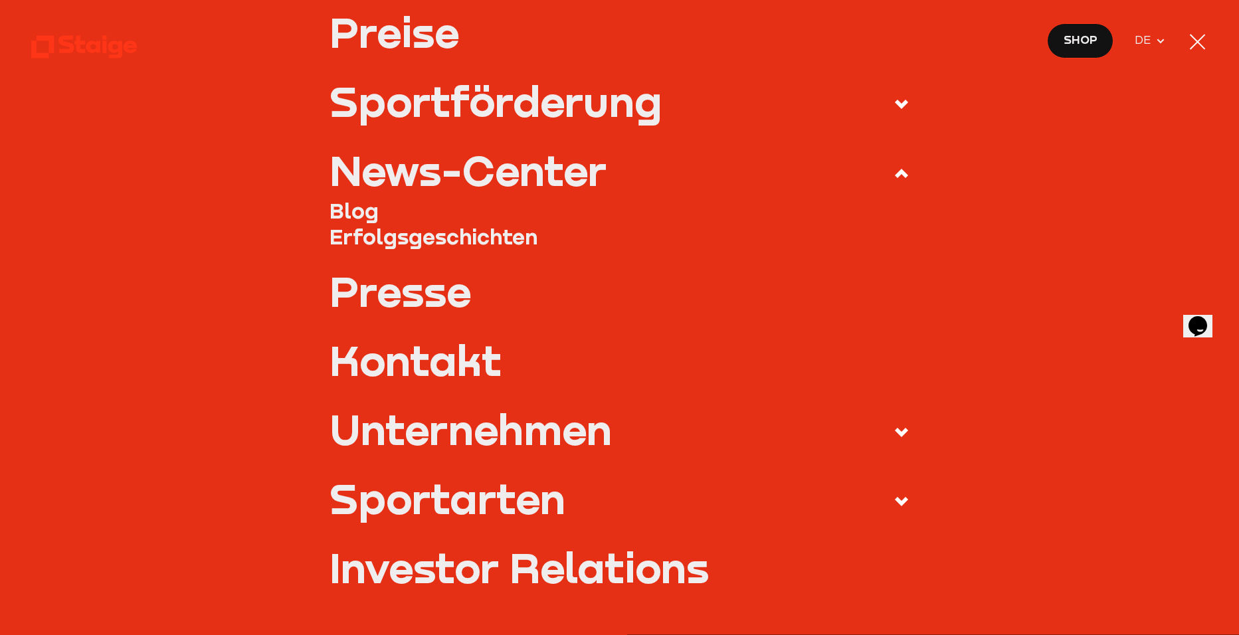
click at [408, 561] on link "Investor Relations" at bounding box center [619, 568] width 580 height 42
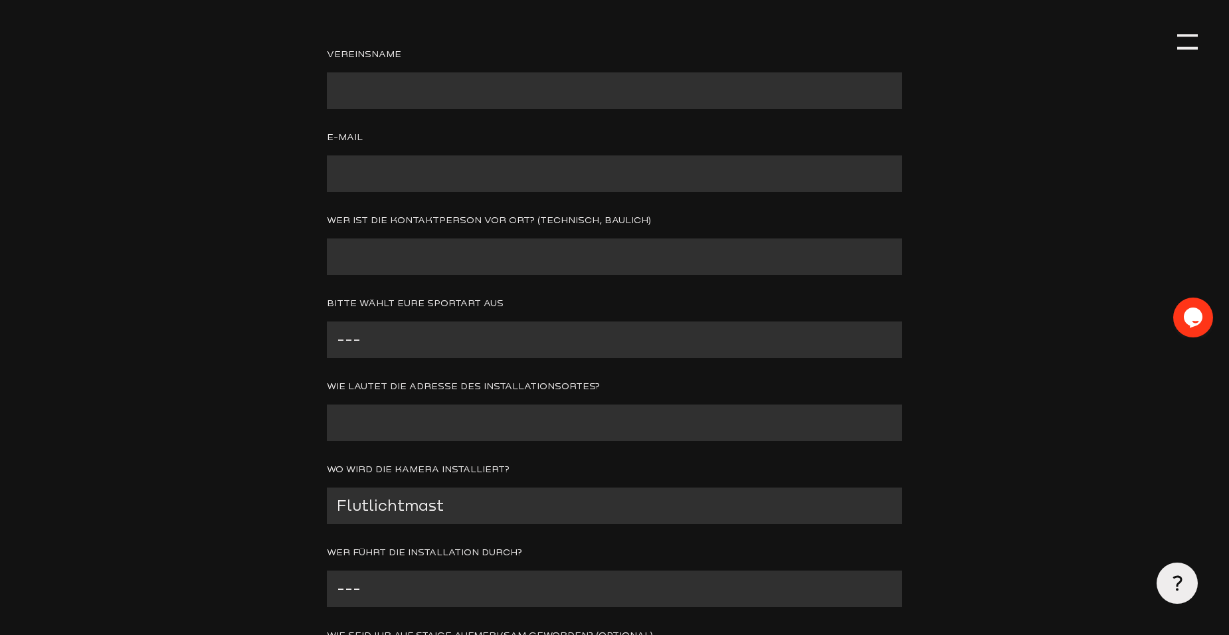
scroll to position [731, 0]
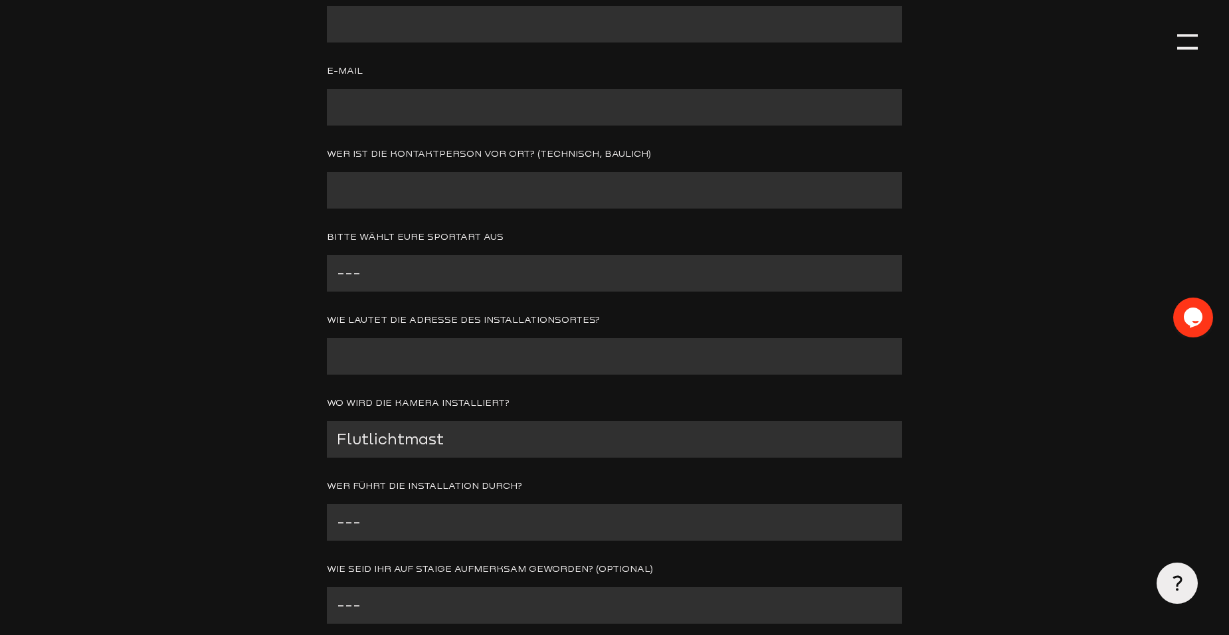
click at [481, 446] on select "Flutlichtmast Tribünendach Andere Mobil / K2M" at bounding box center [614, 439] width 575 height 37
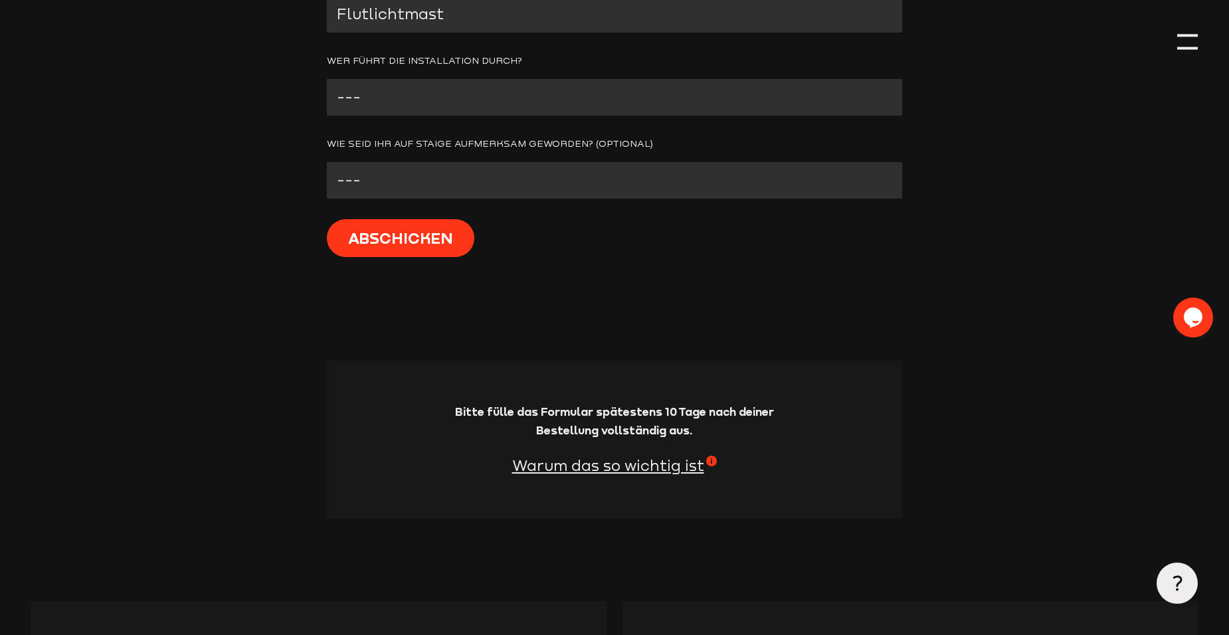
scroll to position [1195, 0]
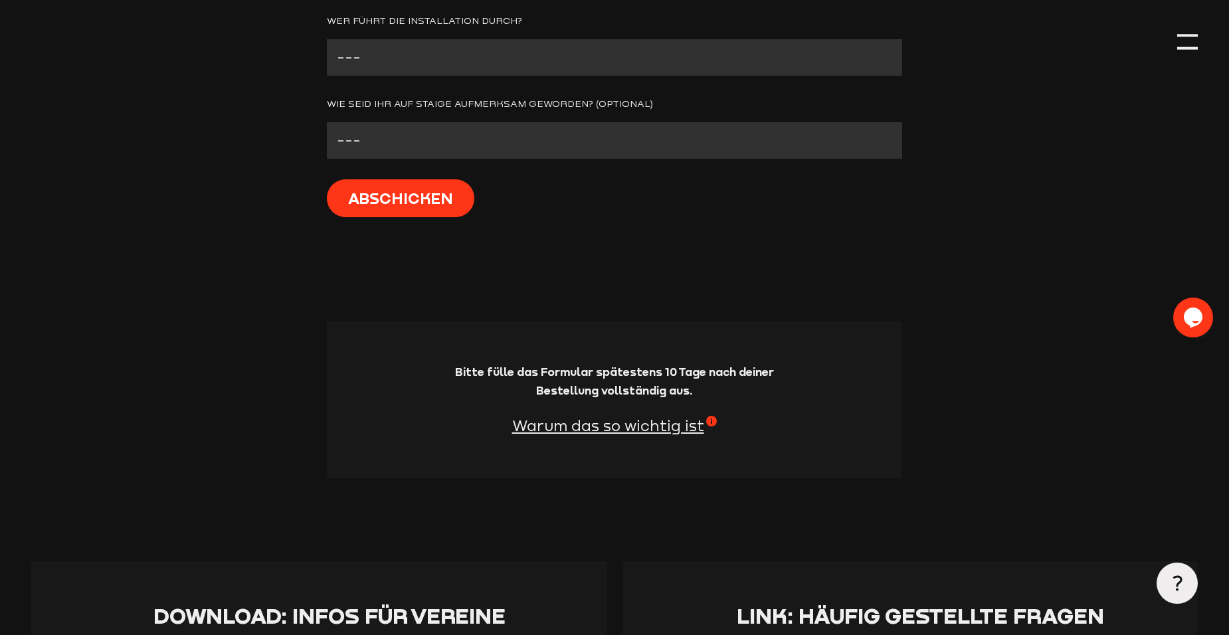
click at [634, 427] on span "Warum das so wichtig ist" at bounding box center [614, 426] width 205 height 21
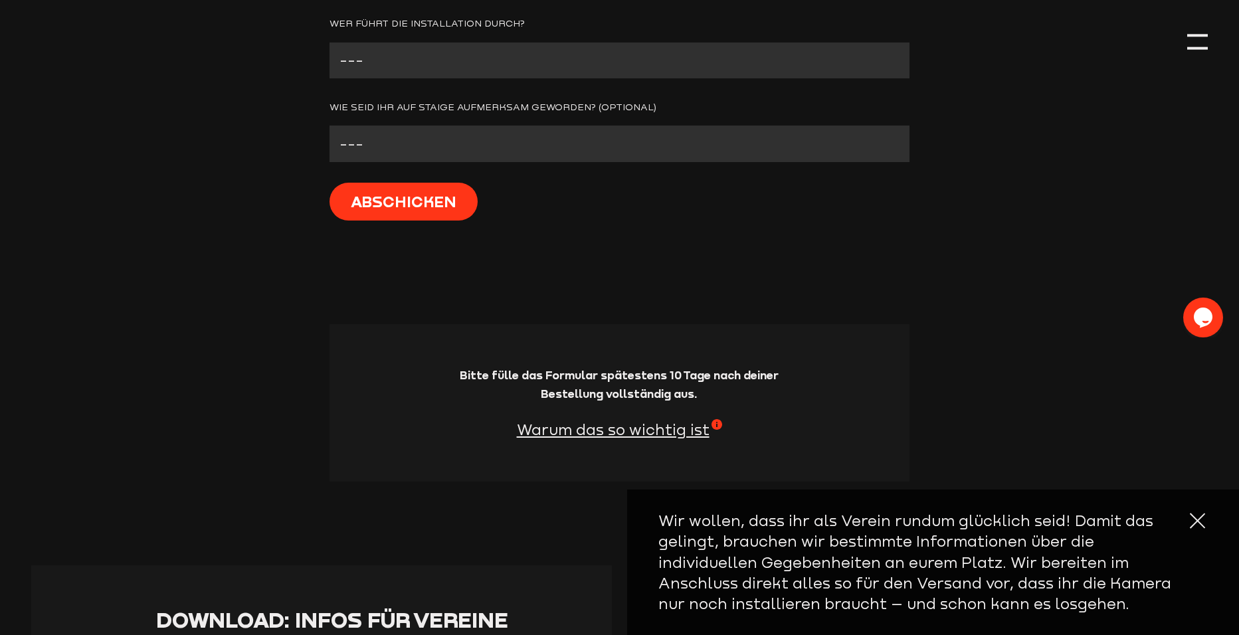
click at [1190, 518] on div at bounding box center [1197, 520] width 21 height 21
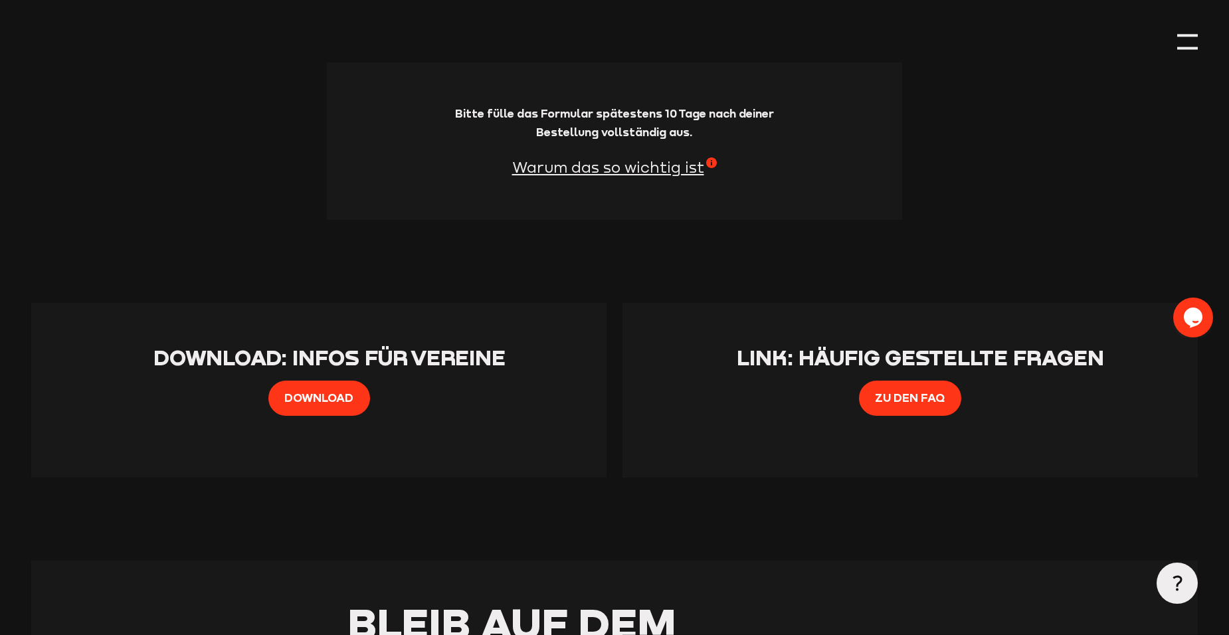
scroll to position [1461, 0]
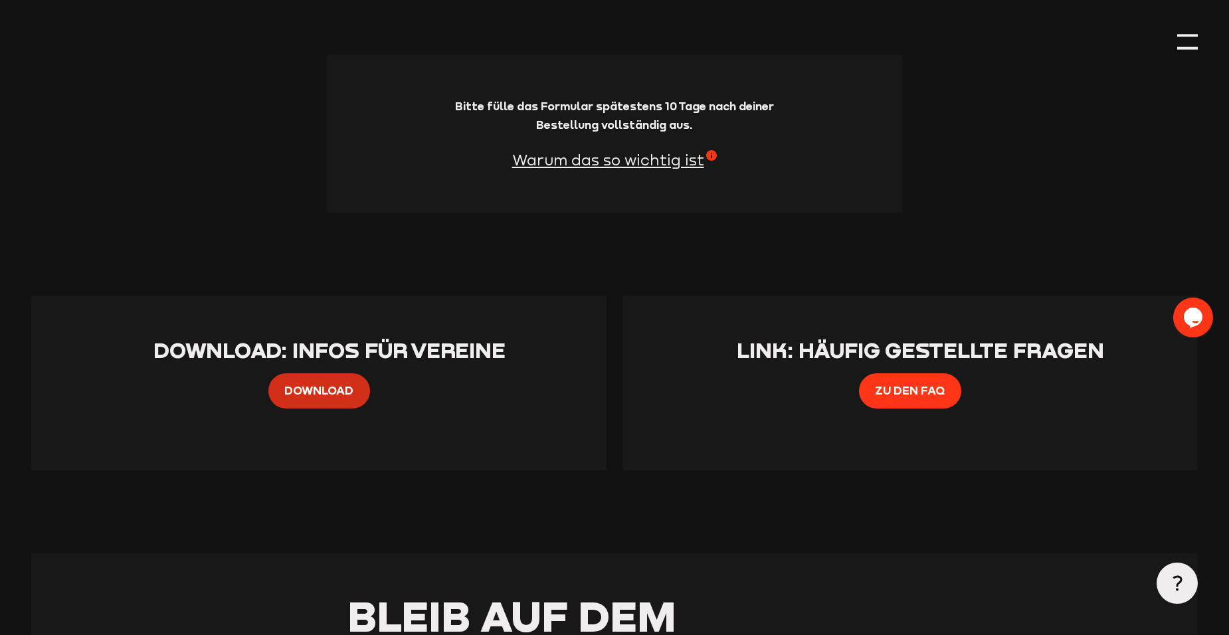
click at [327, 395] on span "Download" at bounding box center [318, 390] width 69 height 18
click at [898, 391] on span "Zu den FAQ" at bounding box center [910, 390] width 70 height 18
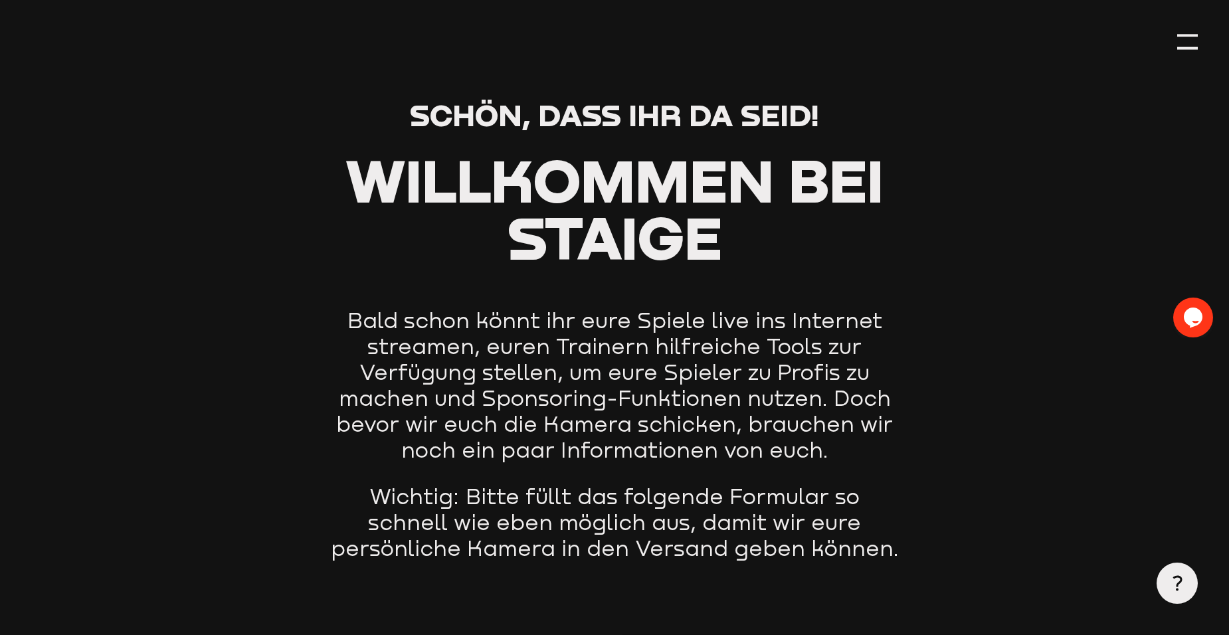
scroll to position [0, 0]
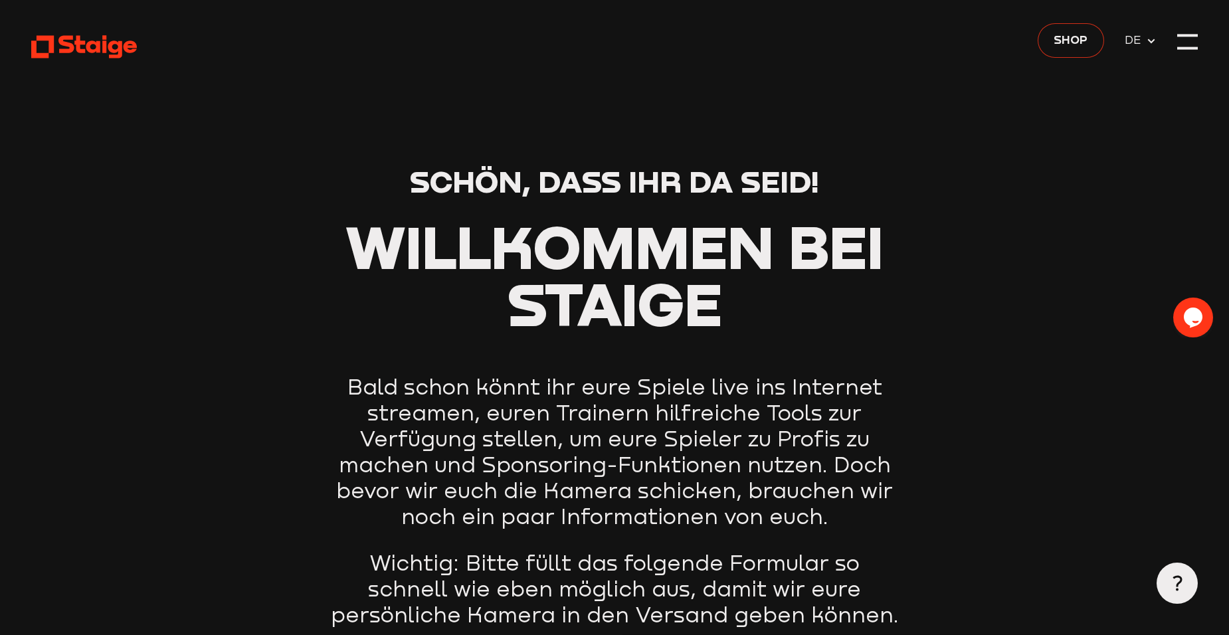
click at [1066, 39] on span "Shop" at bounding box center [1070, 40] width 34 height 18
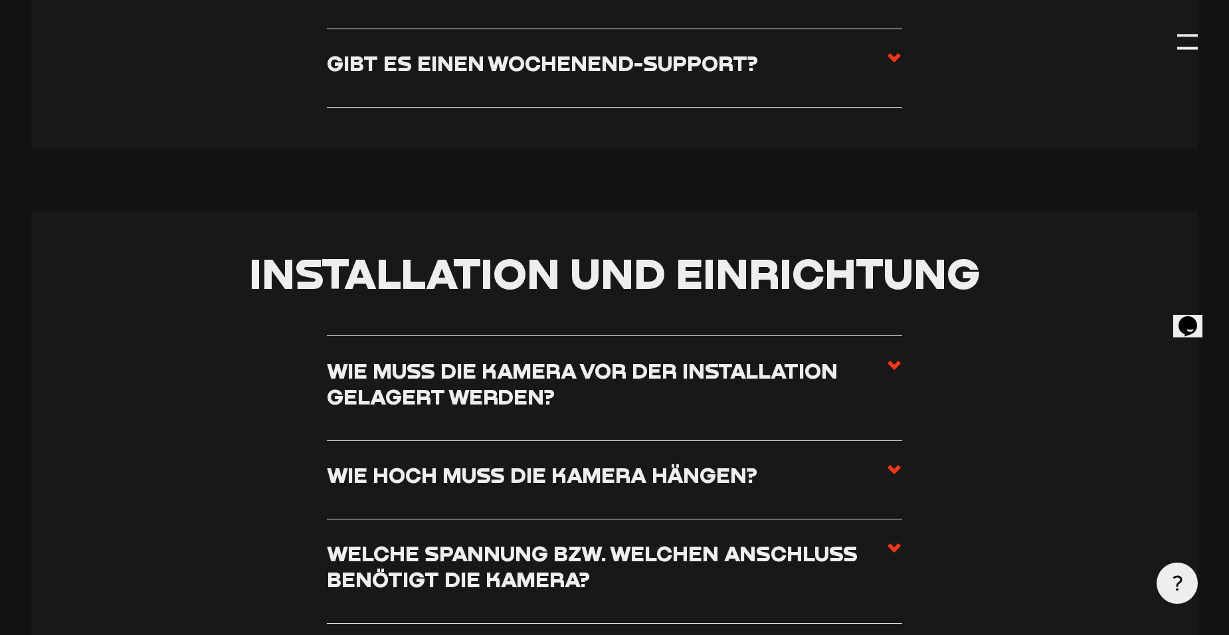
scroll to position [598, 0]
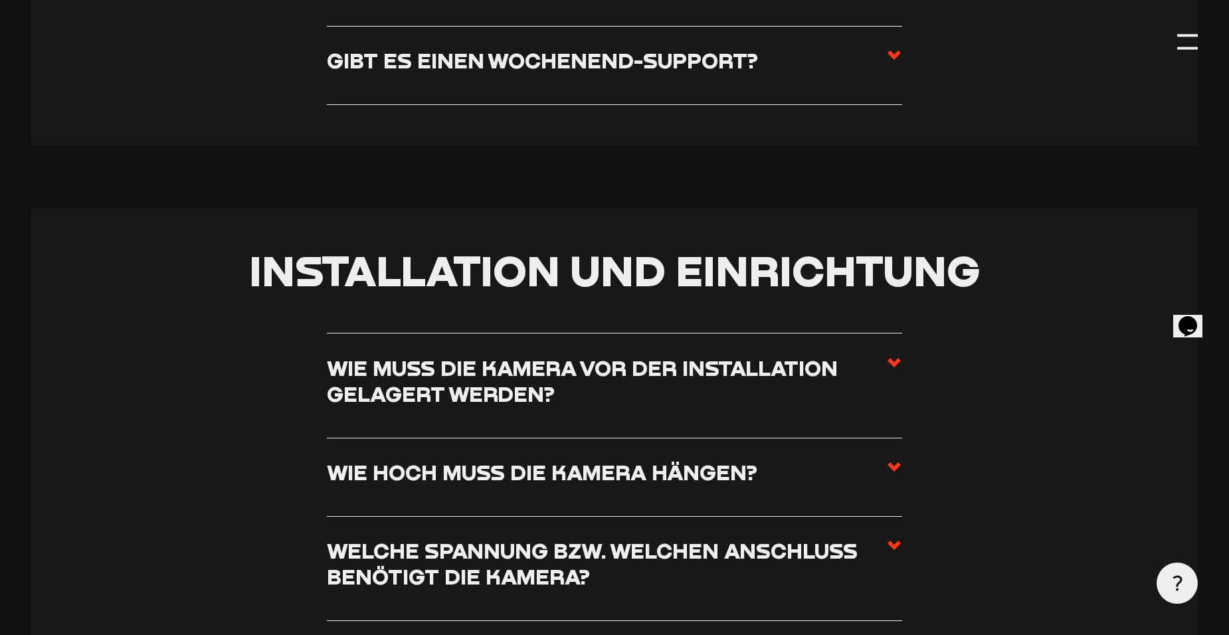
click at [655, 469] on h3 "Wie hoch muss die Kamera hängen?" at bounding box center [542, 472] width 430 height 26
click at [0, 0] on input "Wie hoch muss die Kamera hängen?" at bounding box center [0, 0] width 0 height 0
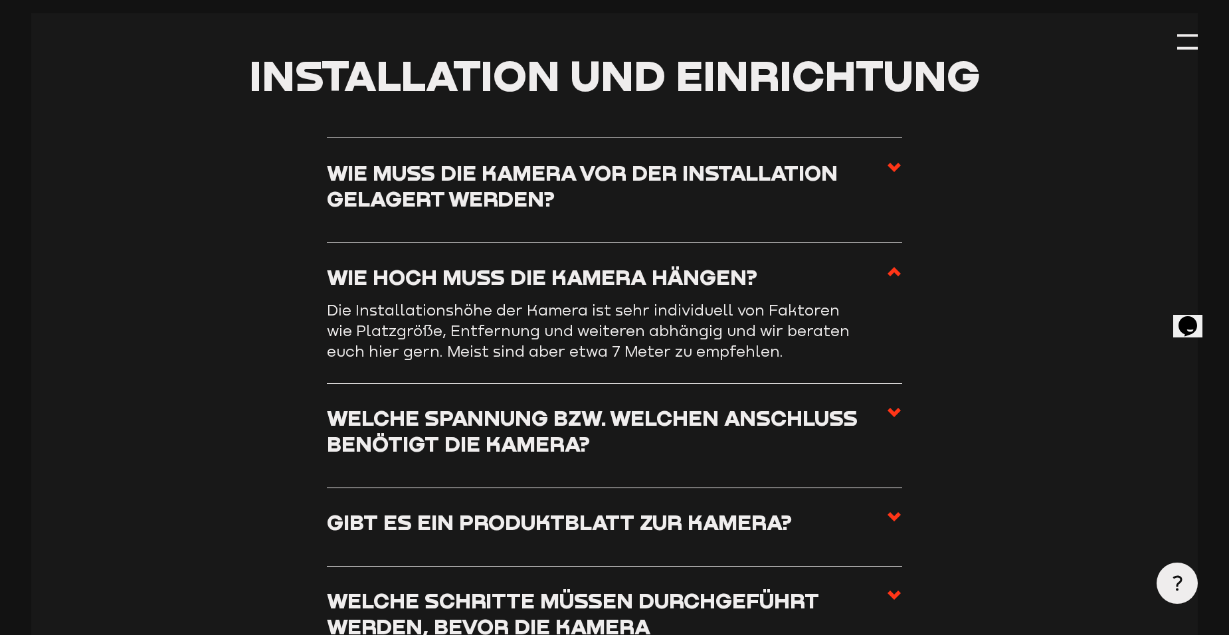
scroll to position [797, 0]
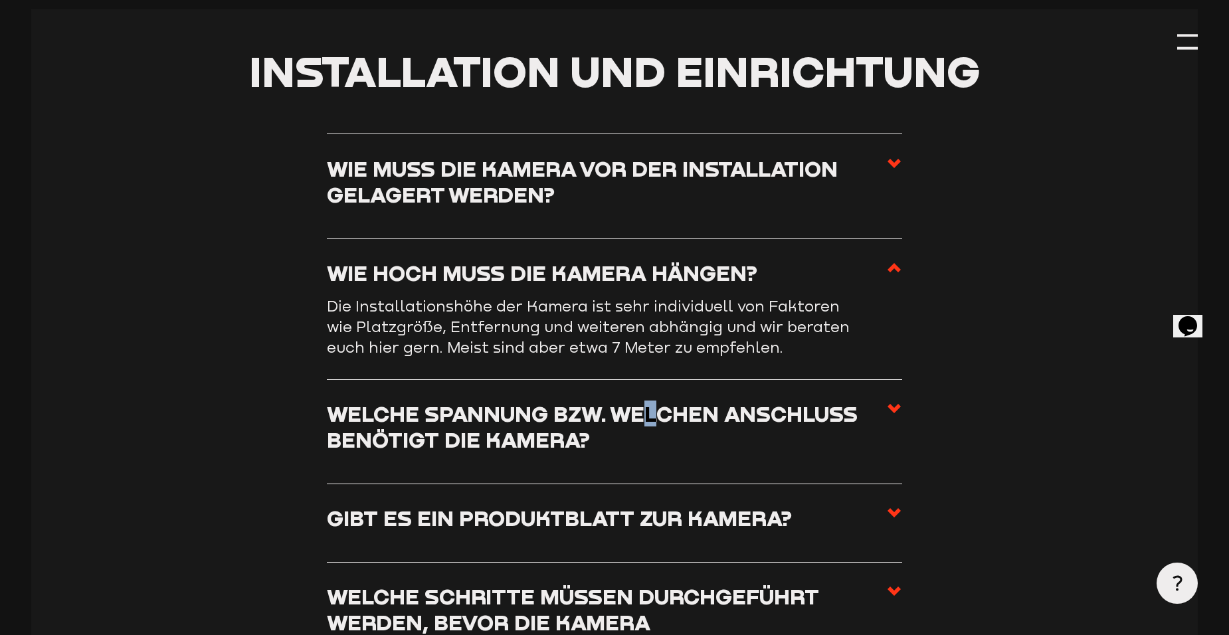
click at [648, 443] on h3 "Welche Spannung bzw. welchen Anschluss benötigt die Kamera?" at bounding box center [606, 426] width 559 height 52
click at [507, 452] on h3 "Welche Spannung bzw. welchen Anschluss benötigt die Kamera?" at bounding box center [606, 426] width 559 height 52
click at [0, 0] on input "Welche Spannung bzw. welchen Anschluss benötigt die Kamera?" at bounding box center [0, 0] width 0 height 0
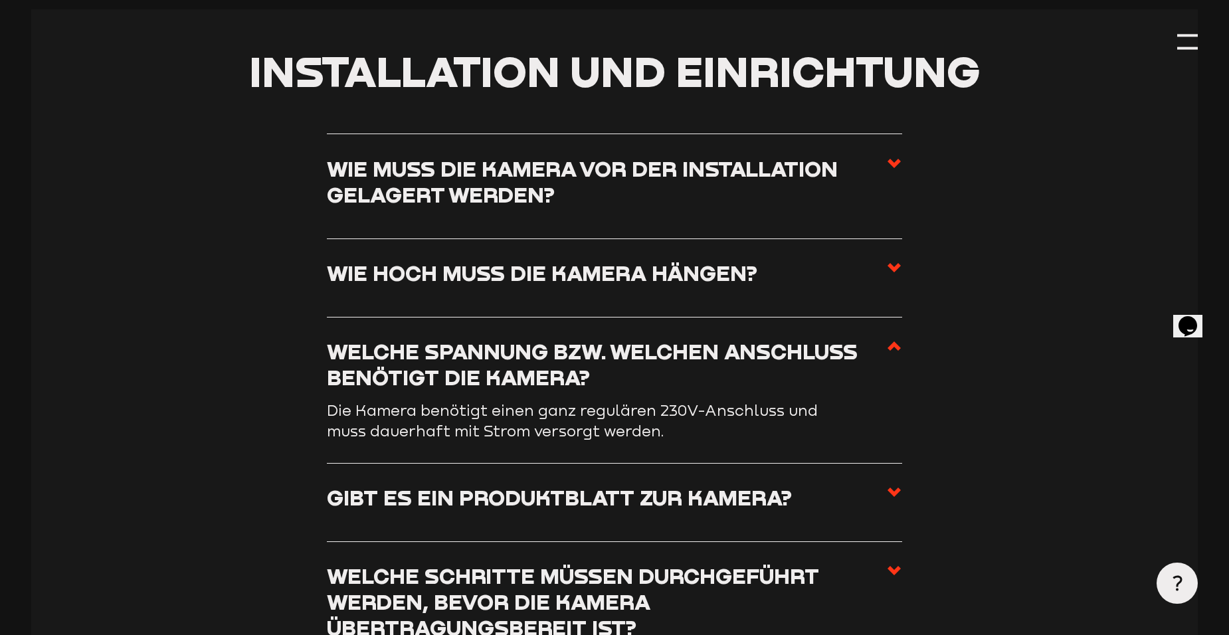
click at [521, 505] on h3 "Gibt es ein Produktblatt zur Kamera?" at bounding box center [559, 497] width 465 height 26
click at [0, 0] on input "Gibt es ein Produktblatt zur Kamera?" at bounding box center [0, 0] width 0 height 0
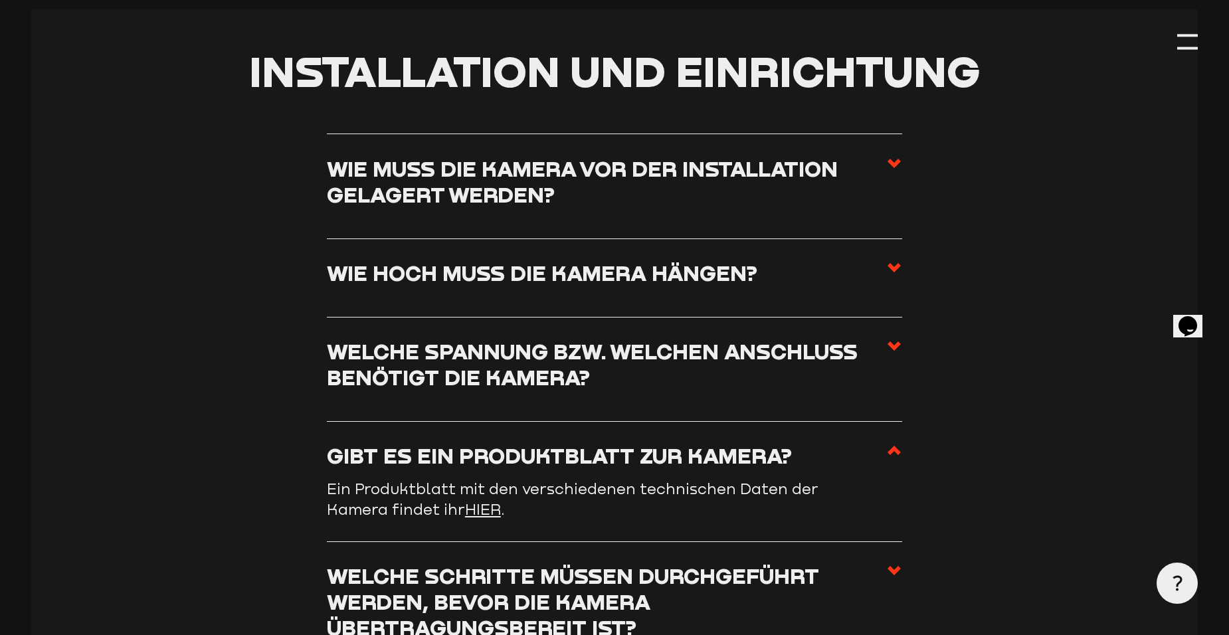
click at [489, 510] on link "HIER" at bounding box center [483, 509] width 36 height 17
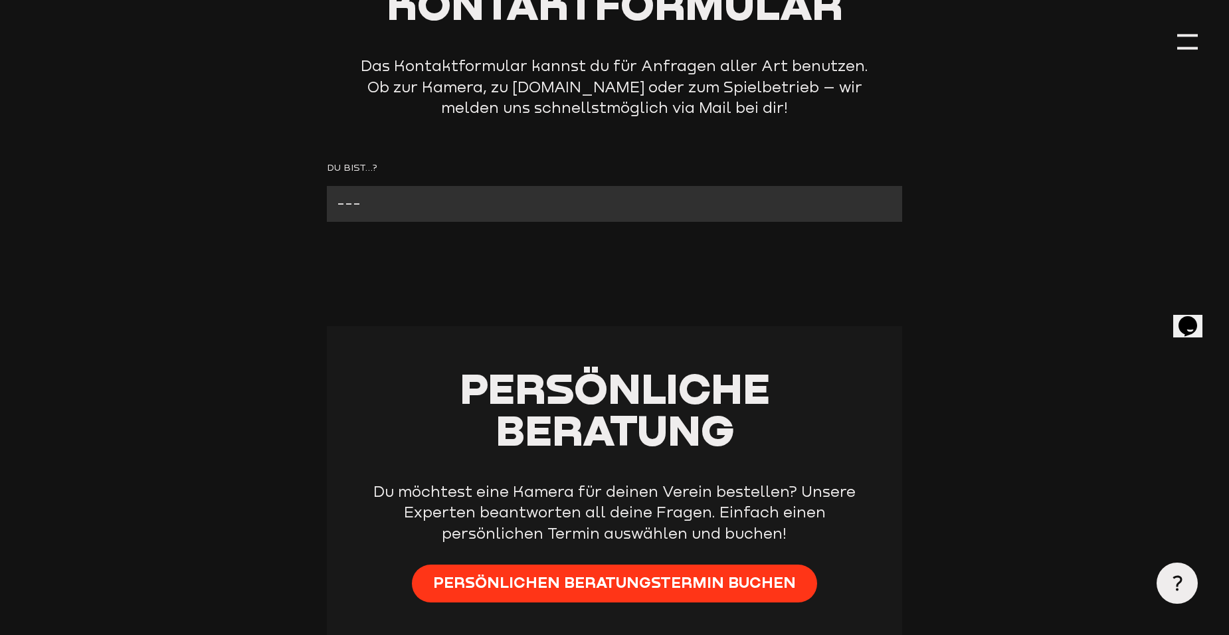
scroll to position [266, 0]
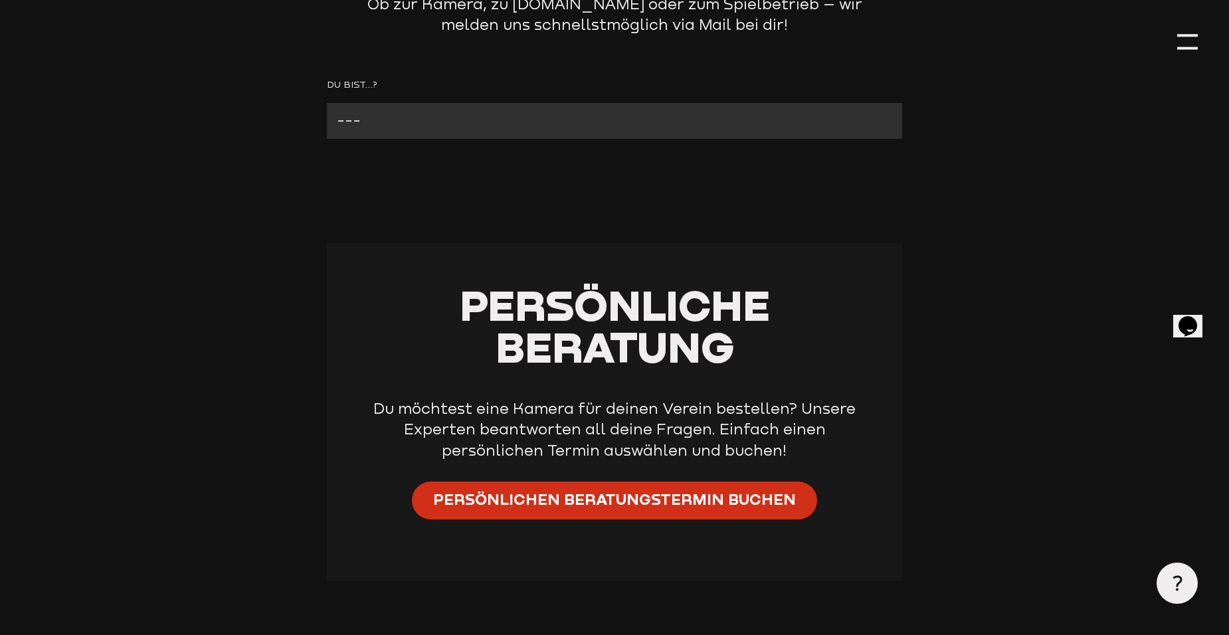
click at [702, 504] on span "Persönlichen Beratungstermin buchen" at bounding box center [614, 499] width 363 height 21
